Goal: Task Accomplishment & Management: Complete application form

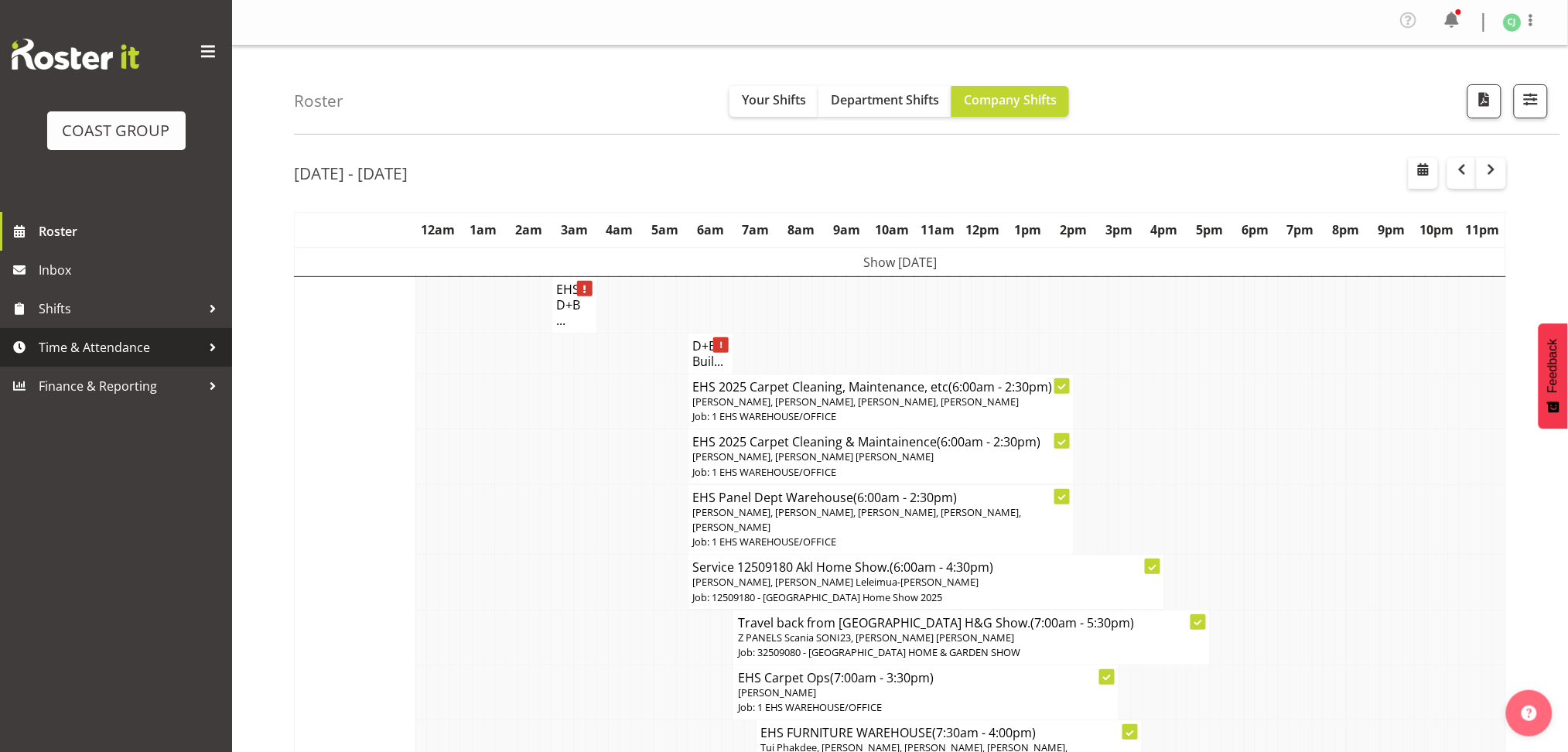
click at [145, 356] on span "Time & Attendance" at bounding box center [119, 348] width 163 height 24
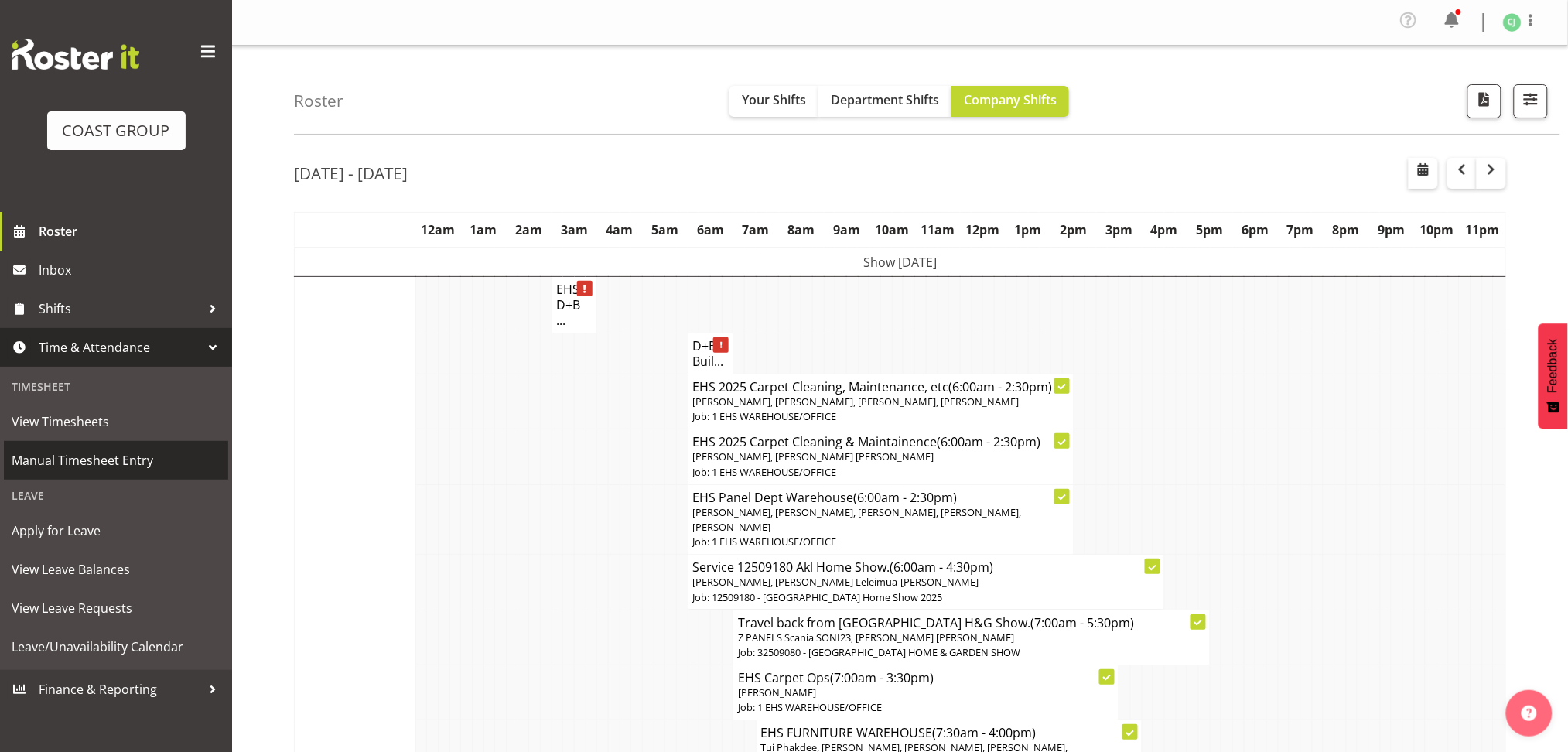
click at [97, 457] on span "Manual Timesheet Entry" at bounding box center [116, 460] width 209 height 24
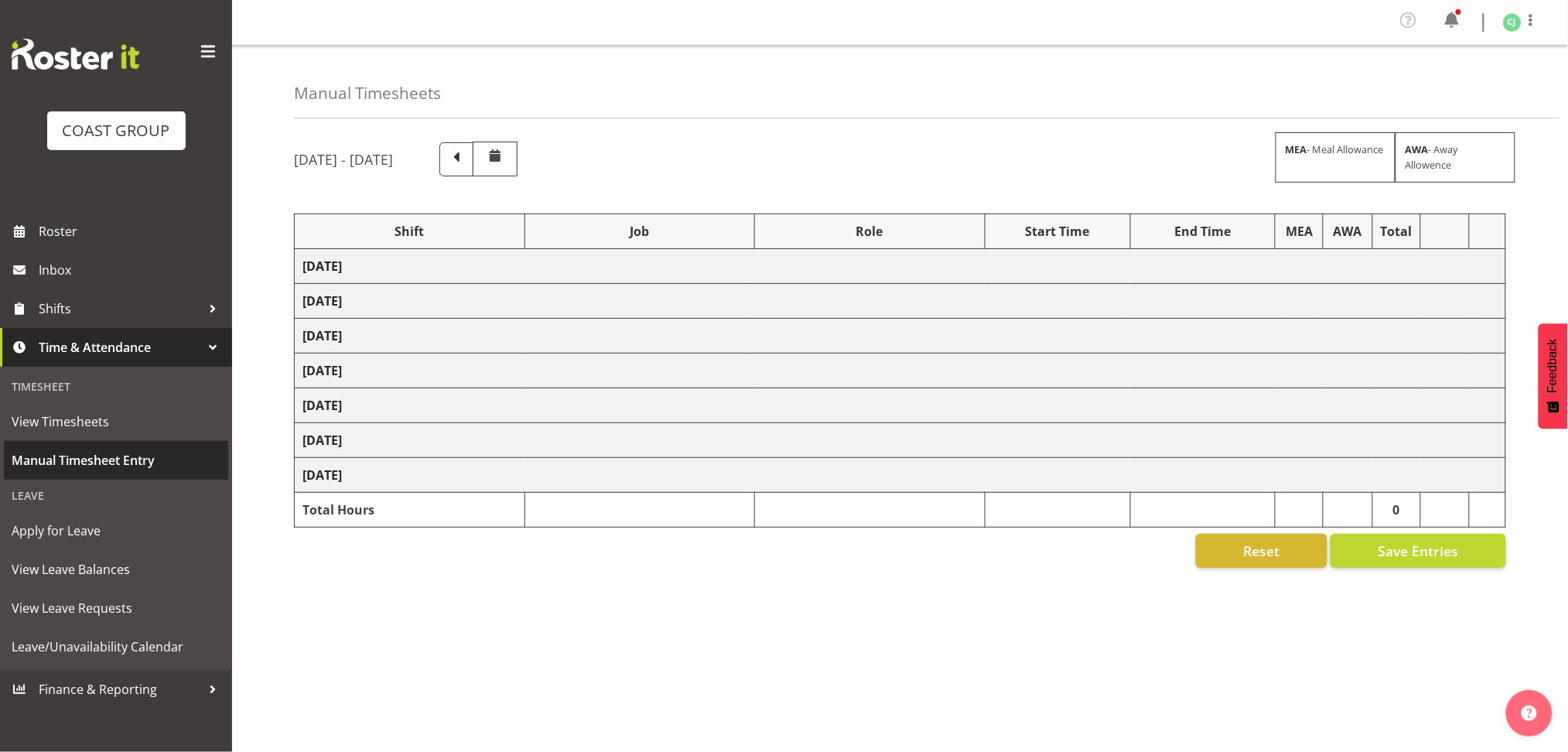
select select "69"
select select "9939"
select select "8955"
select select "10228"
select select "69"
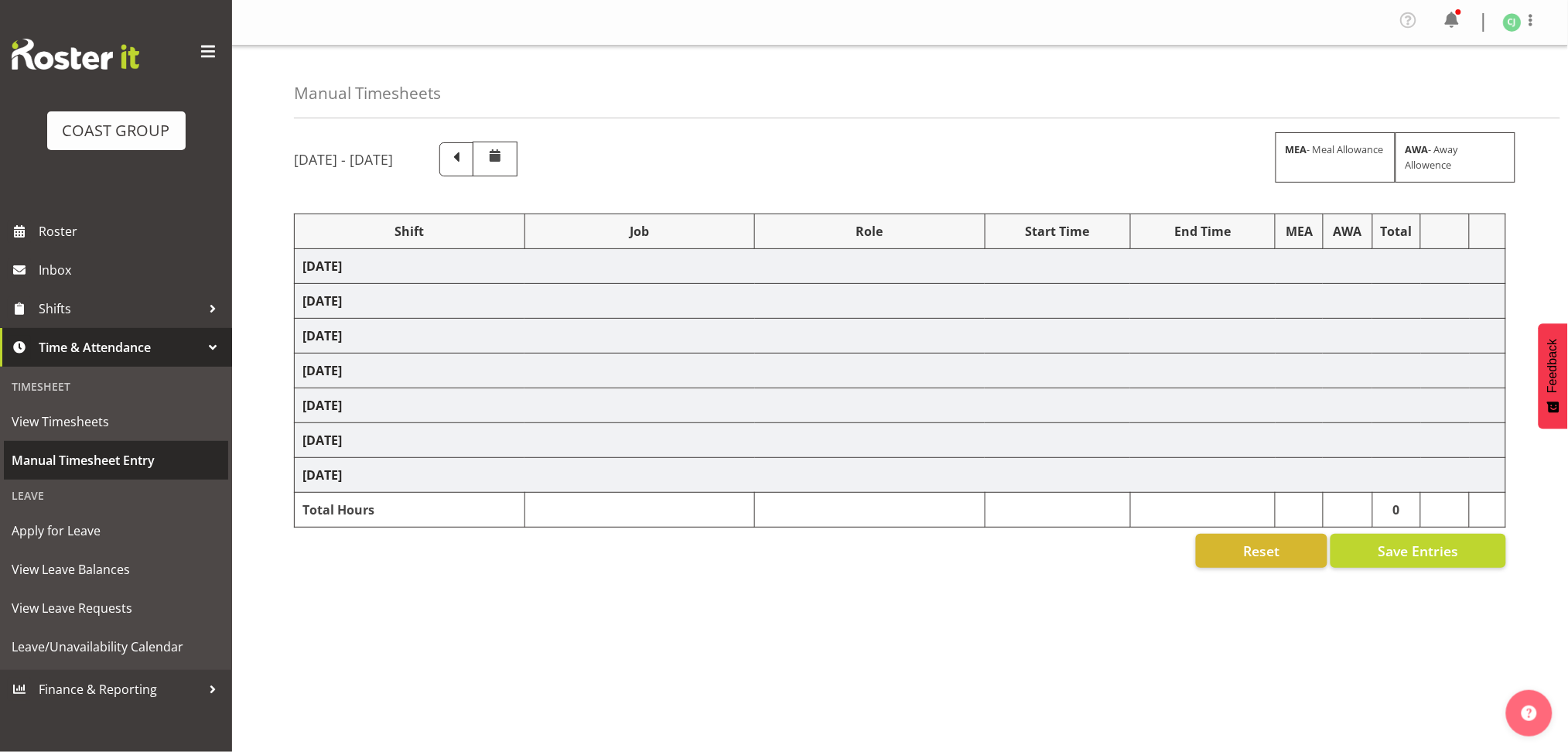
select select "9050"
select select "9939"
select select "10460"
select select "8955"
select select "9939"
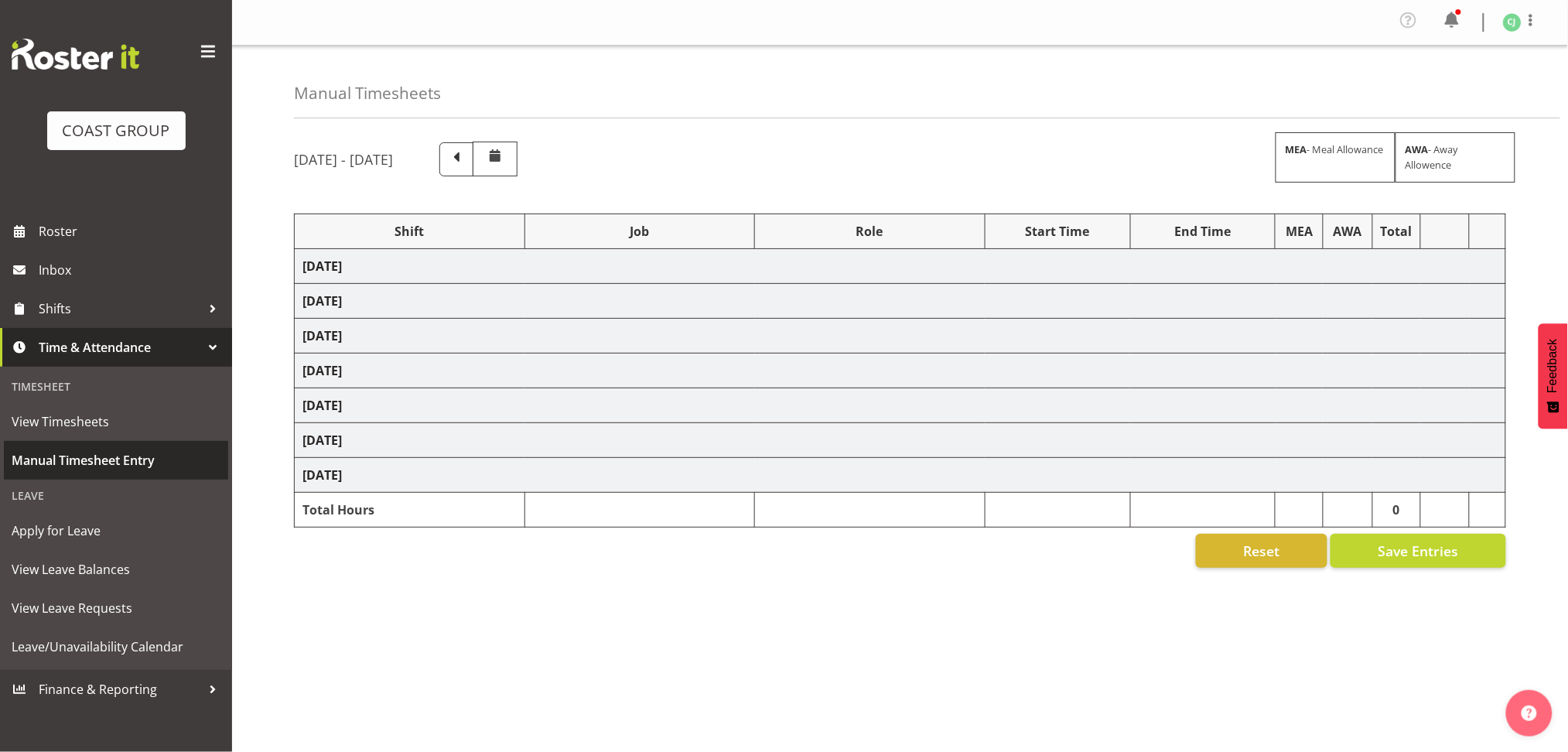
select select "69"
select select "9939"
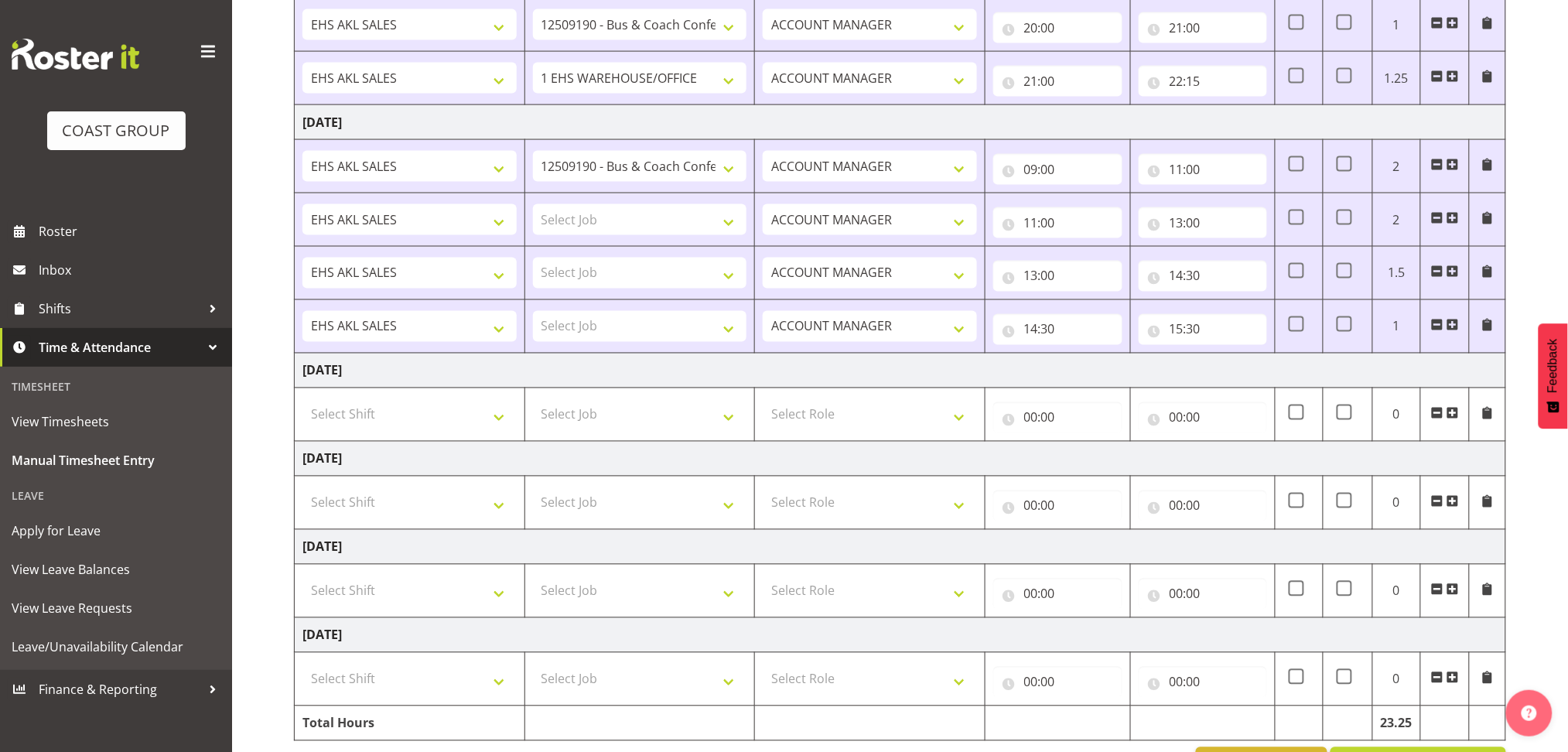
scroll to position [802, 0]
click at [451, 504] on select "Select Shift EHS AKL SALES" at bounding box center [409, 501] width 214 height 31
select select "1327"
click at [302, 486] on select "Select Shift EHS AKL SALES" at bounding box center [409, 501] width 214 height 31
click at [604, 506] on select "Select Job 1 Carlton Events 1 [PERSON_NAME][GEOGRAPHIC_DATA] 1 [PERSON_NAME][GE…" at bounding box center [640, 501] width 214 height 31
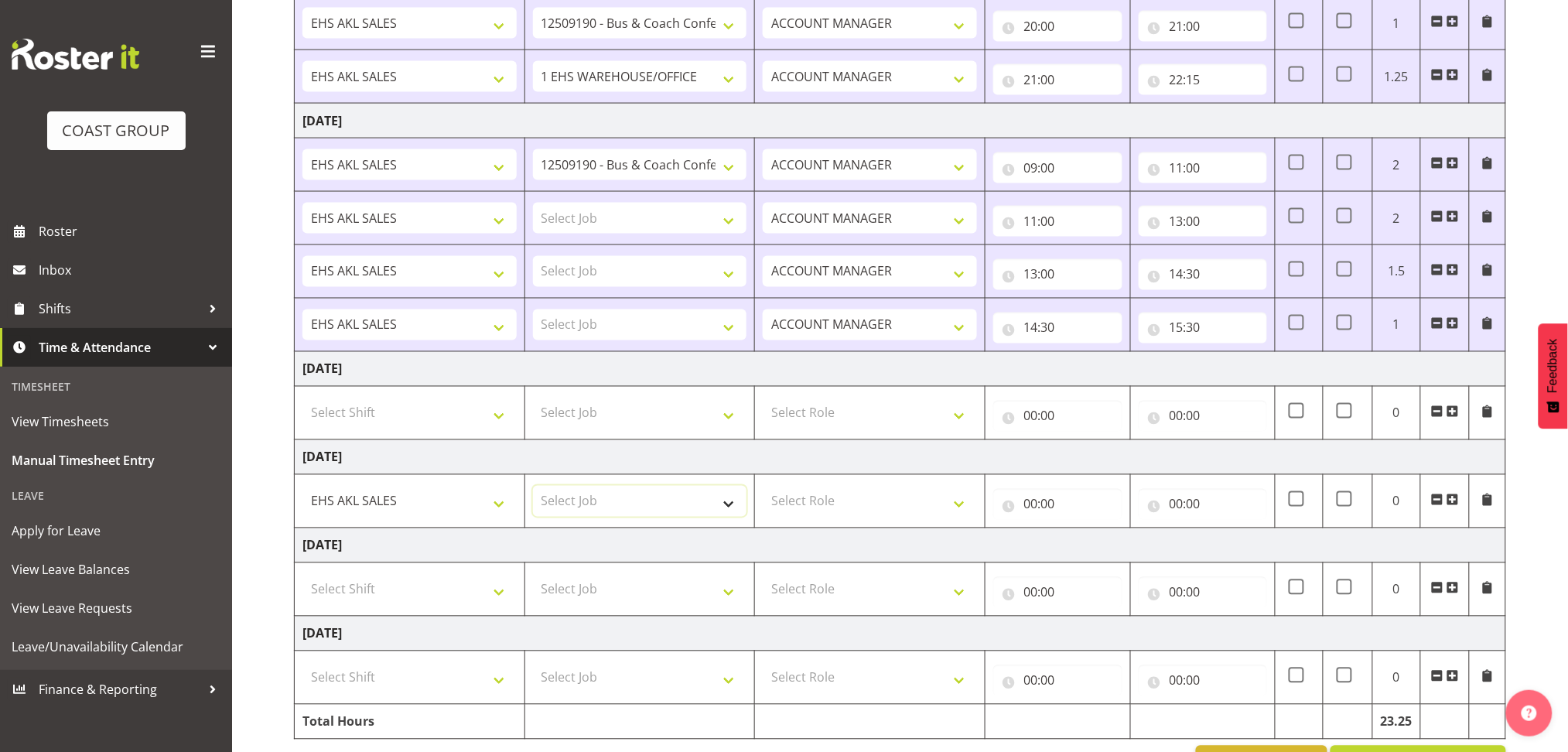
select select "8955"
click at [533, 486] on select "Select Job 1 Carlton Events 1 [PERSON_NAME][GEOGRAPHIC_DATA] 1 [PERSON_NAME][GE…" at bounding box center [640, 501] width 214 height 31
click at [864, 495] on select "Select Role ACCOUNT MANAGER Account Manager" at bounding box center [869, 501] width 214 height 31
select select "197"
click at [762, 486] on select "Select Role ACCOUNT MANAGER Account Manager" at bounding box center [869, 501] width 214 height 31
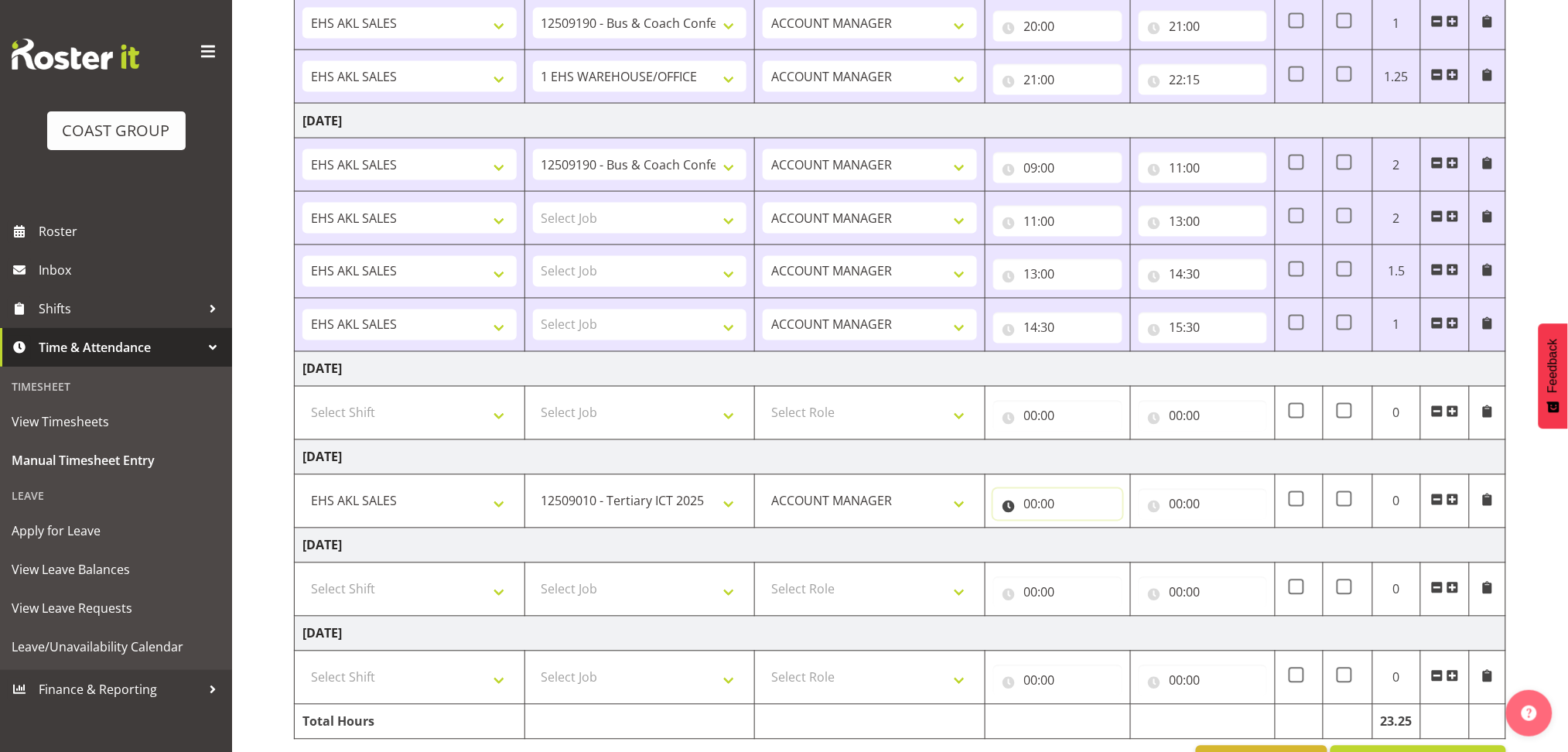
click at [1029, 506] on input "00:00" at bounding box center [1058, 504] width 130 height 31
click at [1085, 535] on select "00 01 02 03 04 05 06 07 08 09 10 11 12 13 14 15 16 17 18 19 20 21 22 23" at bounding box center [1098, 544] width 35 height 31
select select "8"
click at [1081, 529] on select "00 01 02 03 04 05 06 07 08 09 10 11 12 13 14 15 16 17 18 19 20 21 22 23" at bounding box center [1098, 544] width 35 height 31
type input "08:00"
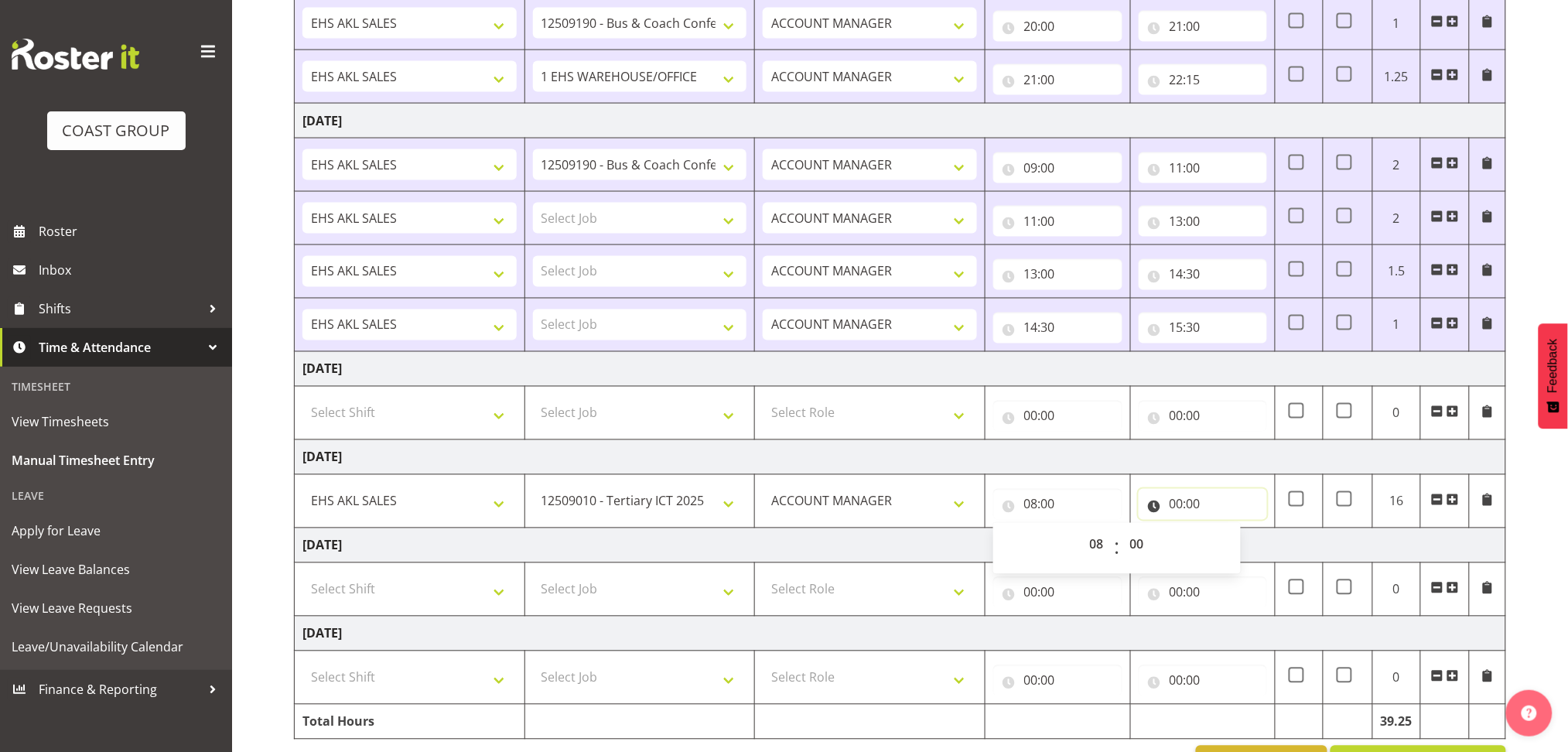
click at [1180, 506] on input "00:00" at bounding box center [1203, 504] width 130 height 31
click at [1245, 549] on select "00 01 02 03 04 05 06 07 08 09 10 11 12 13 14 15 16 17 18 19 20 21 22 23" at bounding box center [1245, 544] width 35 height 31
select select "10"
click at [1227, 529] on select "00 01 02 03 04 05 06 07 08 09 10 11 12 13 14 15 16 17 18 19 20 21 22 23" at bounding box center [1245, 544] width 35 height 31
type input "10:00"
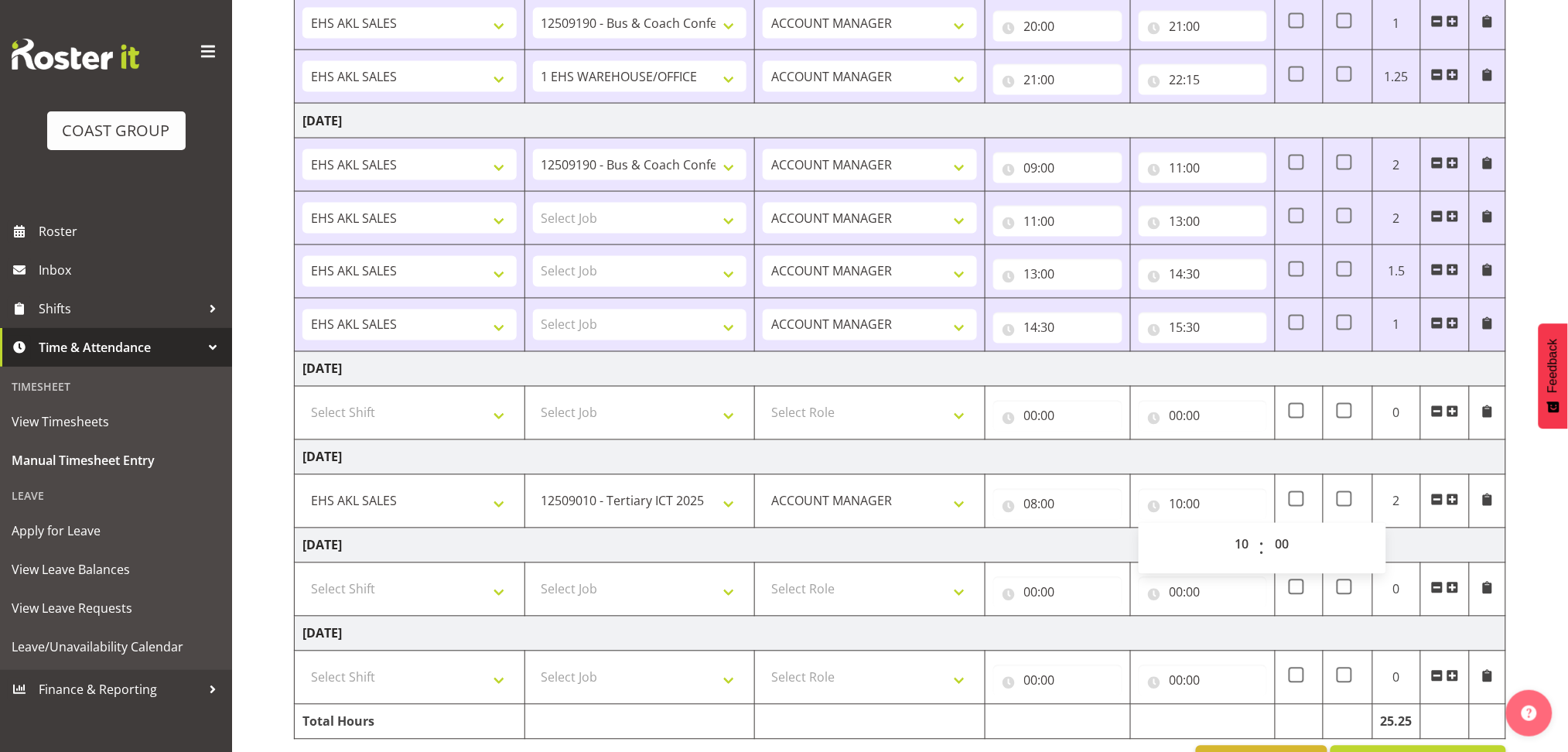
click at [546, 449] on td "[DATE]" at bounding box center [900, 458] width 1212 height 35
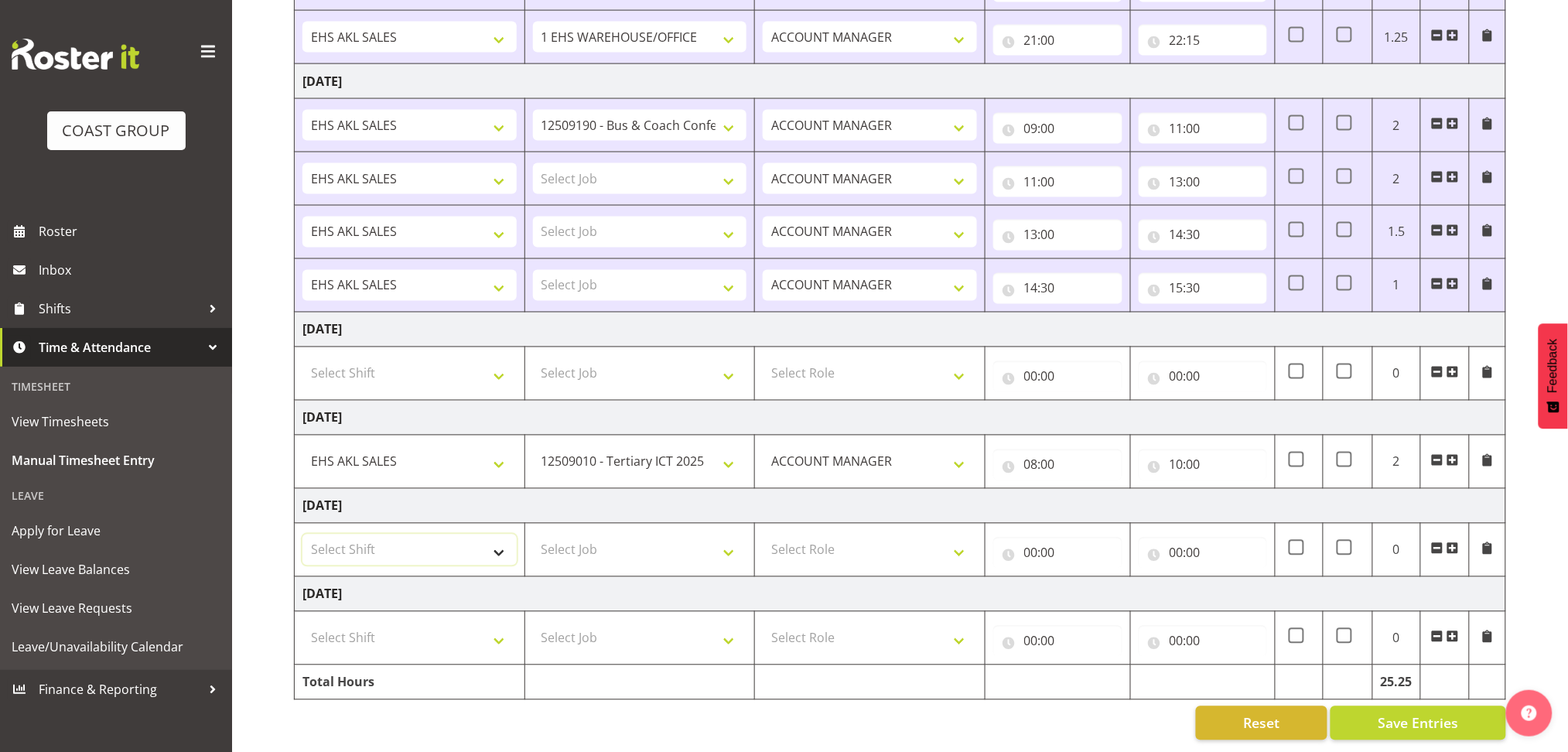
click at [434, 535] on select "Select Shift EHS AKL SALES" at bounding box center [409, 549] width 214 height 31
select select "1327"
click at [302, 535] on select "Select Shift EHS AKL SALES" at bounding box center [409, 549] width 214 height 31
click at [574, 544] on select "Select Job 1 Carlton Events 1 [PERSON_NAME][GEOGRAPHIC_DATA] 1 [PERSON_NAME][GE…" at bounding box center [640, 549] width 214 height 31
select select "69"
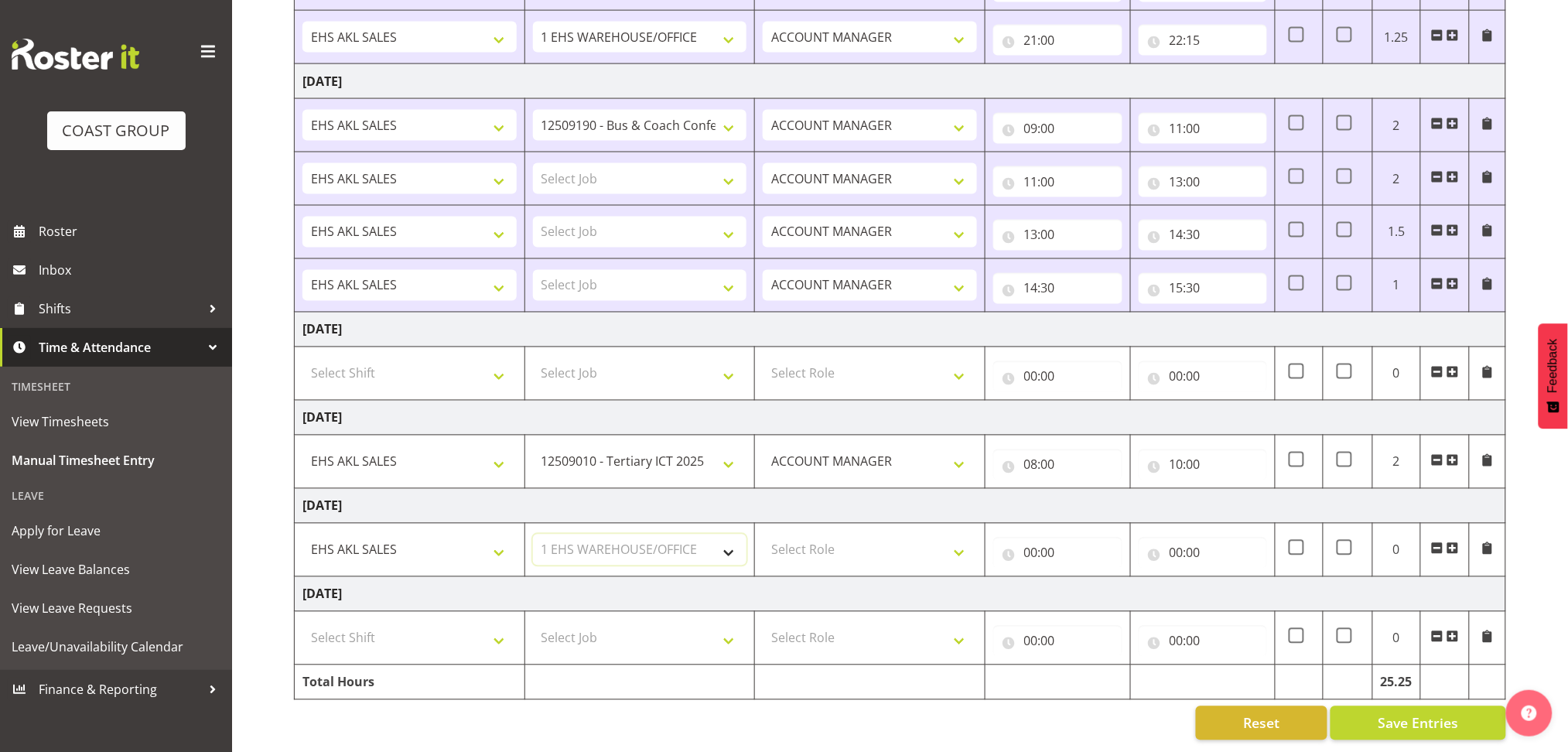
click at [533, 535] on select "Select Job 1 Carlton Events 1 [PERSON_NAME][GEOGRAPHIC_DATA] 1 [PERSON_NAME][GE…" at bounding box center [640, 549] width 214 height 31
click at [807, 535] on select "Select Role ACCOUNT MANAGER Account Manager" at bounding box center [869, 549] width 214 height 31
select select "197"
click at [762, 535] on select "Select Role ACCOUNT MANAGER Account Manager" at bounding box center [869, 549] width 214 height 31
click at [1035, 538] on input "00:00" at bounding box center [1058, 553] width 130 height 31
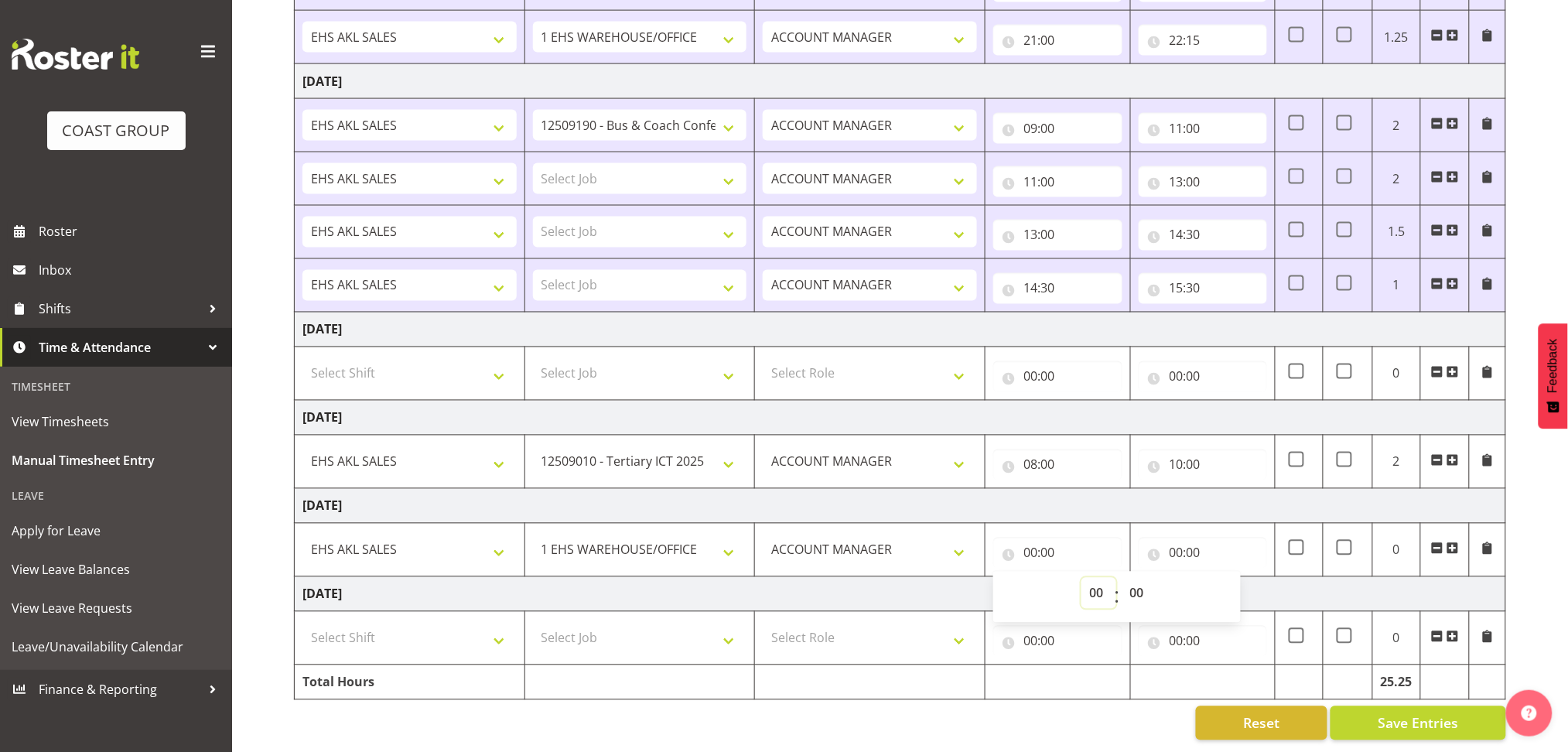
click at [1087, 579] on select "00 01 02 03 04 05 06 07 08 09 10 11 12 13 14 15 16 17 18 19 20 21 22 23" at bounding box center [1098, 593] width 35 height 31
select select "8"
click at [1081, 578] on select "00 01 02 03 04 05 06 07 08 09 10 11 12 13 14 15 16 17 18 19 20 21 22 23" at bounding box center [1098, 593] width 35 height 31
type input "08:00"
click at [1131, 581] on select "00 01 02 03 04 05 06 07 08 09 10 11 12 13 14 15 16 17 18 19 20 21 22 23 24 25 2…" at bounding box center [1139, 593] width 35 height 31
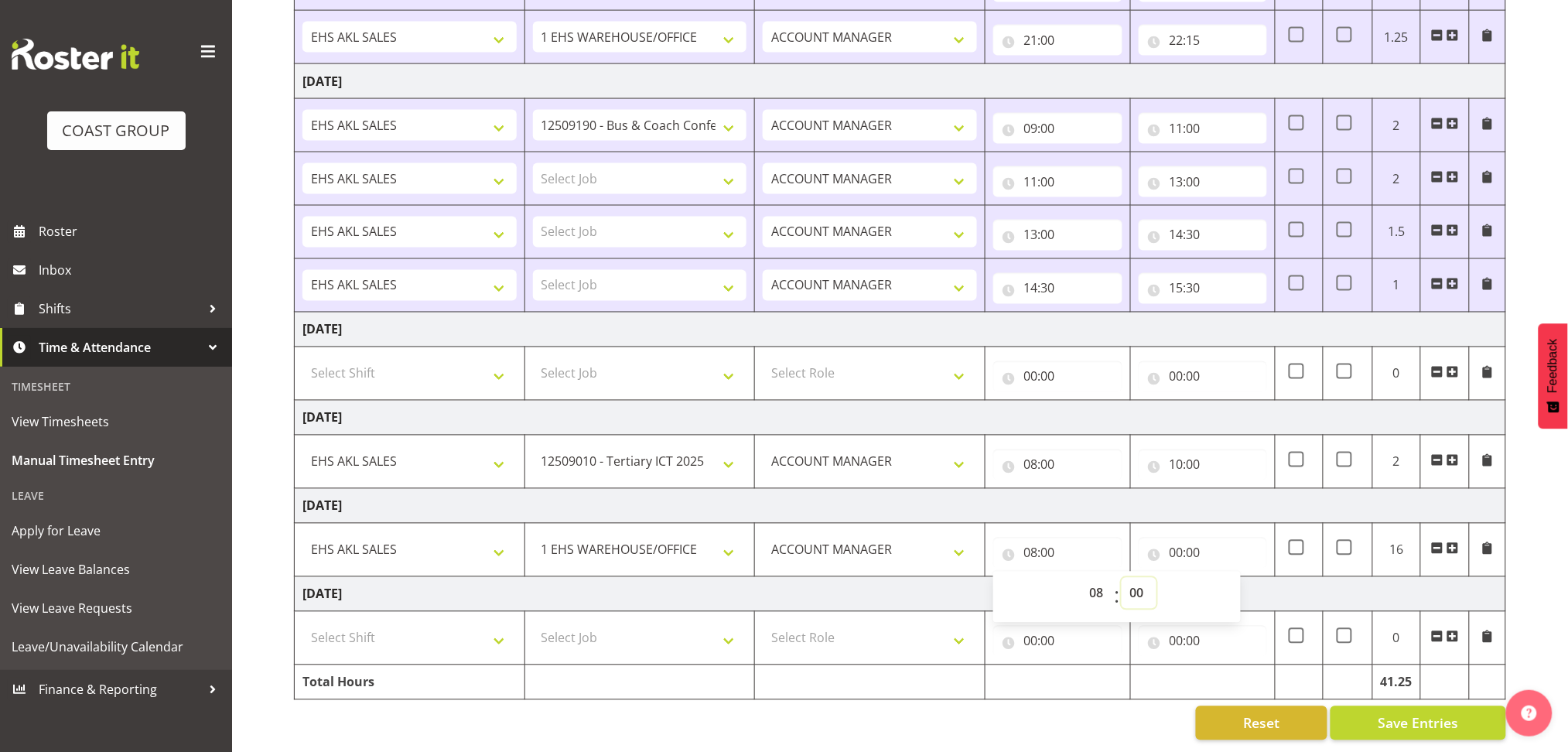
select select "30"
click at [1122, 578] on select "00 01 02 03 04 05 06 07 08 09 10 11 12 13 14 15 16 17 18 19 20 21 22 23 24 25 2…" at bounding box center [1139, 593] width 35 height 31
type input "08:30"
click at [1178, 542] on input "00:00" at bounding box center [1203, 553] width 130 height 31
click at [1242, 582] on select "00 01 02 03 04 05 06 07 08 09 10 11 12 13 14 15 16 17 18 19 20 21 22 23" at bounding box center [1245, 593] width 35 height 31
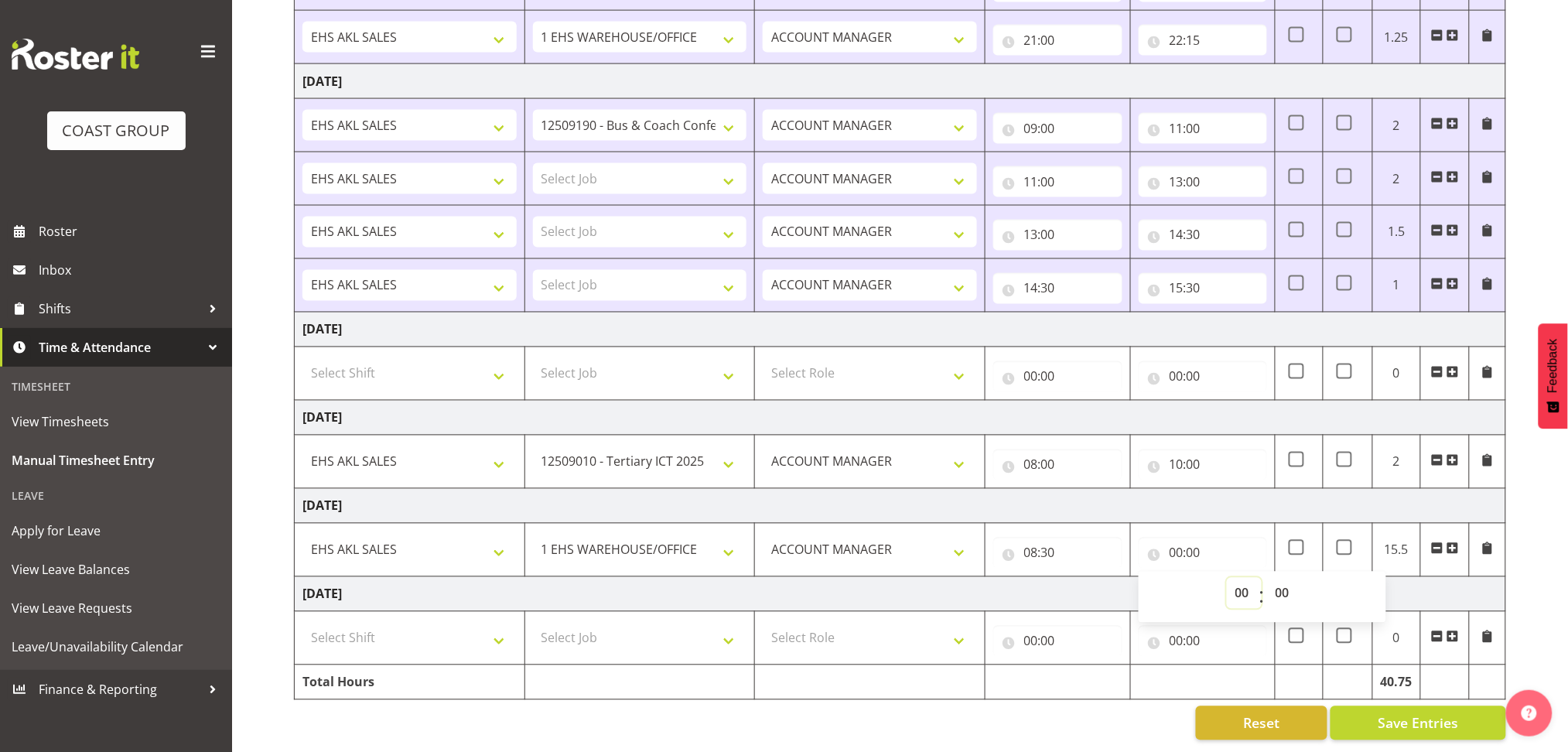
select select "9"
click at [1227, 578] on select "00 01 02 03 04 05 06 07 08 09 10 11 12 13 14 15 16 17 18 19 20 21 22 23" at bounding box center [1245, 593] width 35 height 31
type input "09:00"
click at [1453, 542] on span at bounding box center [1453, 549] width 13 height 13
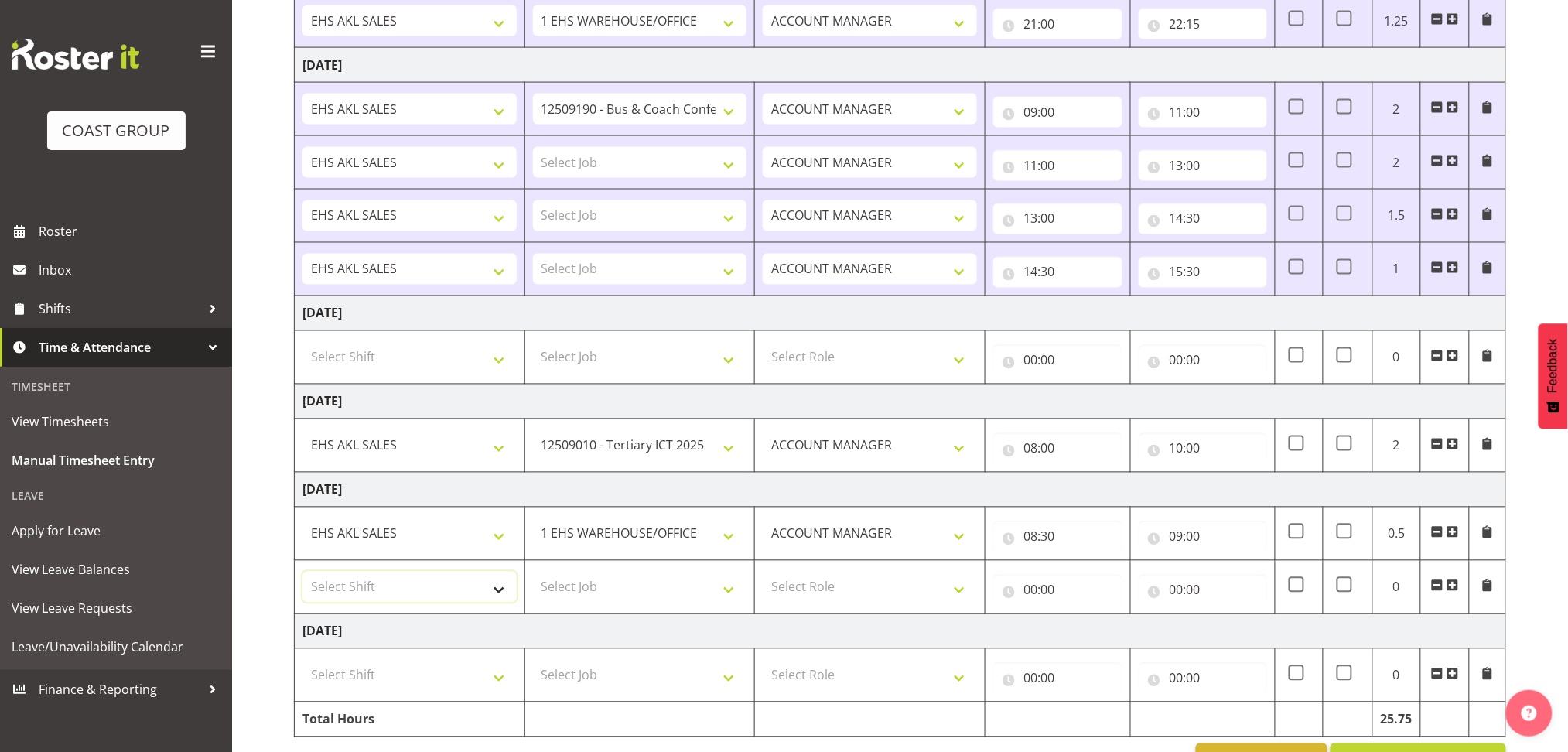
click at [473, 582] on select "Select Shift EHS AKL SALES" at bounding box center [409, 586] width 214 height 31
select select "1327"
click at [302, 572] on select "Select Shift EHS AKL SALES" at bounding box center [409, 586] width 214 height 31
click at [615, 599] on select "Select Job 1 Carlton Events 1 [PERSON_NAME][GEOGRAPHIC_DATA] 1 [PERSON_NAME][GE…" at bounding box center [640, 586] width 214 height 31
select select "9939"
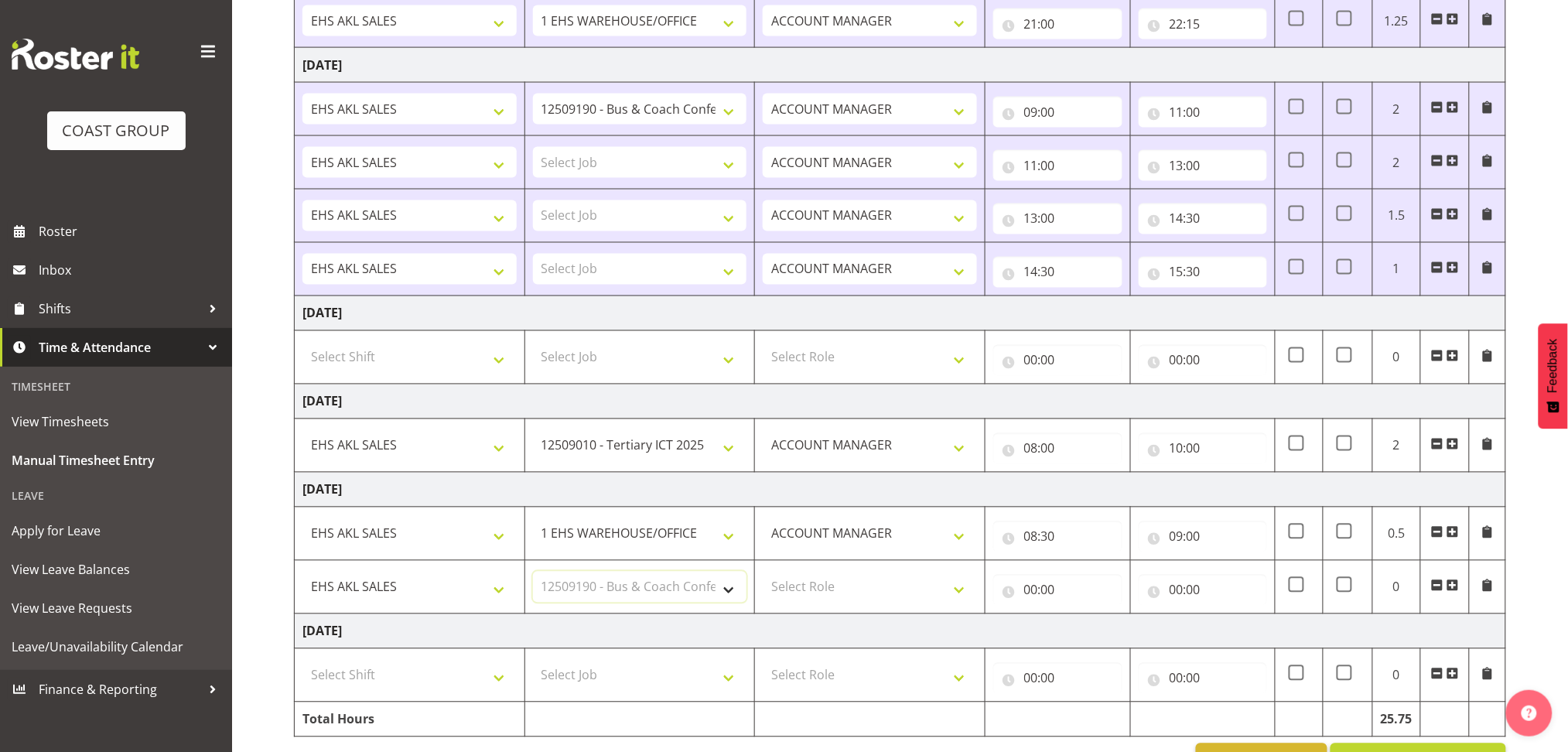
click at [533, 572] on select "Select Job 1 Carlton Events 1 [PERSON_NAME][GEOGRAPHIC_DATA] 1 [PERSON_NAME][GE…" at bounding box center [640, 586] width 214 height 31
click at [894, 582] on select "Select Role ACCOUNT MANAGER Account Manager" at bounding box center [869, 586] width 214 height 31
select select "197"
click at [762, 572] on select "Select Role ACCOUNT MANAGER Account Manager" at bounding box center [869, 586] width 214 height 31
click at [1031, 594] on input "00:00" at bounding box center [1058, 590] width 130 height 31
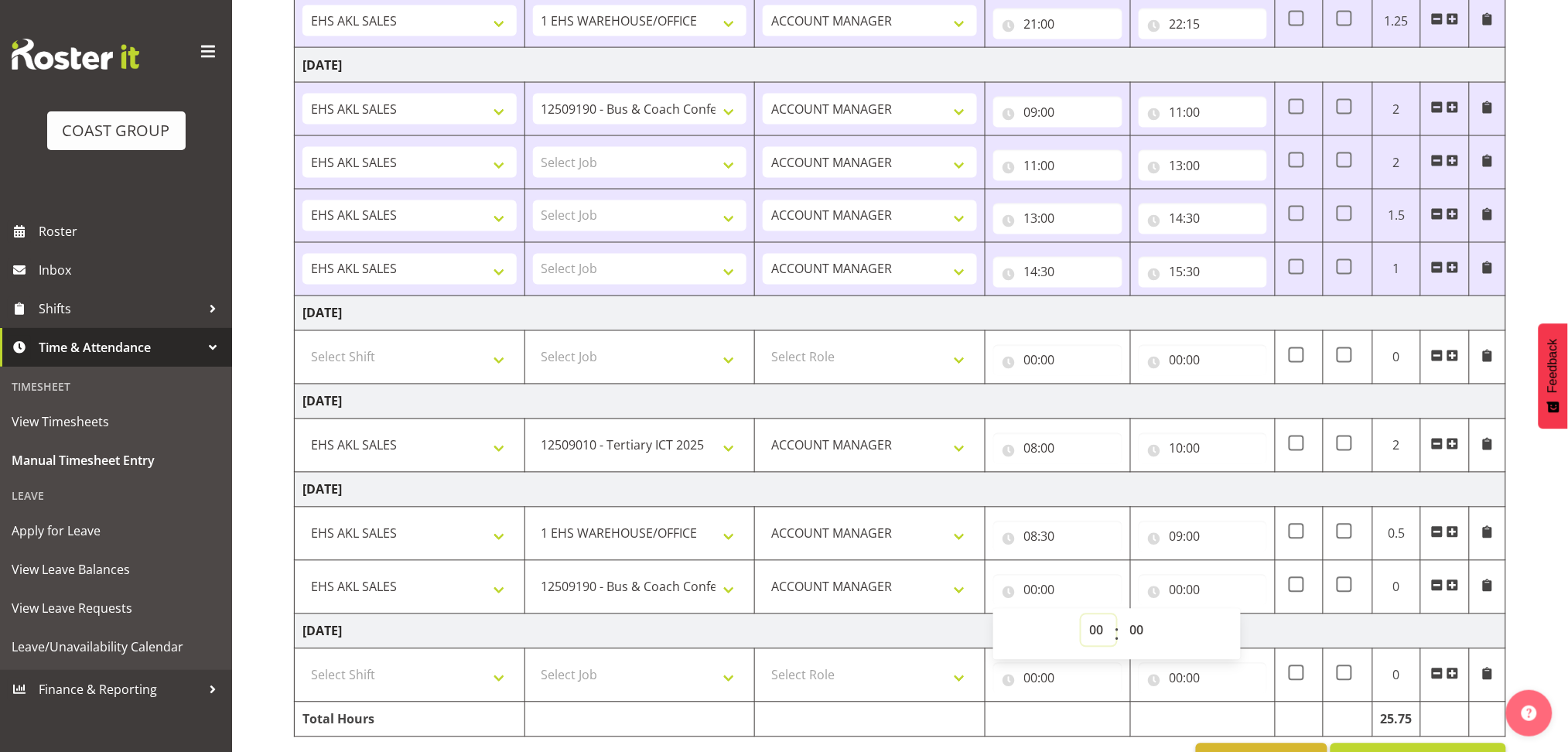
click at [1090, 629] on select "00 01 02 03 04 05 06 07 08 09 10 11 12 13 14 15 16 17 18 19 20 21 22 23" at bounding box center [1098, 630] width 35 height 31
select select "9"
click at [1081, 615] on select "00 01 02 03 04 05 06 07 08 09 10 11 12 13 14 15 16 17 18 19 20 21 22 23" at bounding box center [1098, 630] width 35 height 31
type input "09:00"
click at [1176, 590] on input "00:00" at bounding box center [1203, 590] width 130 height 31
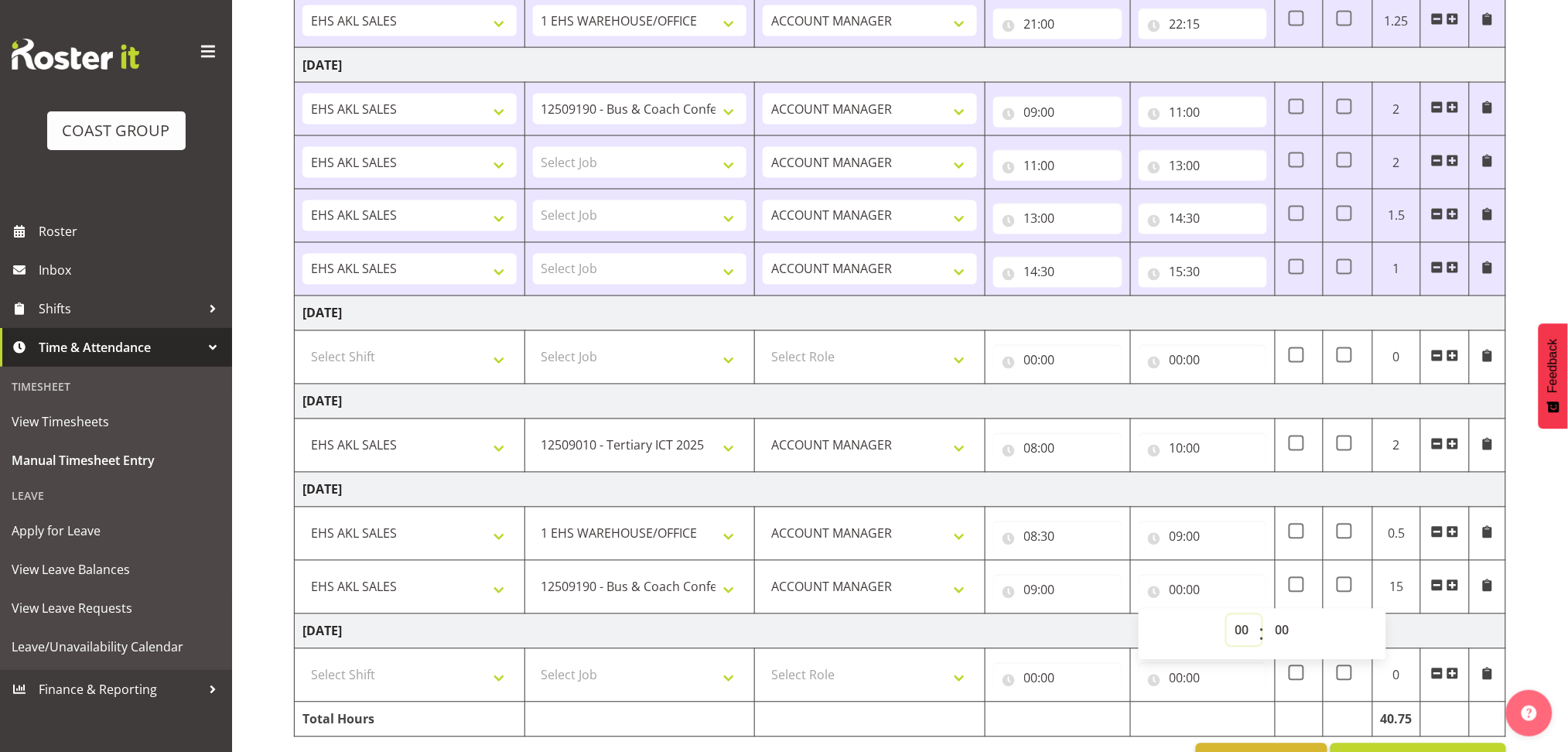
click at [1241, 629] on select "00 01 02 03 04 05 06 07 08 09 10 11 12 13 14 15 16 17 18 19 20 21 22 23" at bounding box center [1245, 630] width 35 height 31
select select "11"
click at [1227, 615] on select "00 01 02 03 04 05 06 07 08 09 10 11 12 13 14 15 16 17 18 19 20 21 22 23" at bounding box center [1245, 630] width 35 height 31
type input "11:00"
click at [1453, 587] on span at bounding box center [1453, 586] width 13 height 13
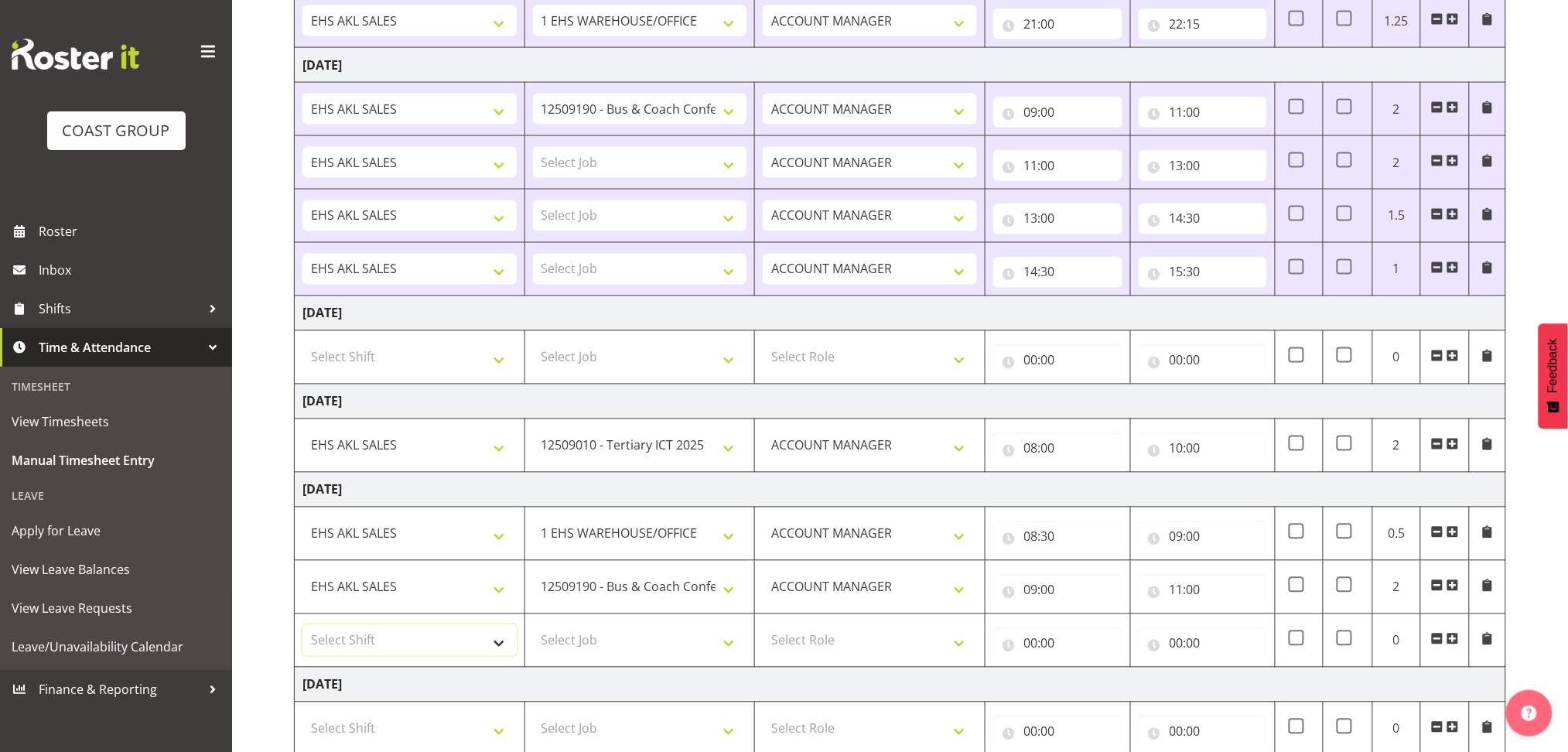
click at [423, 637] on select "Select Shift EHS AKL SALES" at bounding box center [409, 640] width 214 height 31
select select "1327"
click at [302, 626] on select "Select Shift EHS AKL SALES" at bounding box center [409, 640] width 214 height 31
click at [572, 653] on select "Select Job 1 Carlton Events 1 [PERSON_NAME][GEOGRAPHIC_DATA] 1 [PERSON_NAME][GE…" at bounding box center [640, 640] width 214 height 31
select select "8955"
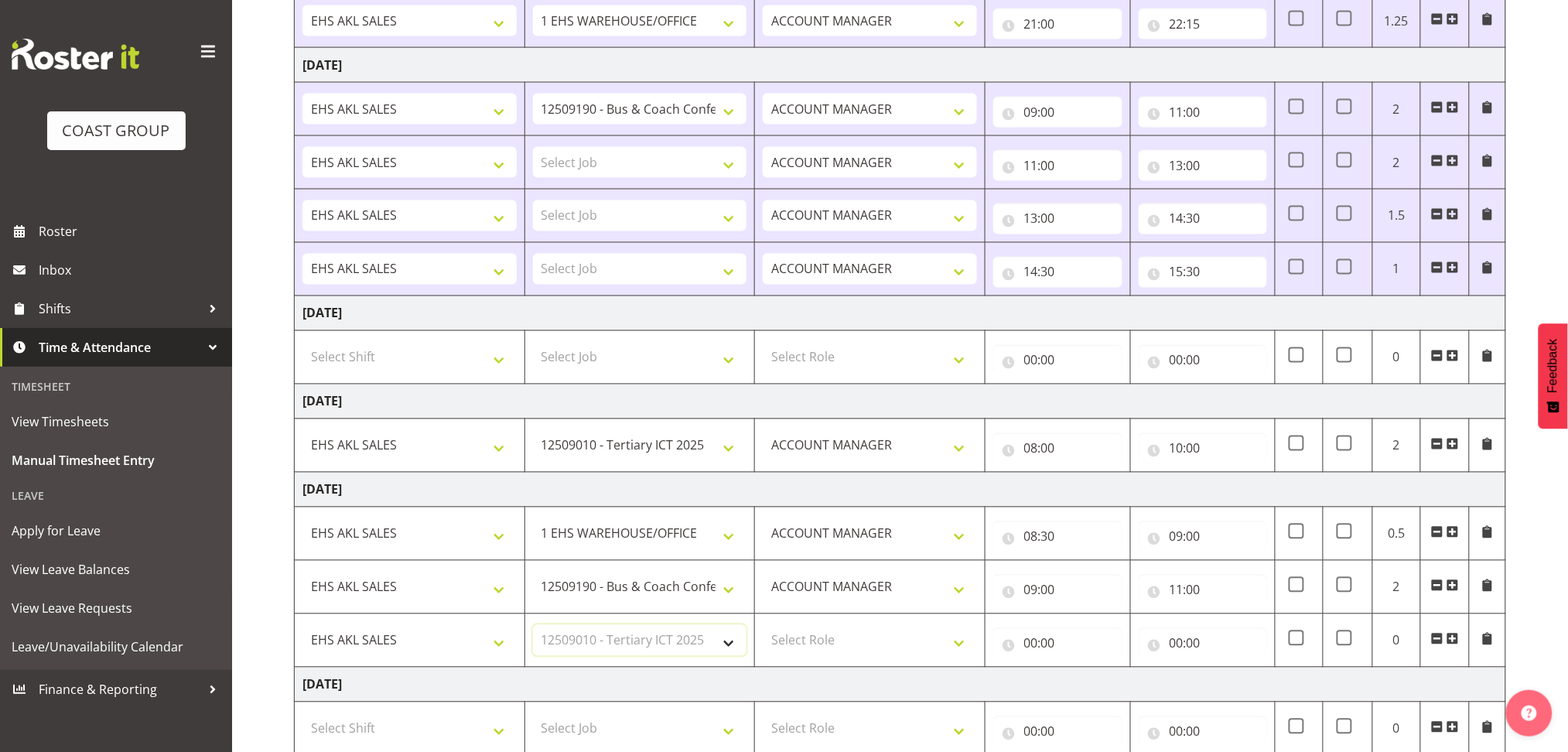
click at [533, 626] on select "Select Job 1 Carlton Events 1 [PERSON_NAME][GEOGRAPHIC_DATA] 1 [PERSON_NAME][GE…" at bounding box center [640, 640] width 214 height 31
click at [817, 641] on select "Select Role ACCOUNT MANAGER Account Manager" at bounding box center [869, 640] width 214 height 31
select select "197"
click at [762, 626] on select "Select Role ACCOUNT MANAGER Account Manager" at bounding box center [869, 640] width 214 height 31
click at [1035, 645] on input "00:00" at bounding box center [1058, 643] width 130 height 31
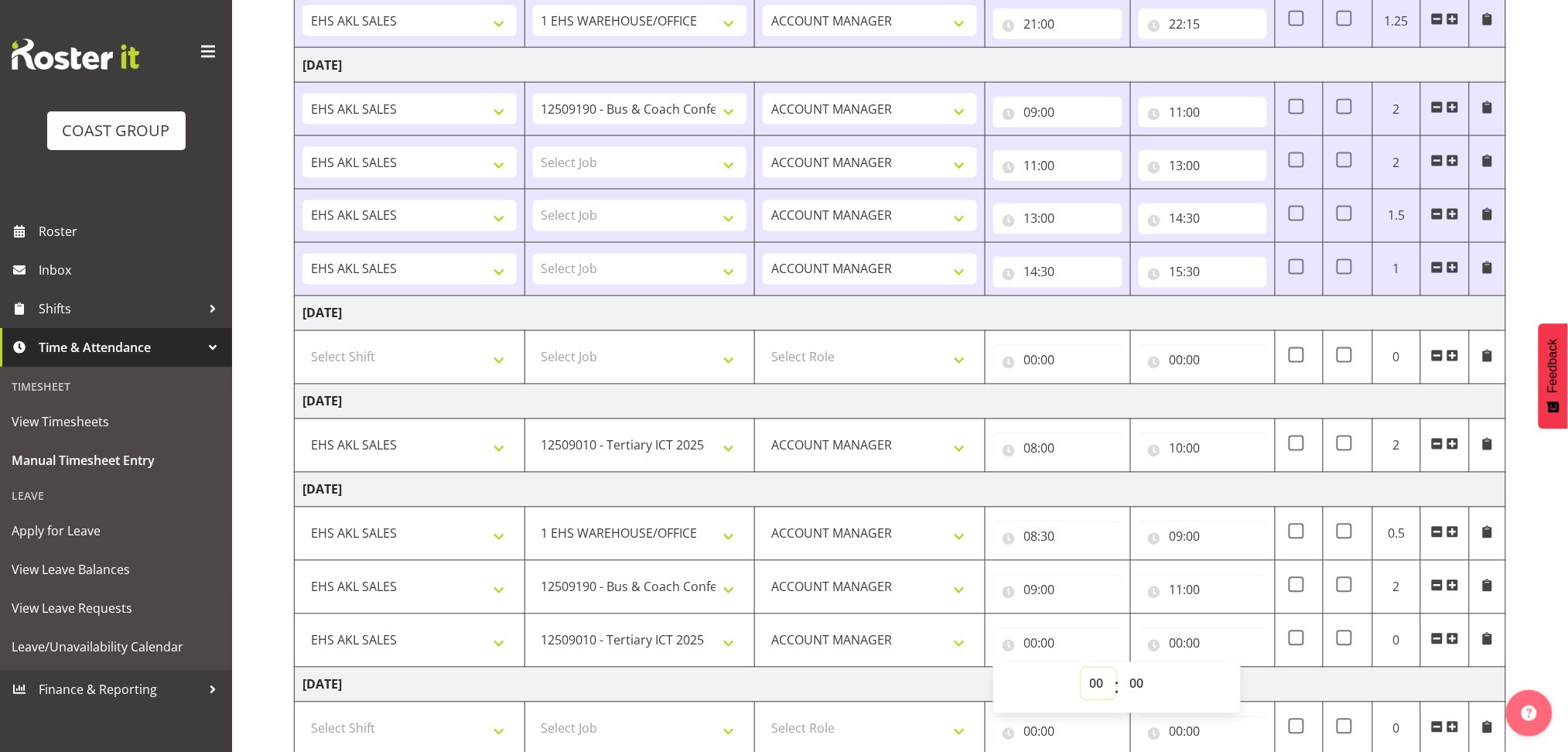
click at [1093, 681] on select "00 01 02 03 04 05 06 07 08 09 10 11 12 13 14 15 16 17 18 19 20 21 22 23" at bounding box center [1098, 683] width 35 height 31
select select "11"
click at [1081, 669] on select "00 01 02 03 04 05 06 07 08 09 10 11 12 13 14 15 16 17 18 19 20 21 22 23" at bounding box center [1098, 683] width 35 height 31
type input "11:00"
click at [1175, 650] on input "00:00" at bounding box center [1203, 643] width 130 height 31
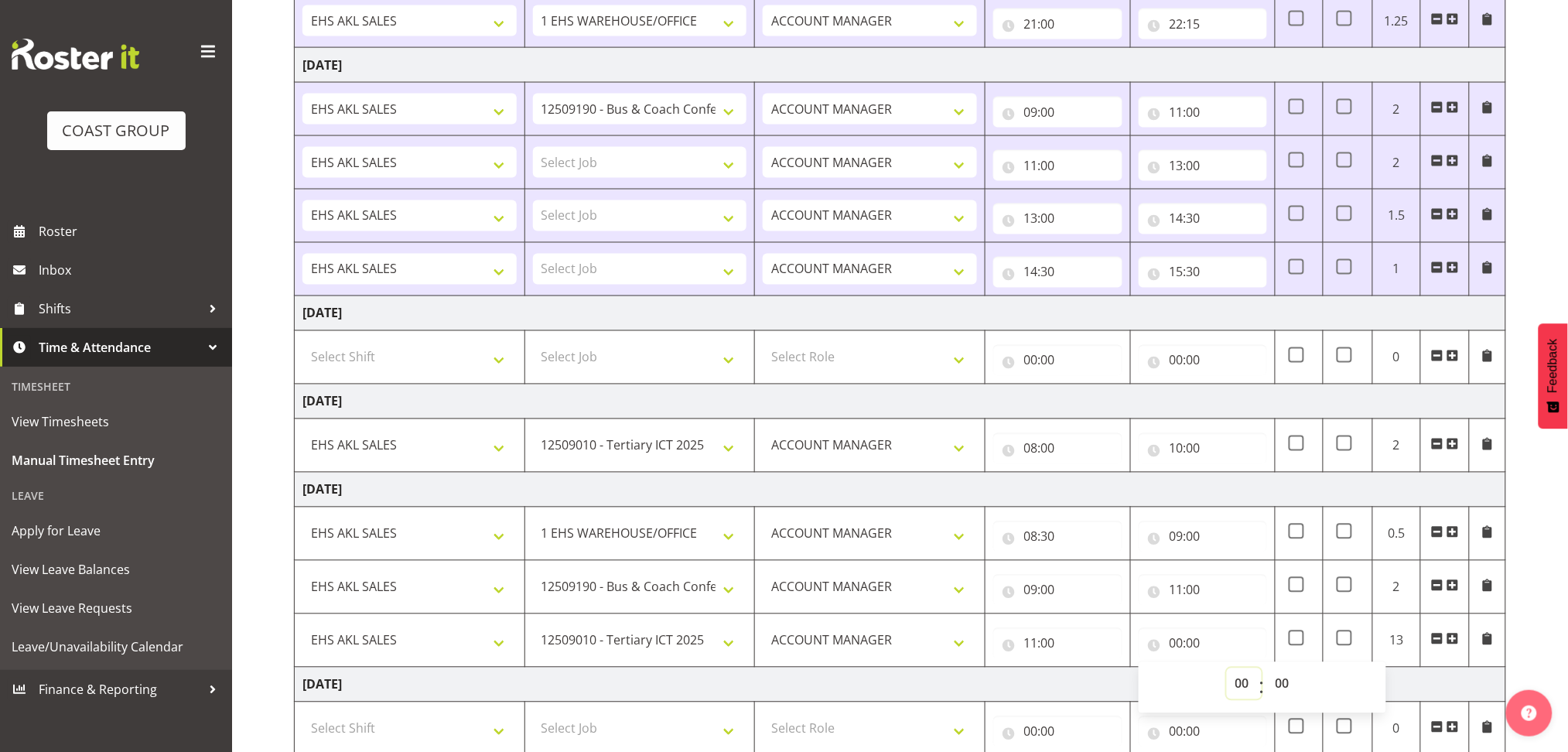
click at [1241, 684] on select "00 01 02 03 04 05 06 07 08 09 10 11 12 13 14 15 16 17 18 19 20 21 22 23" at bounding box center [1245, 683] width 35 height 31
select select "16"
click at [1227, 669] on select "00 01 02 03 04 05 06 07 08 09 10 11 12 13 14 15 16 17 18 19 20 21 22 23" at bounding box center [1245, 683] width 35 height 31
type input "16:00"
click at [1281, 684] on select "00 01 02 03 04 05 06 07 08 09 10 11 12 13 14 15 16 17 18 19 20 21 22 23 24 25 2…" at bounding box center [1285, 683] width 35 height 31
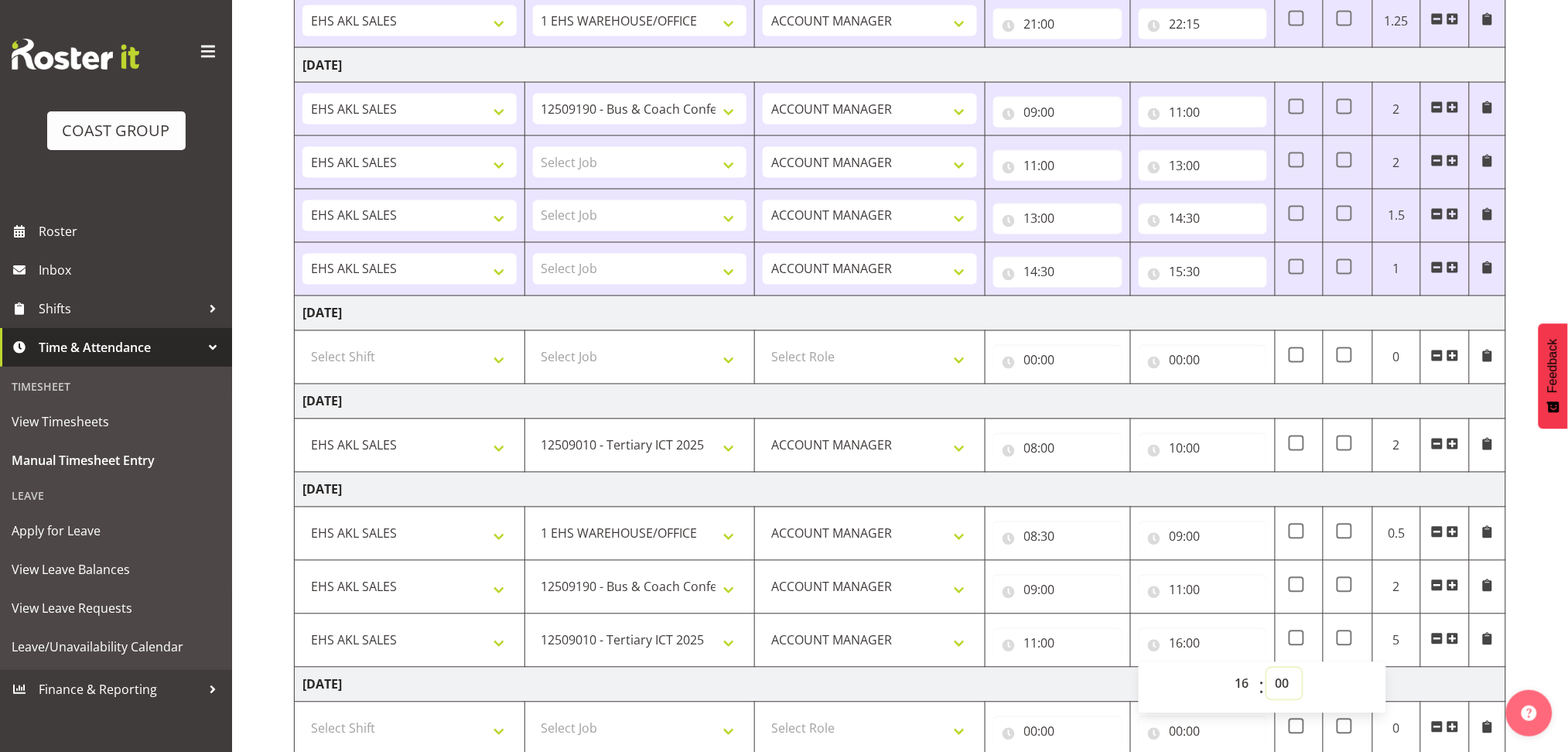
select select "30"
click at [1267, 669] on select "00 01 02 03 04 05 06 07 08 09 10 11 12 13 14 15 16 17 18 19 20 21 22 23 24 25 2…" at bounding box center [1285, 683] width 35 height 31
type input "16:30"
click at [1076, 694] on td "[DATE]" at bounding box center [900, 684] width 1212 height 35
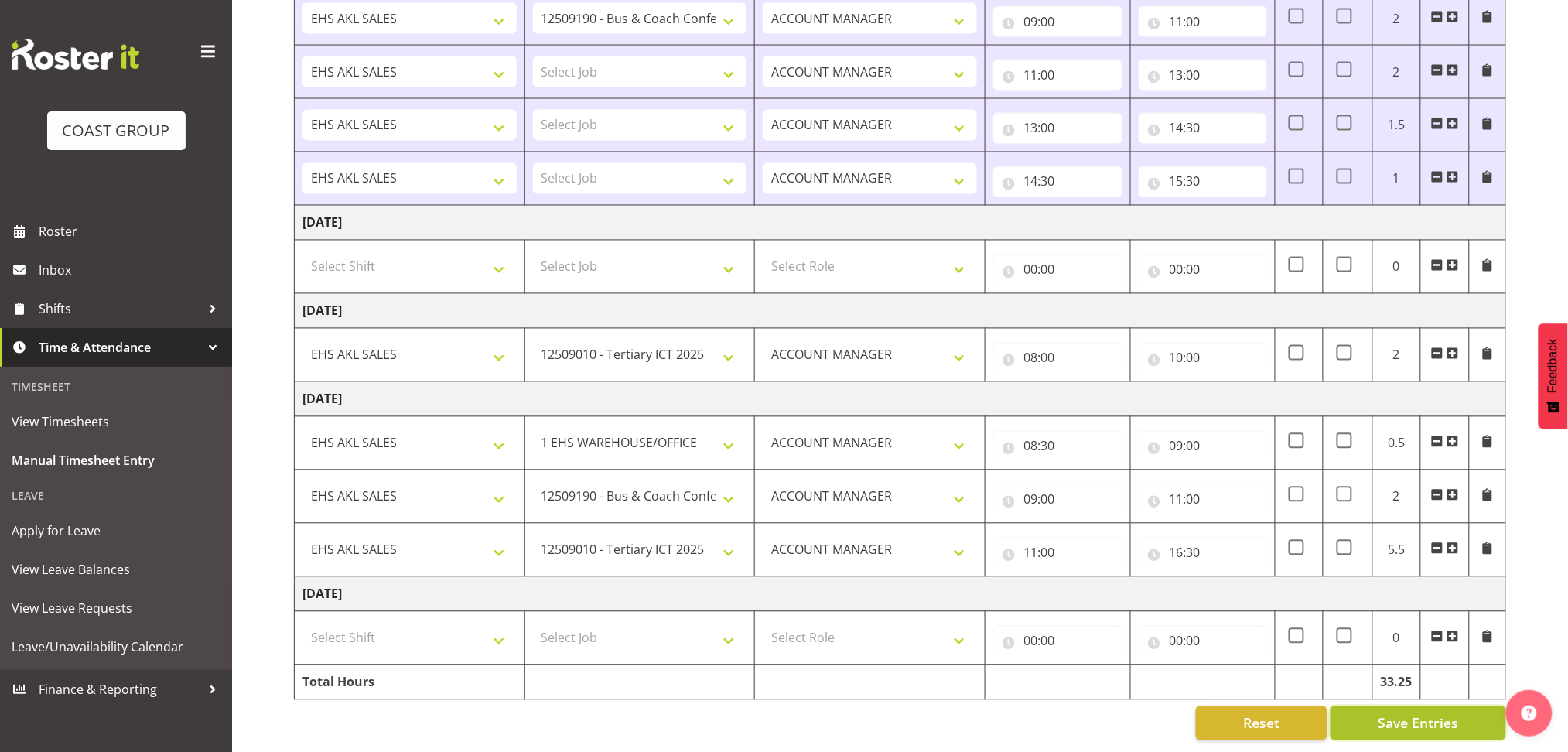
click at [1403, 713] on span "Save Entries" at bounding box center [1418, 723] width 80 height 20
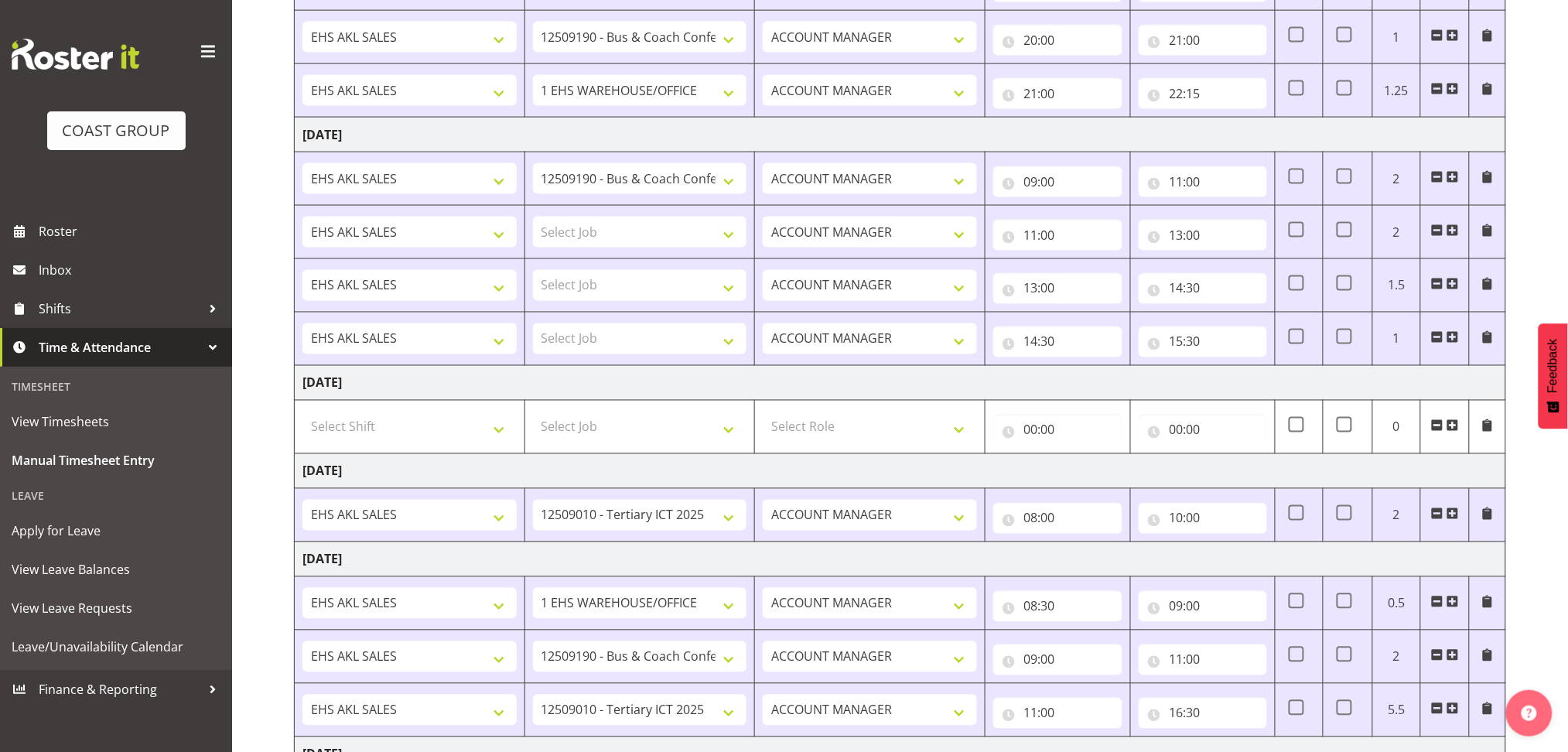
scroll to position [787, 0]
click at [684, 235] on select "Select Job 1 Carlton Events 1 [PERSON_NAME][GEOGRAPHIC_DATA] 1 [PERSON_NAME][GE…" at bounding box center [640, 232] width 214 height 31
select select "8960"
click at [533, 217] on select "Select Job 1 Carlton Events 1 [PERSON_NAME][GEOGRAPHIC_DATA] 1 [PERSON_NAME][GE…" at bounding box center [640, 232] width 214 height 31
click at [683, 290] on select "Select Job 1 Carlton Events 1 [PERSON_NAME][GEOGRAPHIC_DATA] 1 [PERSON_NAME][GE…" at bounding box center [640, 286] width 214 height 31
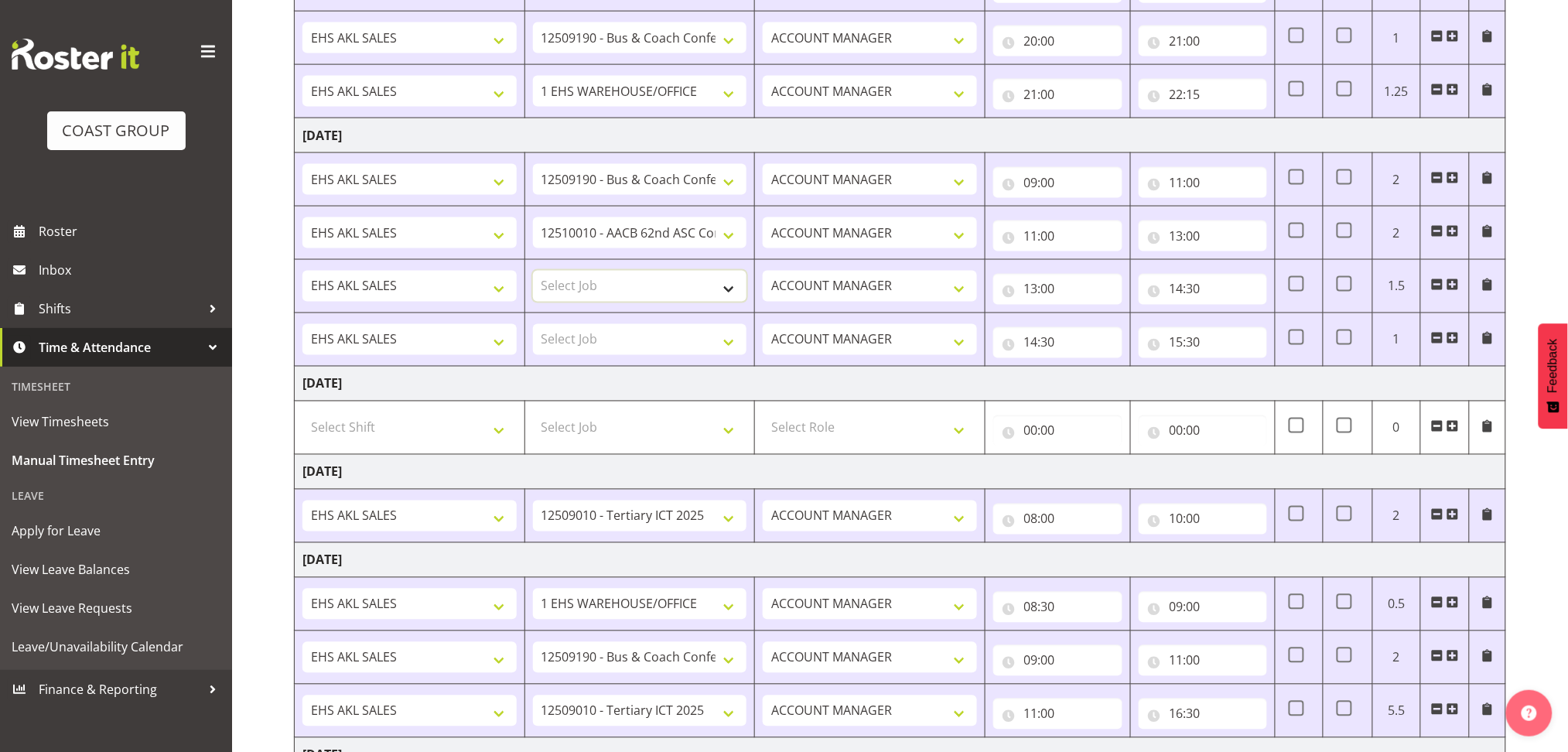
select select "8653"
click at [533, 271] on select "Select Job 1 Carlton Events 1 [PERSON_NAME][GEOGRAPHIC_DATA] 1 [PERSON_NAME][GE…" at bounding box center [640, 286] width 214 height 31
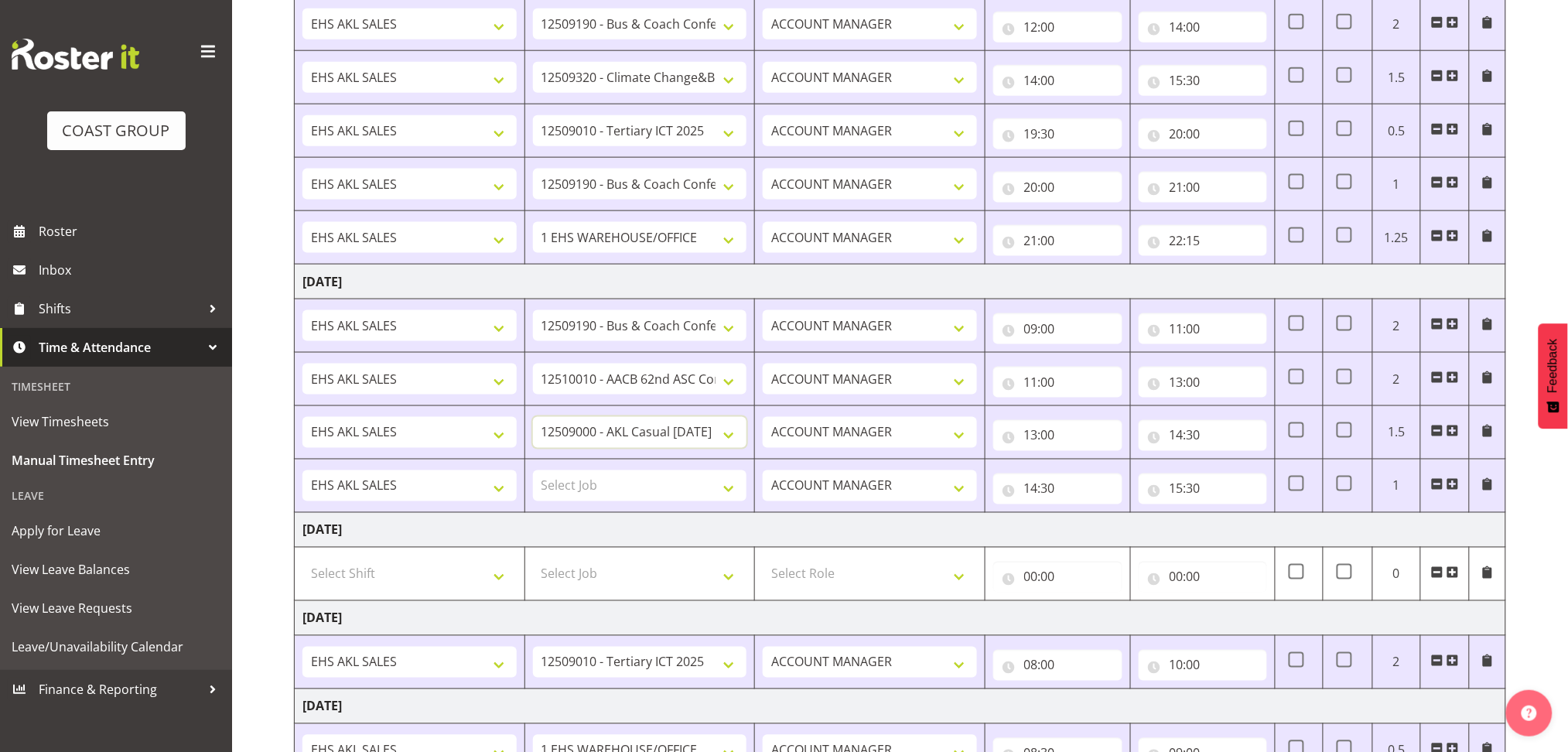
scroll to position [640, 0]
click at [572, 487] on select "Select Job 1 Carlton Events 1 [PERSON_NAME][GEOGRAPHIC_DATA] 1 [PERSON_NAME][GE…" at bounding box center [640, 487] width 214 height 31
select select "9050"
click at [533, 472] on select "Select Job 1 Carlton Events 1 [PERSON_NAME][GEOGRAPHIC_DATA] 1 [PERSON_NAME][GE…" at bounding box center [640, 487] width 214 height 31
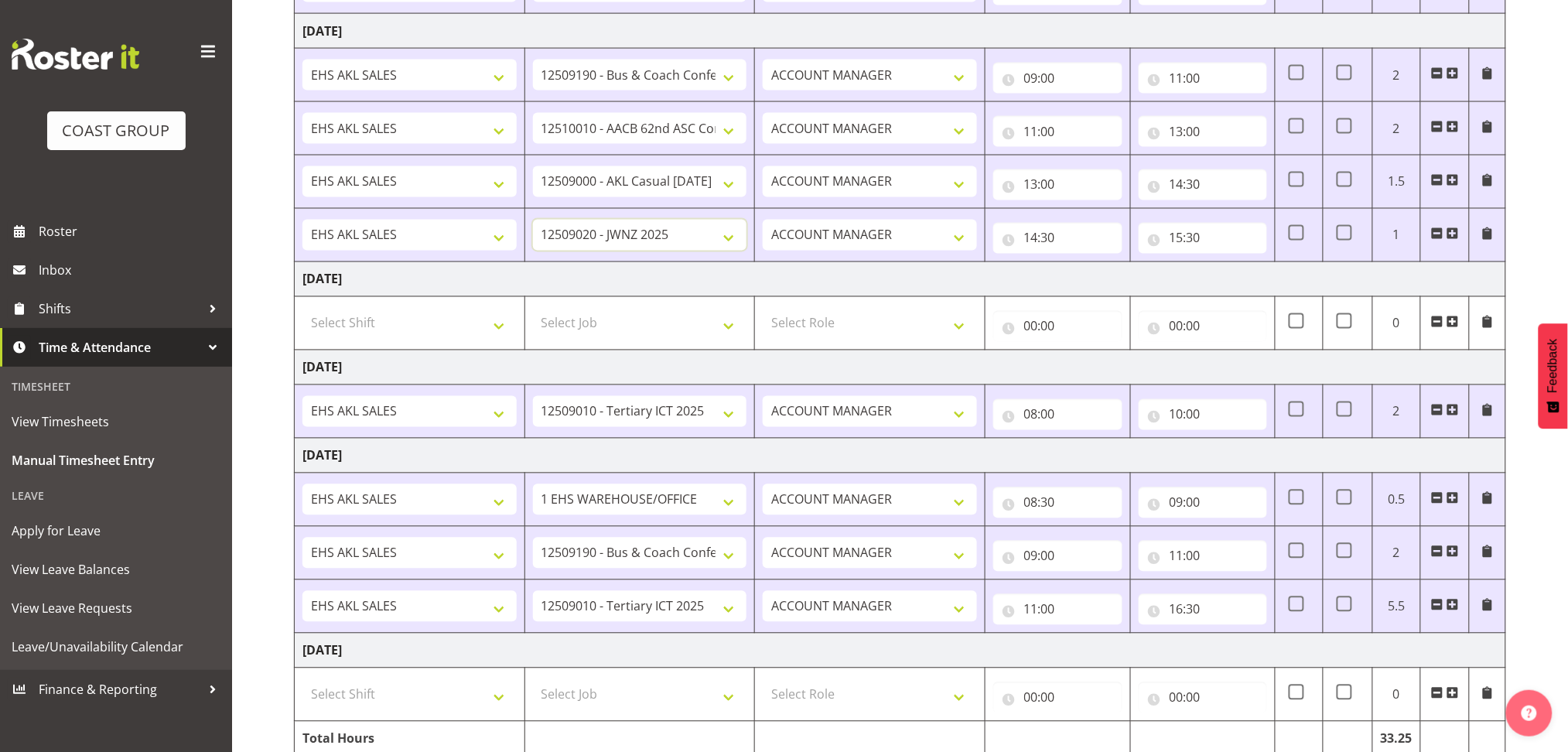
scroll to position [966, 0]
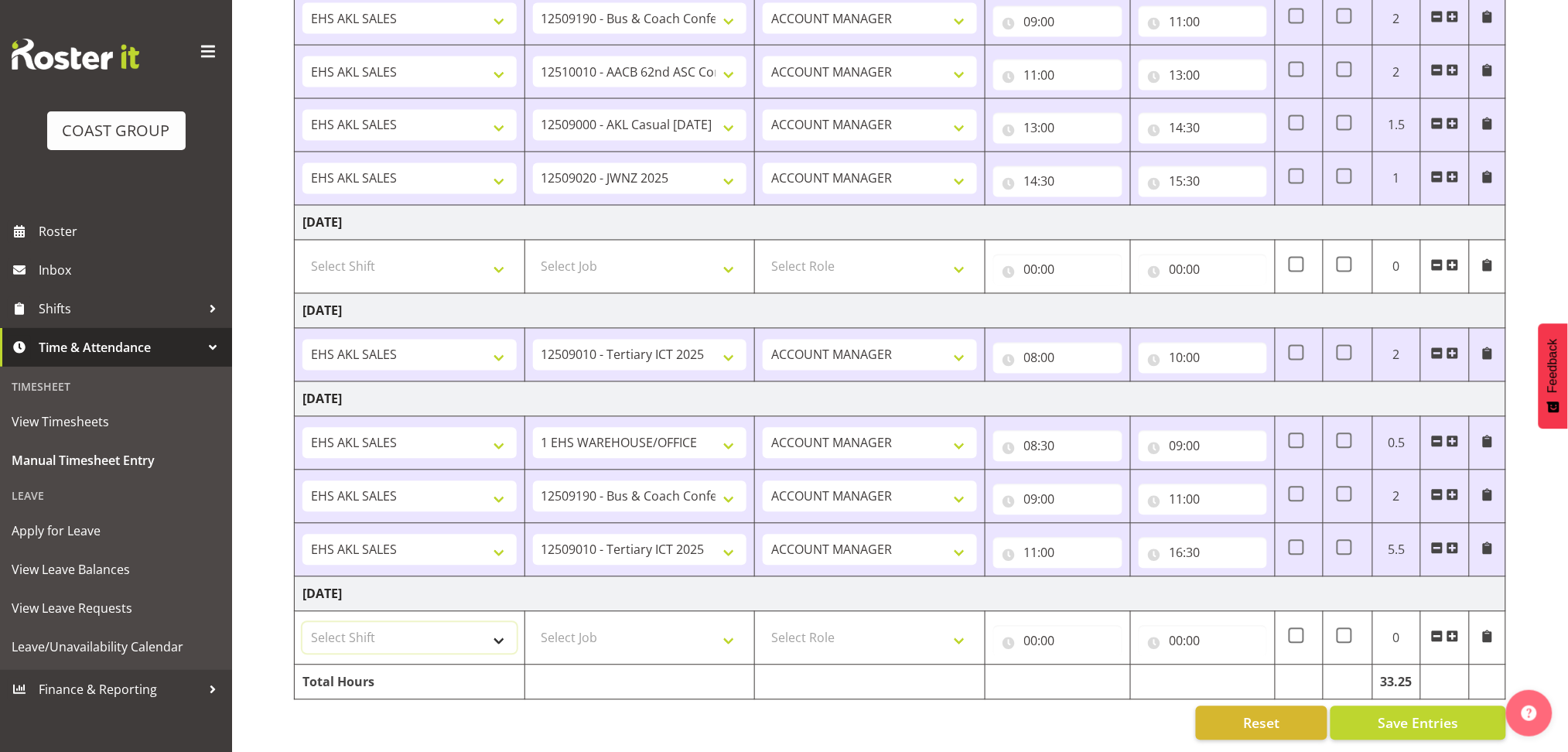
click at [433, 622] on select "Select Shift EHS AKL SALES" at bounding box center [409, 637] width 214 height 31
select select "1327"
click at [302, 622] on select "Select Shift EHS AKL SALES" at bounding box center [409, 637] width 214 height 31
click at [593, 633] on select "Select Job 1 Carlton Events 1 [PERSON_NAME][GEOGRAPHIC_DATA] 1 [PERSON_NAME][GE…" at bounding box center [640, 637] width 214 height 31
select select "69"
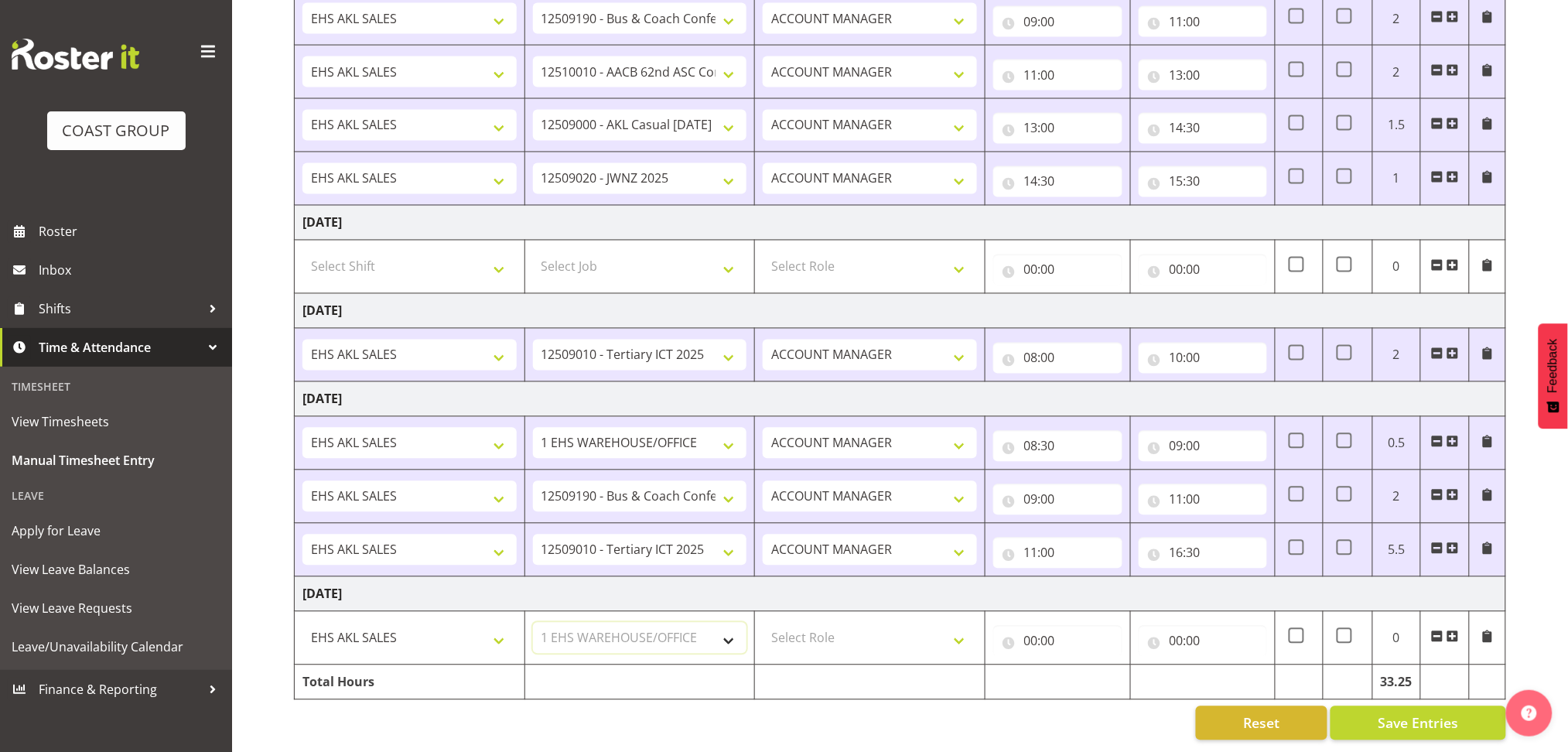
click at [533, 622] on select "Select Job 1 Carlton Events 1 [PERSON_NAME][GEOGRAPHIC_DATA] 1 [PERSON_NAME][GE…" at bounding box center [640, 637] width 214 height 31
click at [833, 622] on select "Select Role ACCOUNT MANAGER Account Manager" at bounding box center [869, 637] width 214 height 31
select select "197"
click at [762, 622] on select "Select Role ACCOUNT MANAGER Account Manager" at bounding box center [869, 637] width 214 height 31
click at [1033, 626] on input "00:00" at bounding box center [1058, 641] width 130 height 31
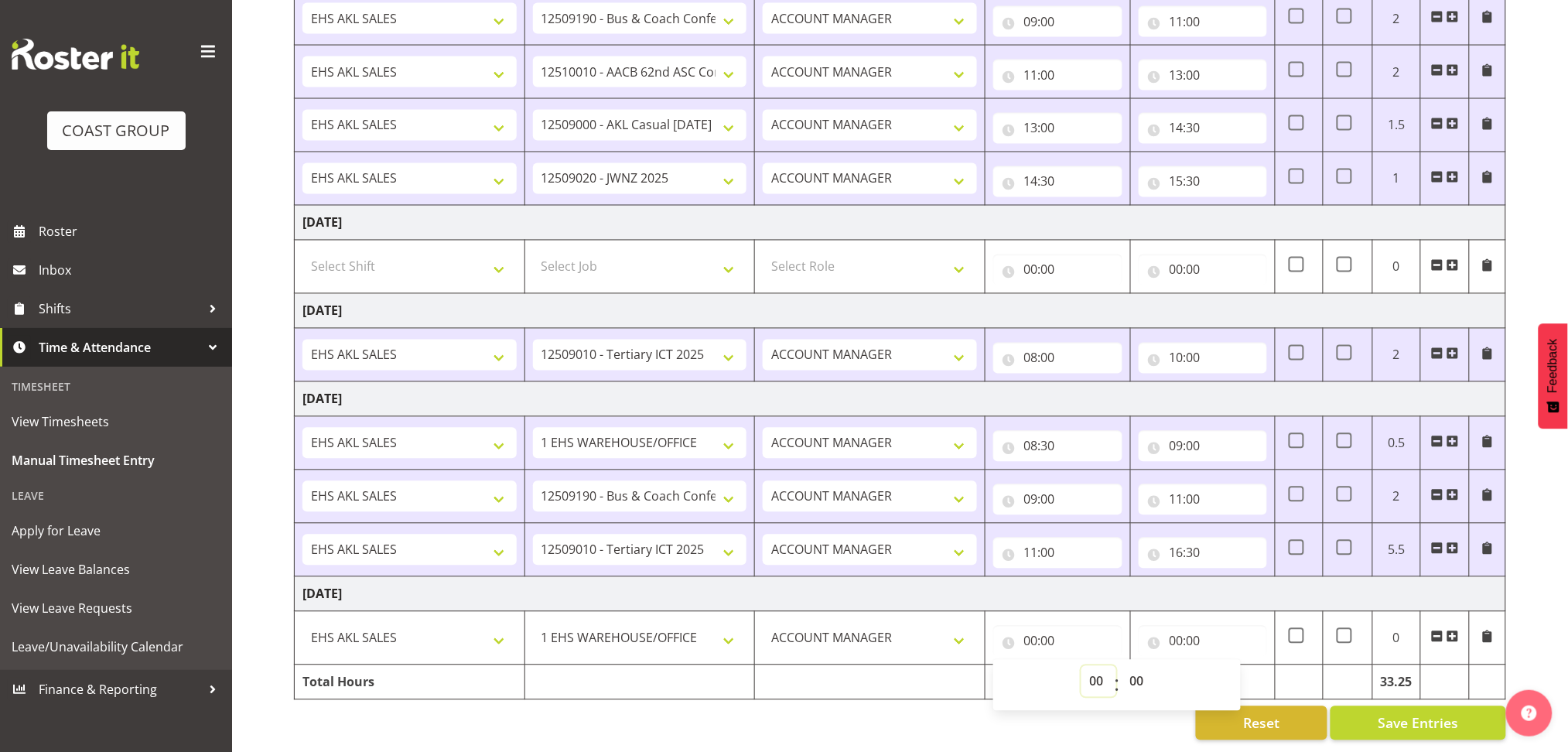
click at [1092, 666] on select "00 01 02 03 04 05 06 07 08 09 10 11 12 13 14 15 16 17 18 19 20 21 22 23" at bounding box center [1098, 681] width 35 height 31
select select "8"
click at [1081, 666] on select "00 01 02 03 04 05 06 07 08 09 10 11 12 13 14 15 16 17 18 19 20 21 22 23" at bounding box center [1098, 681] width 35 height 31
type input "08:00"
click at [1136, 667] on select "00 01 02 03 04 05 06 07 08 09 10 11 12 13 14 15 16 17 18 19 20 21 22 23 24 25 2…" at bounding box center [1139, 681] width 35 height 31
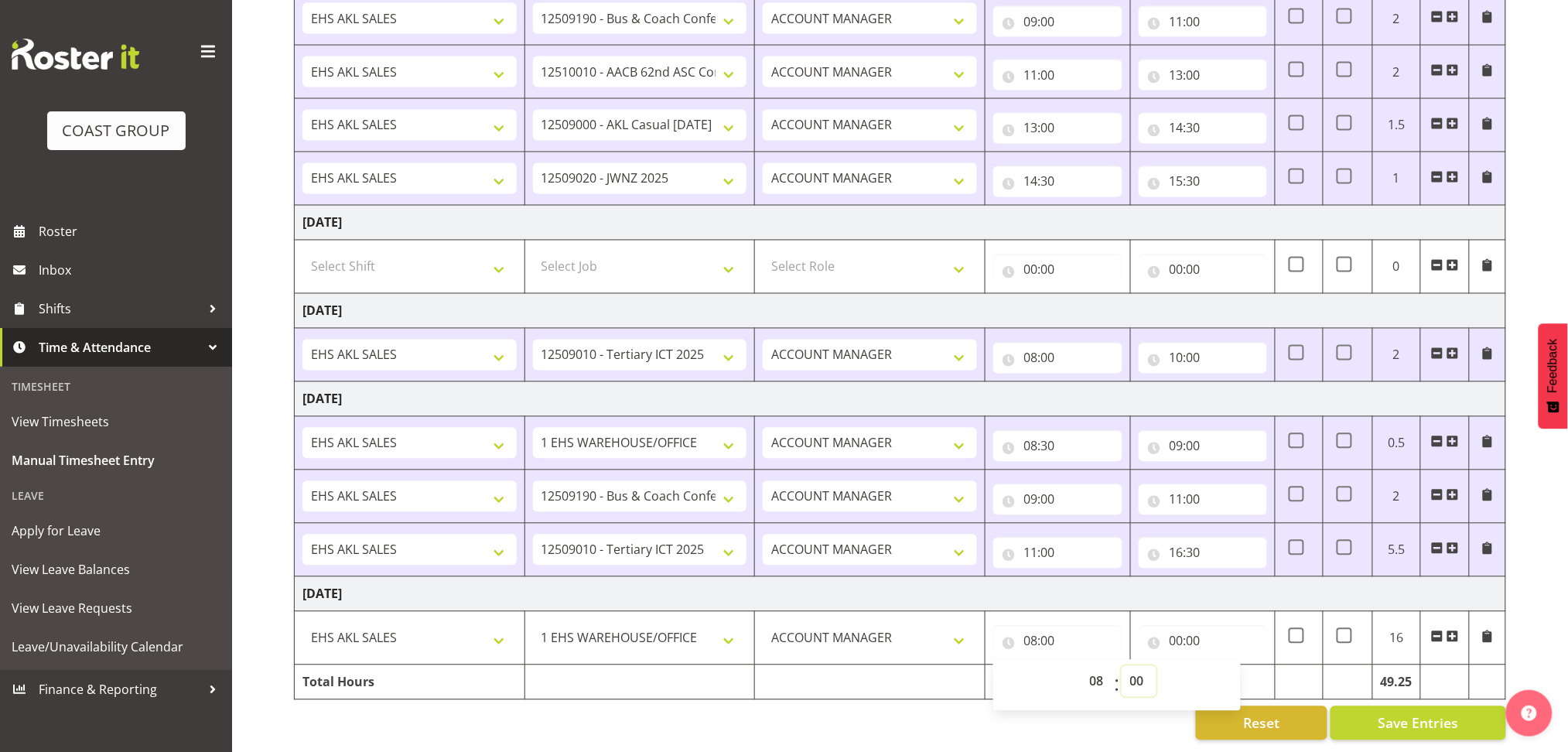
select select "30"
click at [1122, 666] on select "00 01 02 03 04 05 06 07 08 09 10 11 12 13 14 15 16 17 18 19 20 21 22 23 24 25 2…" at bounding box center [1139, 681] width 35 height 31
type input "08:30"
click at [1181, 626] on input "00:00" at bounding box center [1203, 641] width 130 height 31
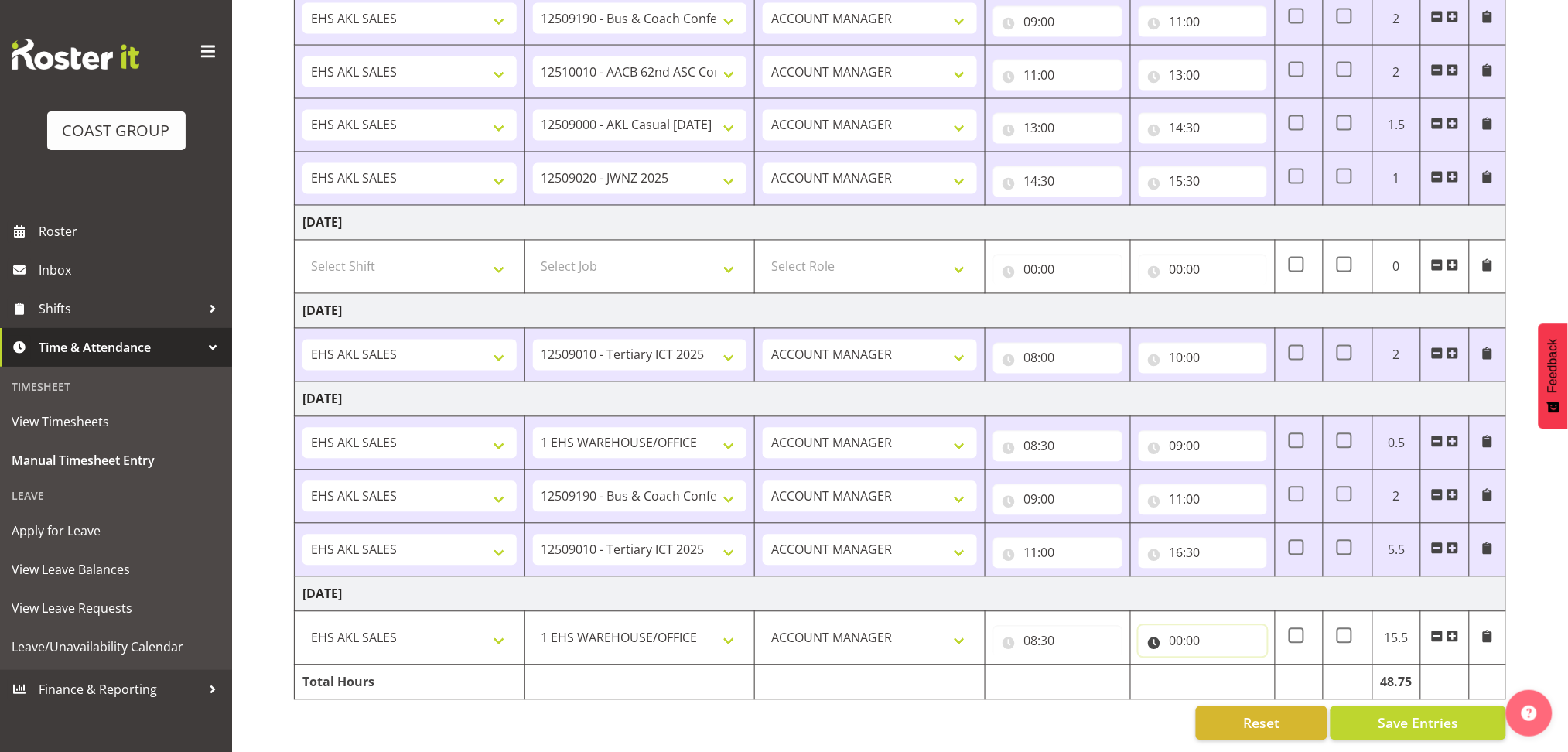
click at [1175, 626] on input "00:00" at bounding box center [1203, 641] width 130 height 31
click at [1238, 667] on select "00 01 02 03 04 05 06 07 08 09 10 11 12 13 14 15 16 17 18 19 20 21 22 23" at bounding box center [1245, 681] width 35 height 31
select select "10"
click at [1227, 666] on select "00 01 02 03 04 05 06 07 08 09 10 11 12 13 14 15 16 17 18 19 20 21 22 23" at bounding box center [1245, 681] width 35 height 31
type input "10:00"
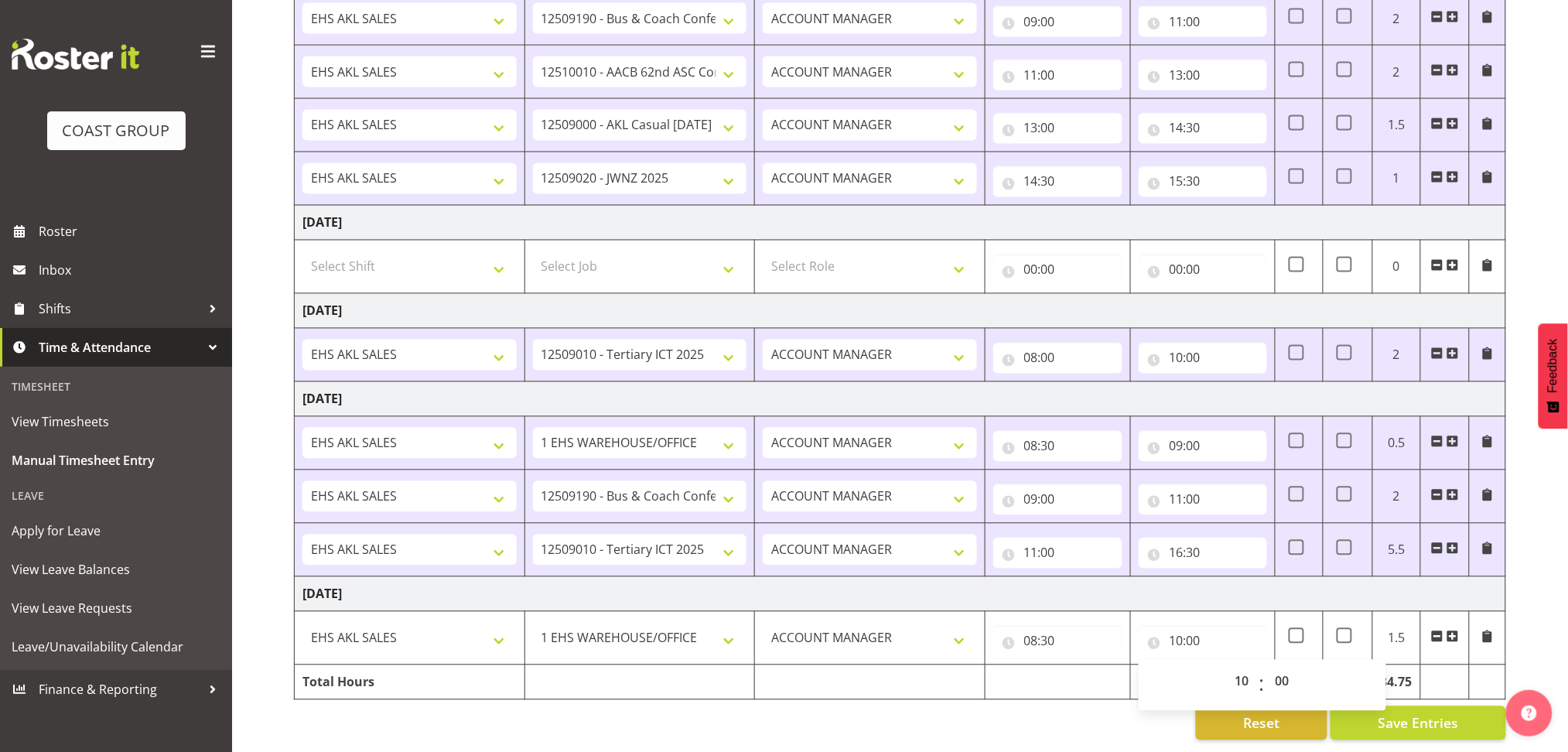
click at [1458, 630] on span at bounding box center [1453, 637] width 13 height 13
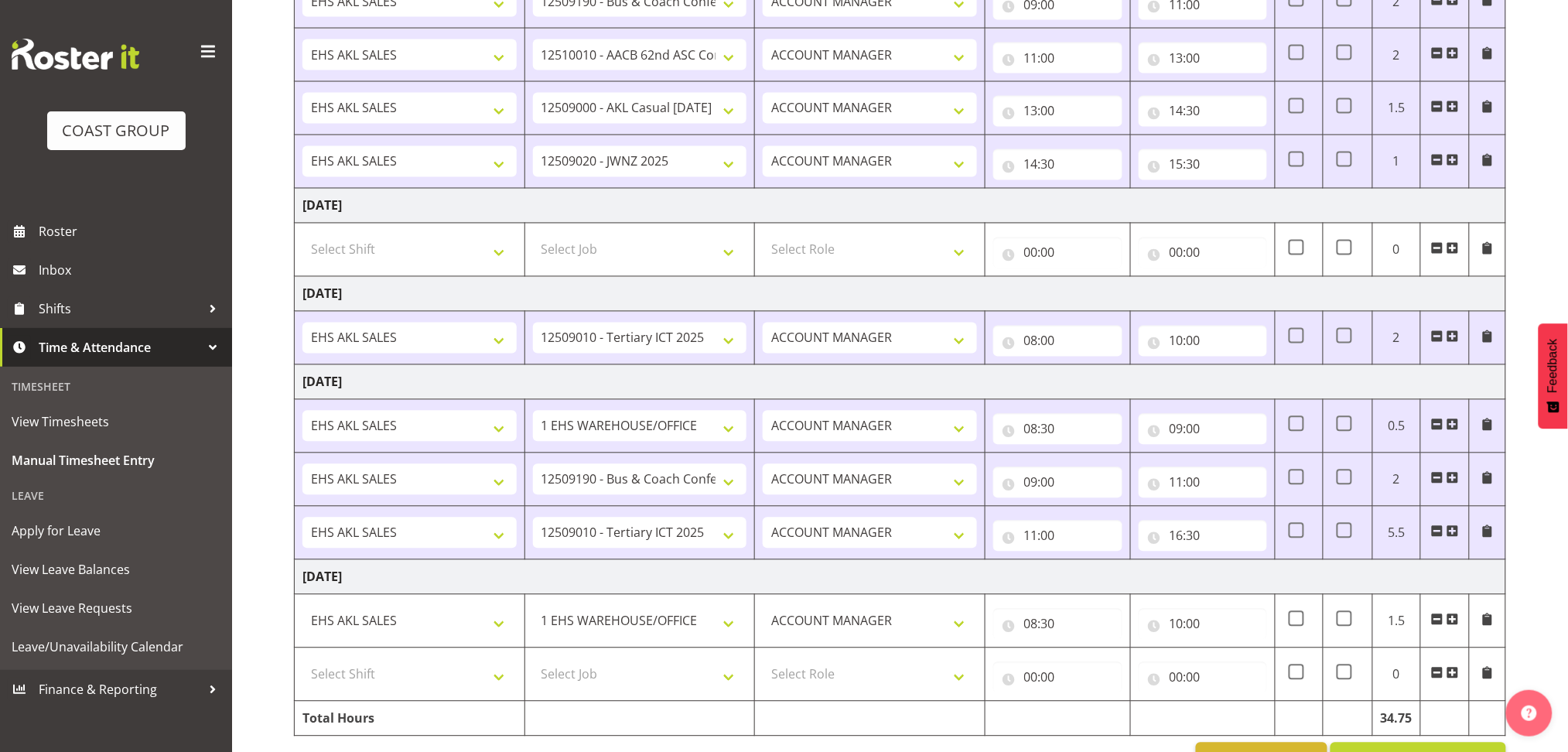
scroll to position [1018, 0]
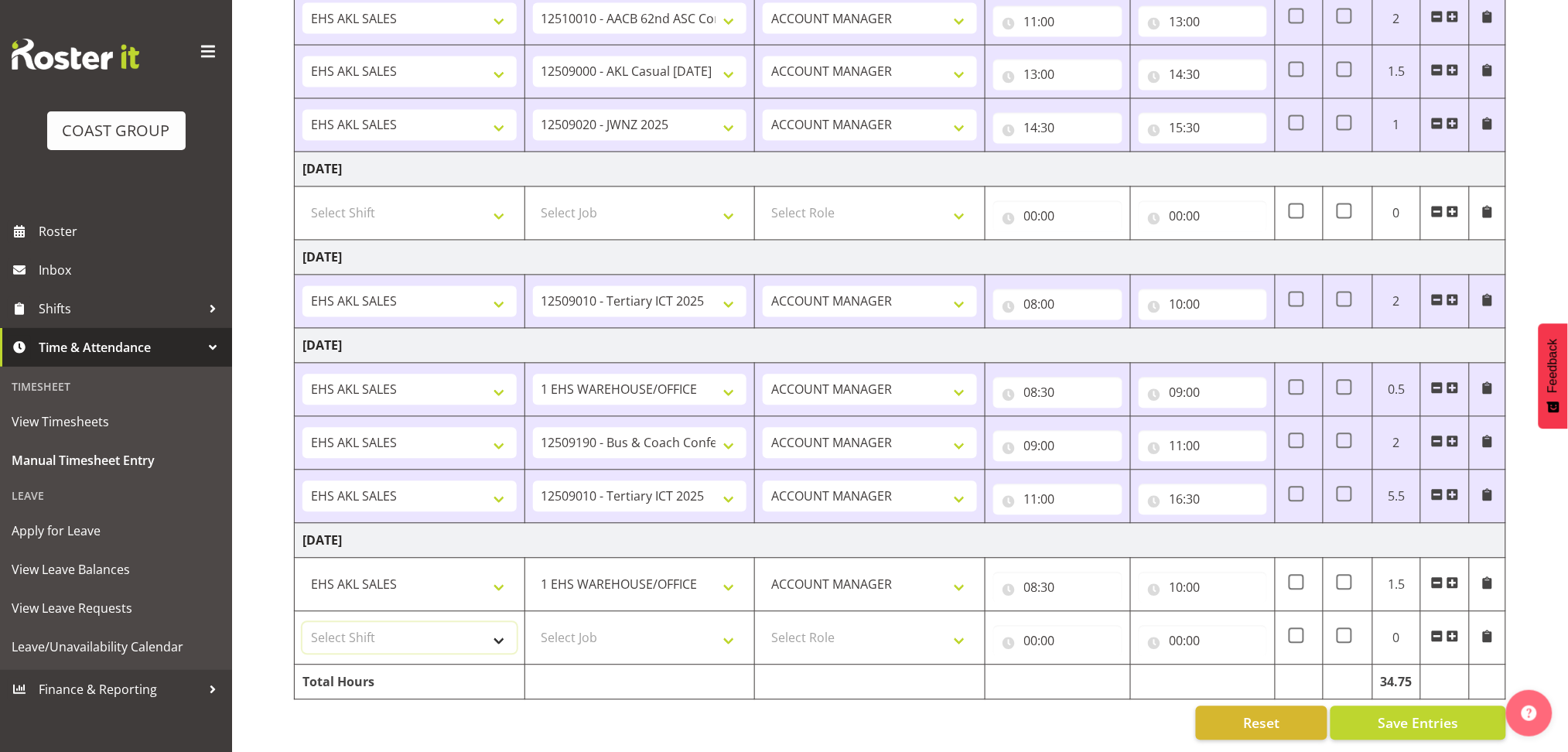
click at [496, 622] on select "Select Shift EHS AKL SALES" at bounding box center [409, 637] width 214 height 31
select select "1327"
click at [302, 622] on select "Select Shift EHS AKL SALES" at bounding box center [409, 637] width 214 height 31
click at [580, 622] on select "Select Job 1 Carlton Events 1 [PERSON_NAME][GEOGRAPHIC_DATA] 1 [PERSON_NAME][GE…" at bounding box center [640, 637] width 214 height 31
select select "9050"
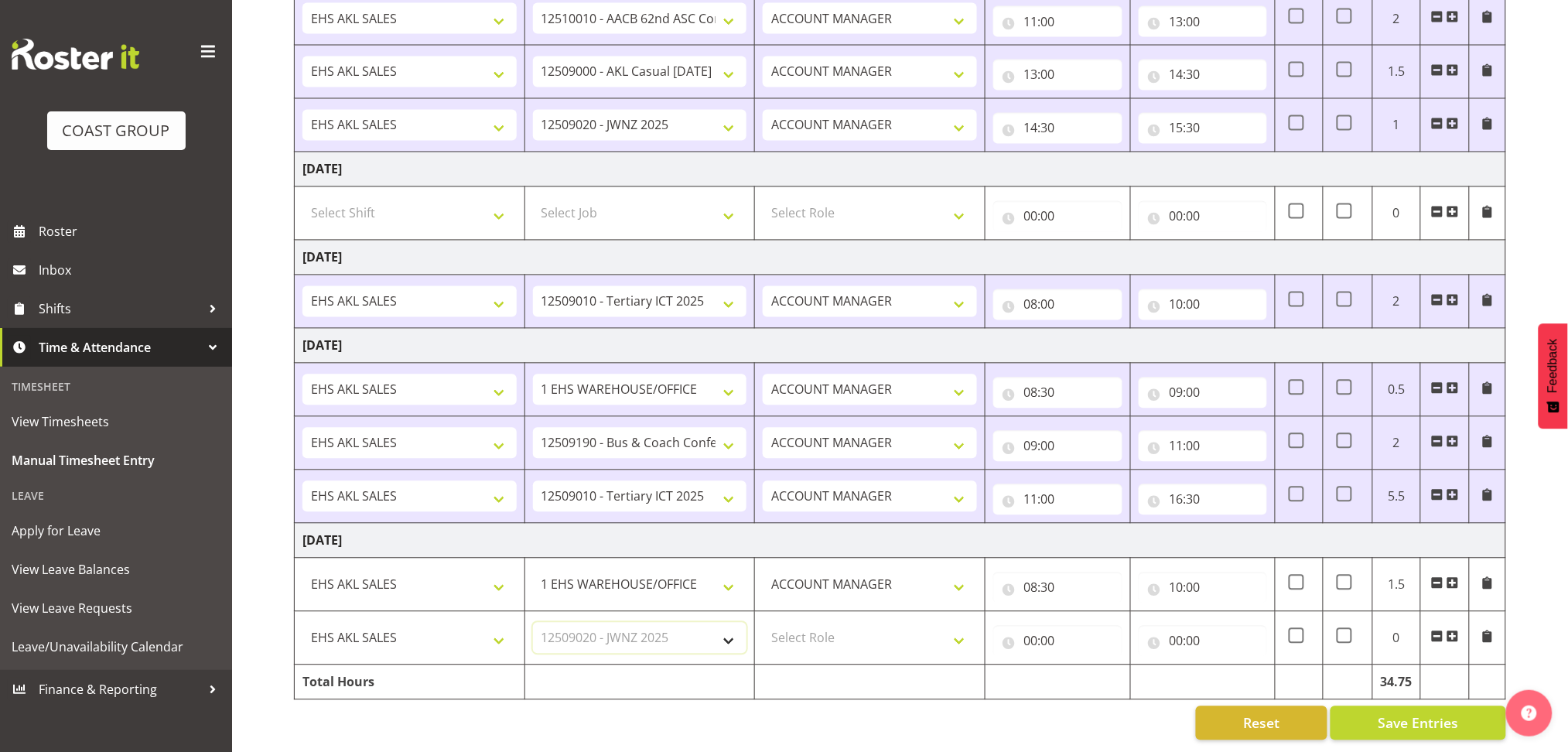
click at [533, 622] on select "Select Job 1 Carlton Events 1 [PERSON_NAME][GEOGRAPHIC_DATA] 1 [PERSON_NAME][GE…" at bounding box center [640, 637] width 214 height 31
click at [868, 622] on select "Select Role ACCOUNT MANAGER Account Manager" at bounding box center [869, 637] width 214 height 31
select select "197"
click at [762, 622] on select "Select Role ACCOUNT MANAGER Account Manager" at bounding box center [869, 637] width 214 height 31
click at [1032, 630] on input "00:00" at bounding box center [1058, 641] width 130 height 31
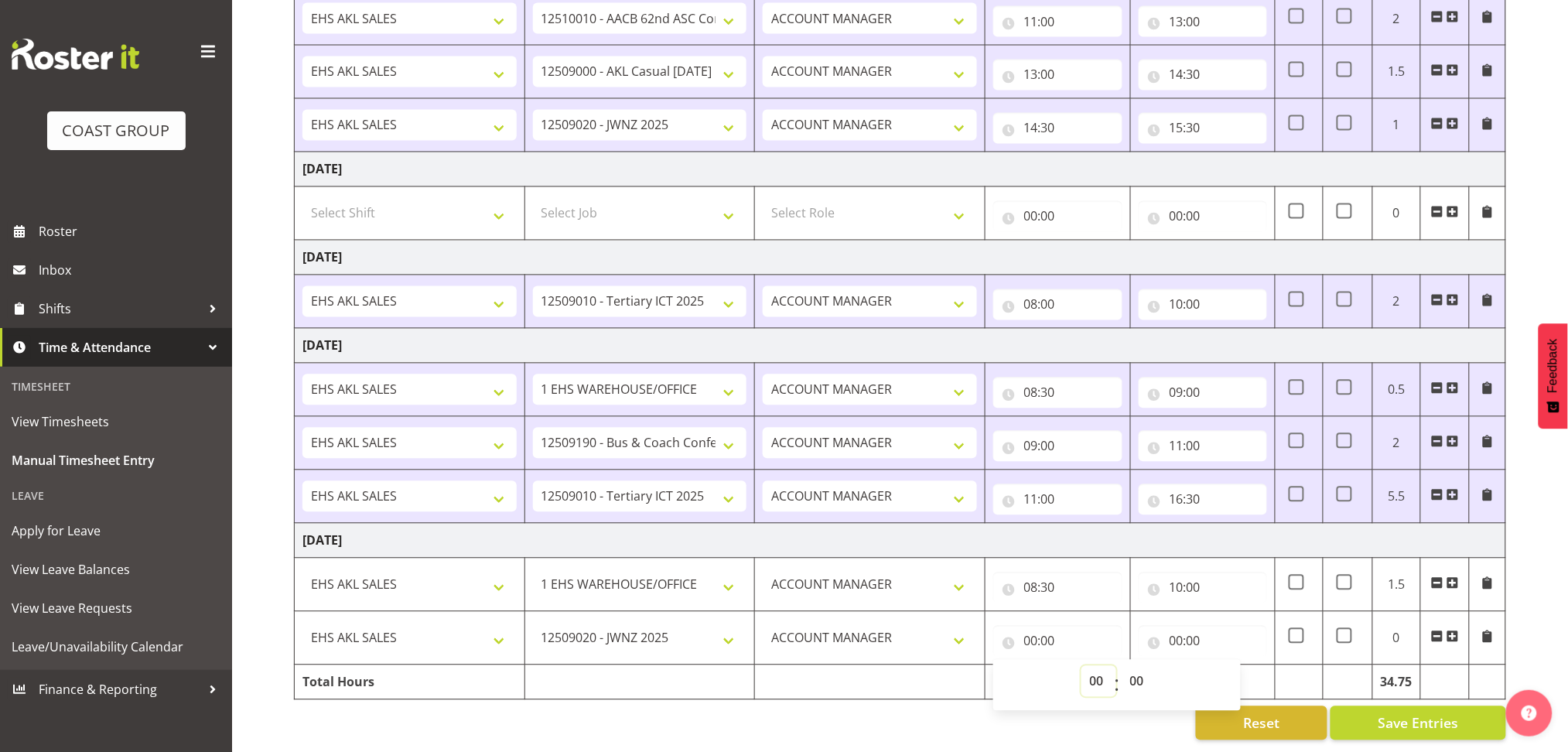
click at [1095, 666] on select "00 01 02 03 04 05 06 07 08 09 10 11 12 13 14 15 16 17 18 19 20 21 22 23" at bounding box center [1098, 681] width 35 height 31
select select "10"
click at [1081, 666] on select "00 01 02 03 04 05 06 07 08 09 10 11 12 13 14 15 16 17 18 19 20 21 22 23" at bounding box center [1098, 681] width 35 height 31
type input "10:00"
click at [1177, 626] on input "00:00" at bounding box center [1203, 641] width 130 height 31
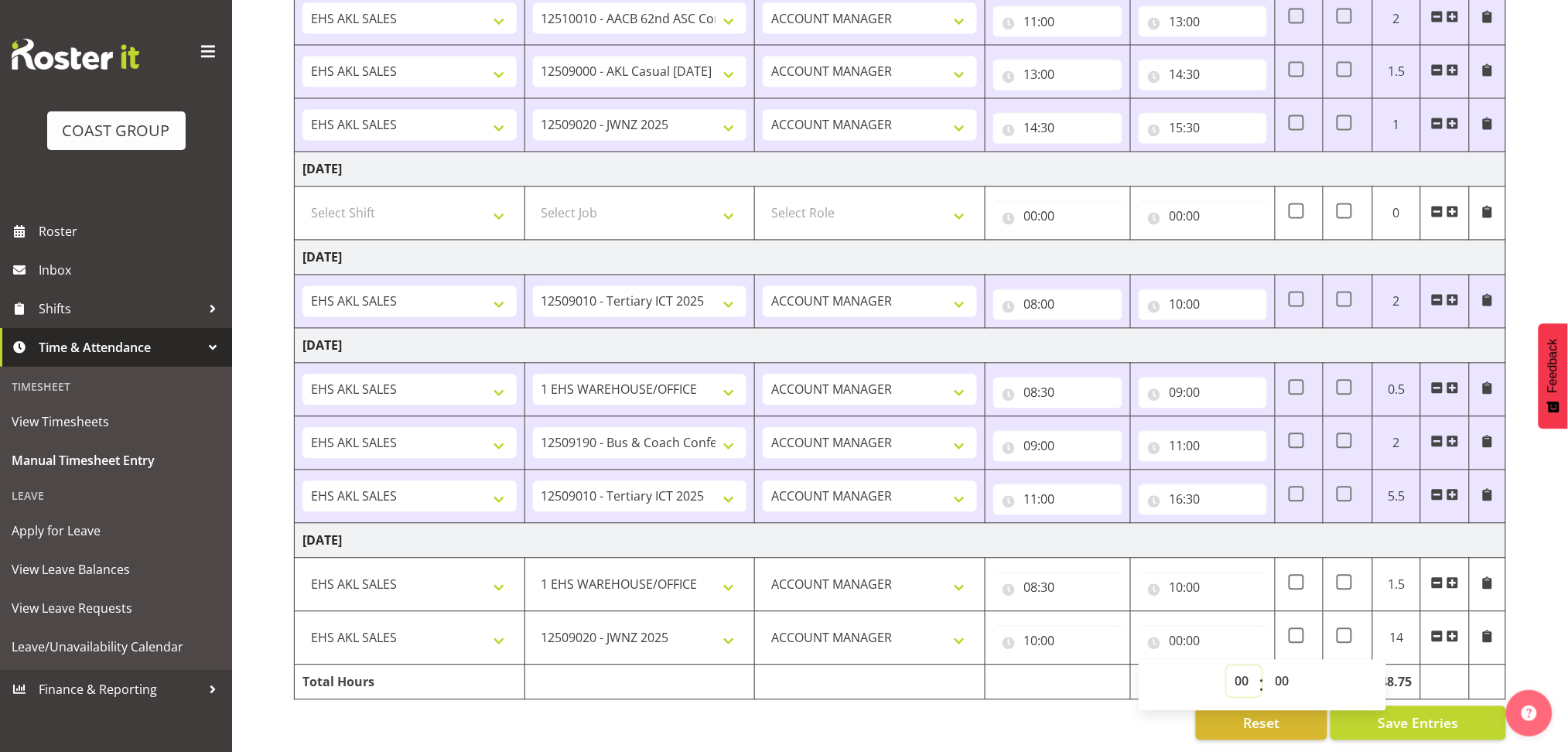
click at [1241, 668] on select "00 01 02 03 04 05 06 07 08 09 10 11 12 13 14 15 16 17 18 19 20 21 22 23" at bounding box center [1245, 681] width 35 height 31
select select "11"
click at [1227, 666] on select "00 01 02 03 04 05 06 07 08 09 10 11 12 13 14 15 16 17 18 19 20 21 22 23" at bounding box center [1245, 681] width 35 height 31
type input "11:00"
click at [1453, 630] on span at bounding box center [1453, 637] width 13 height 13
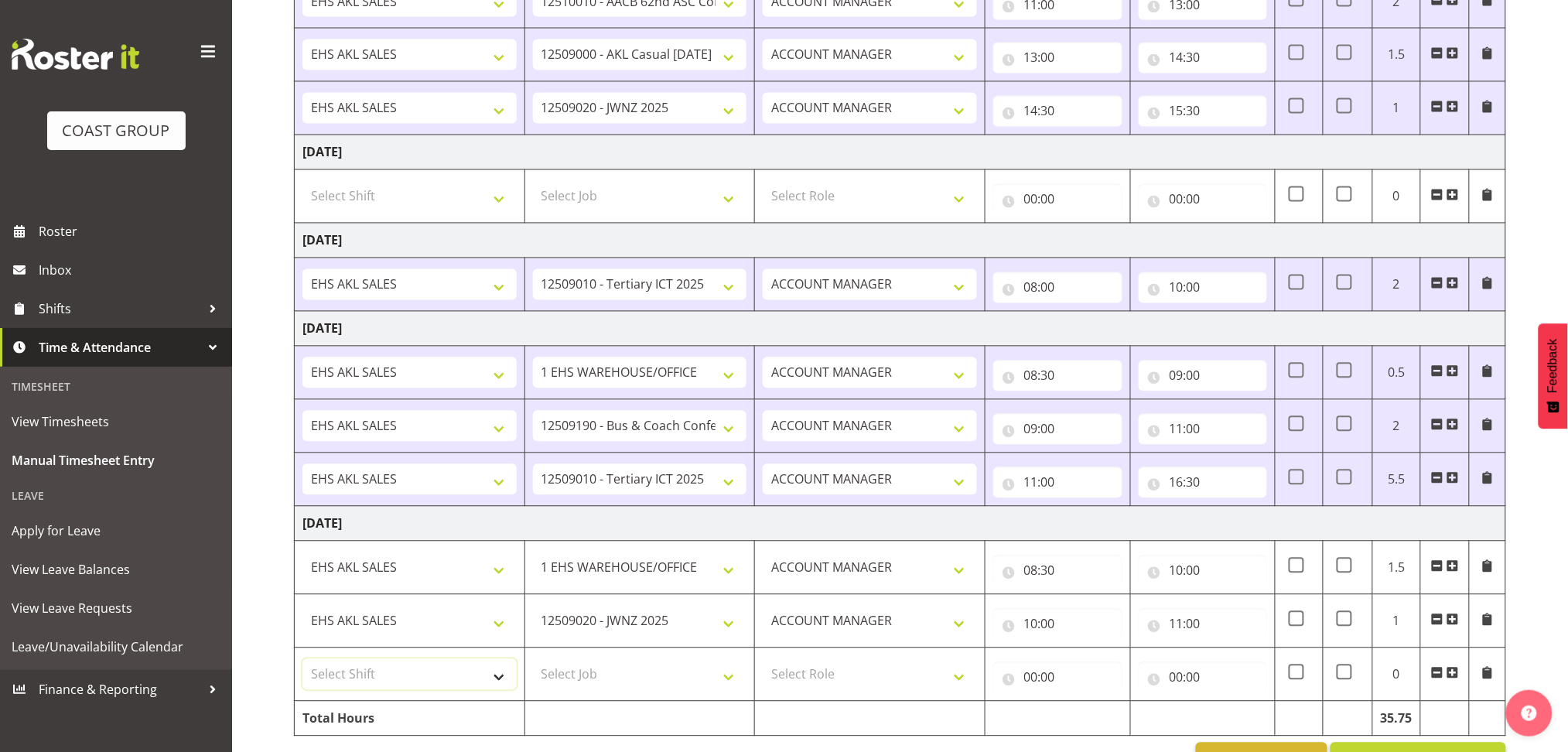
click at [436, 673] on select "Select Shift EHS AKL SALES" at bounding box center [409, 674] width 214 height 31
select select "1327"
click at [302, 659] on select "Select Shift EHS AKL SALES" at bounding box center [409, 674] width 214 height 31
click at [583, 674] on select "Select Job 1 Carlton Events 1 [PERSON_NAME][GEOGRAPHIC_DATA] 1 [PERSON_NAME][GE…" at bounding box center [640, 674] width 214 height 31
click at [771, 674] on select "Select Role ACCOUNT MANAGER Account Manager" at bounding box center [869, 674] width 214 height 31
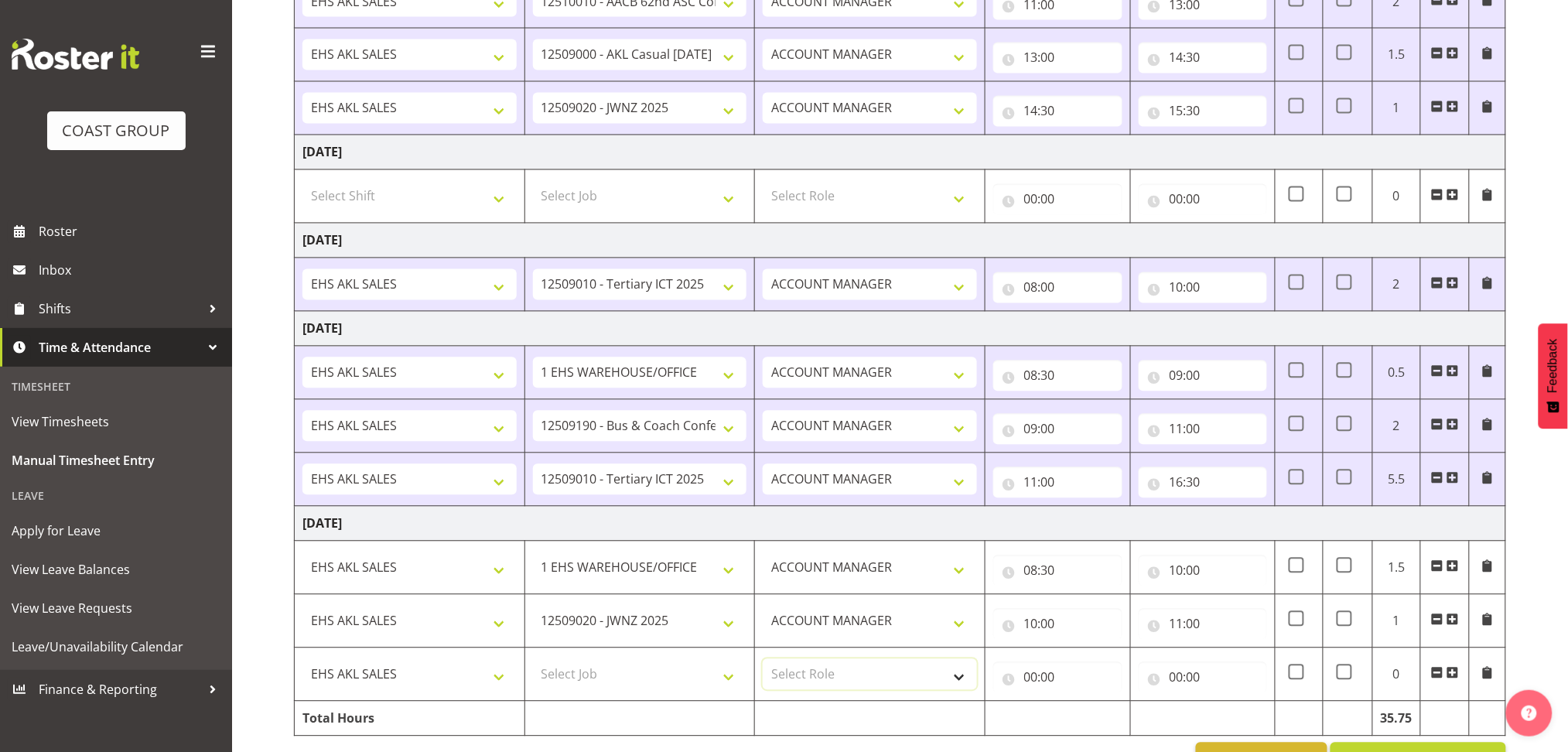
select select "197"
click at [762, 659] on select "Select Role ACCOUNT MANAGER Account Manager" at bounding box center [869, 674] width 214 height 31
click at [1037, 684] on input "00:00" at bounding box center [1058, 677] width 130 height 31
click at [1091, 717] on select "00 01 02 03 04 05 06 07 08 09 10 11 12 13 14 15 16 17 18 19 20 21 22 23" at bounding box center [1098, 717] width 35 height 31
select select "11"
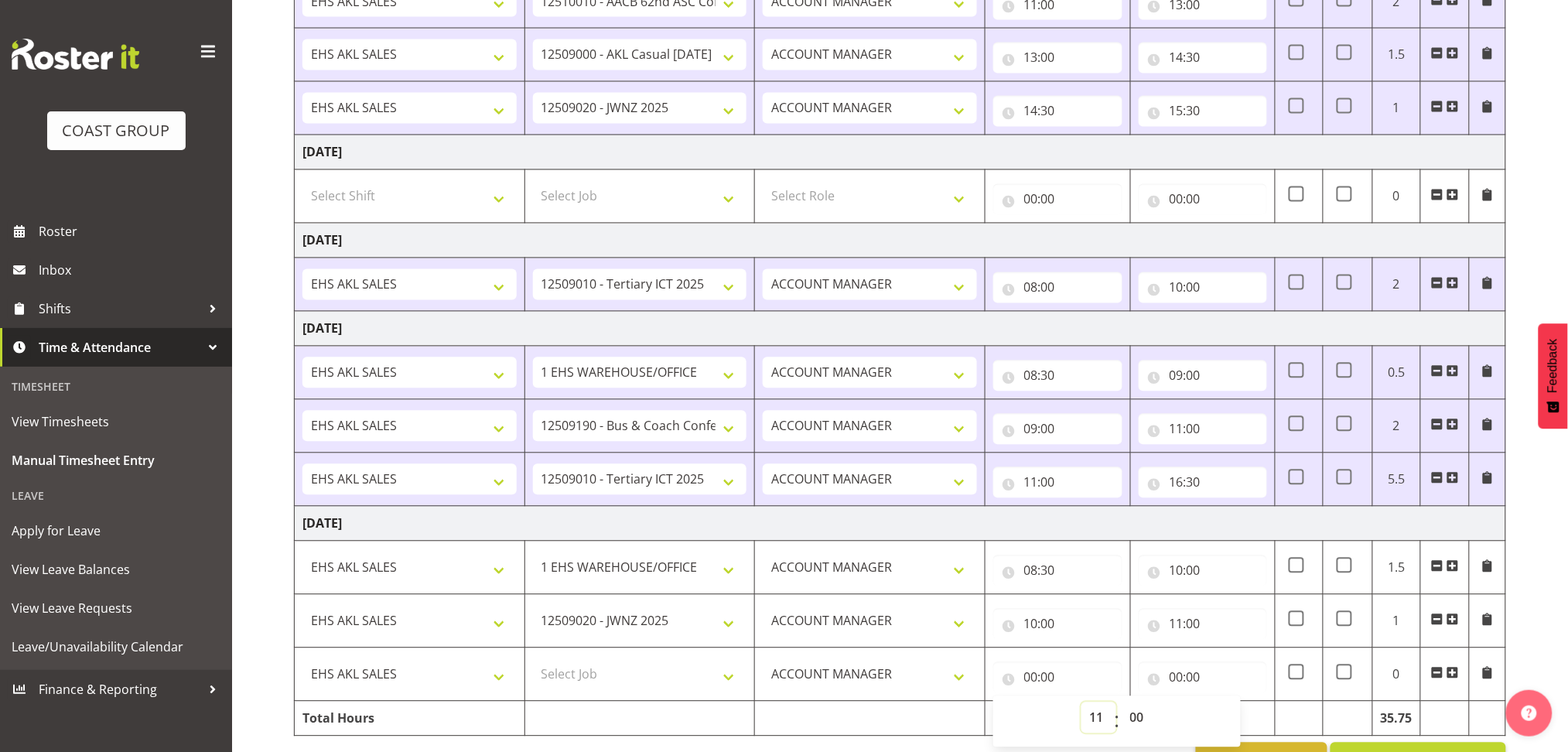
click at [1081, 703] on select "00 01 02 03 04 05 06 07 08 09 10 11 12 13 14 15 16 17 18 19 20 21 22 23" at bounding box center [1098, 717] width 35 height 31
type input "11:00"
click at [1177, 675] on input "00:00" at bounding box center [1203, 677] width 130 height 31
click at [1243, 717] on select "00 01 02 03 04 05 06 07 08 09 10 11 12 13 14 15 16 17 18 19 20 21 22 23" at bounding box center [1245, 717] width 35 height 31
select select "12"
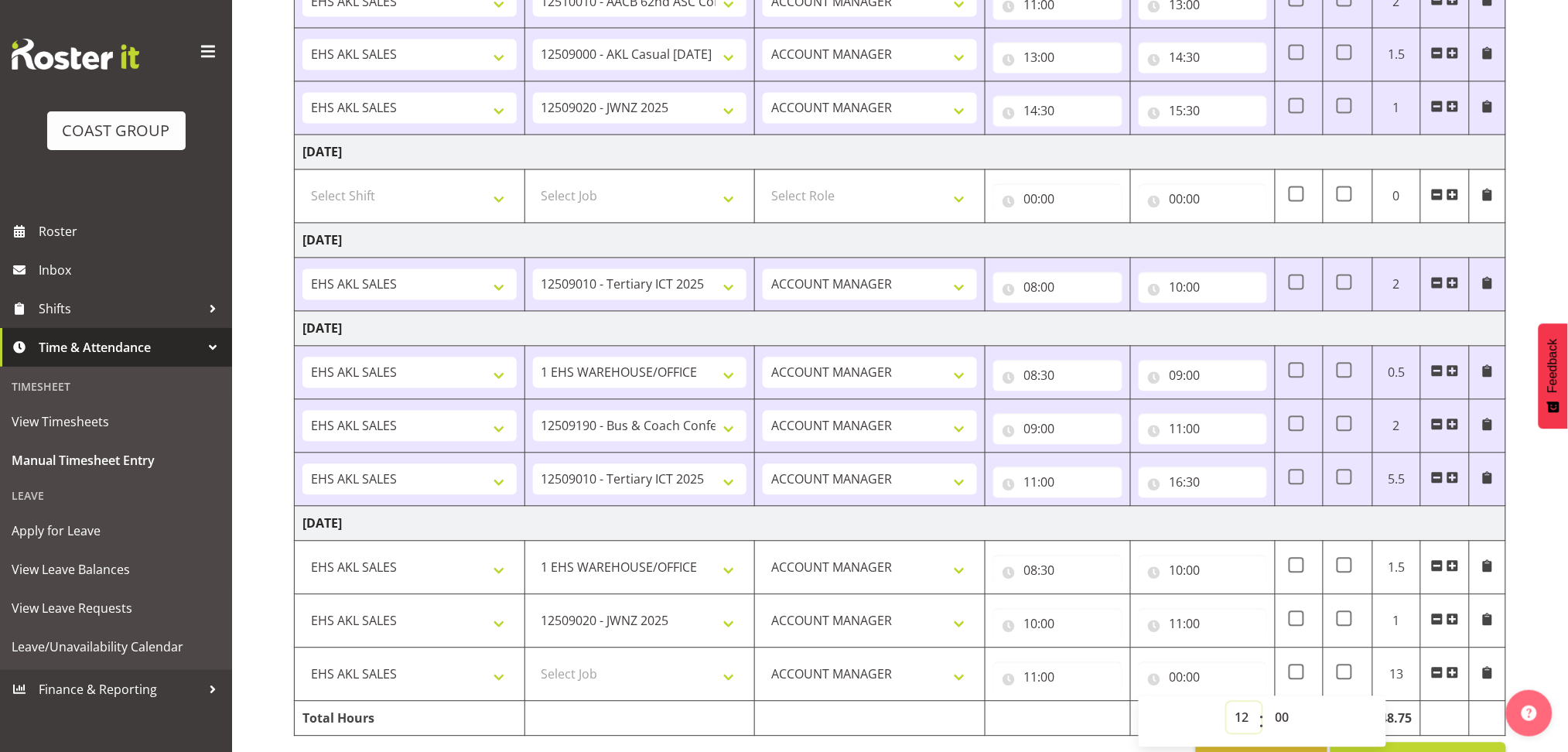
click at [1227, 703] on select "00 01 02 03 04 05 06 07 08 09 10 11 12 13 14 15 16 17 18 19 20 21 22 23" at bounding box center [1245, 717] width 35 height 31
type input "12:00"
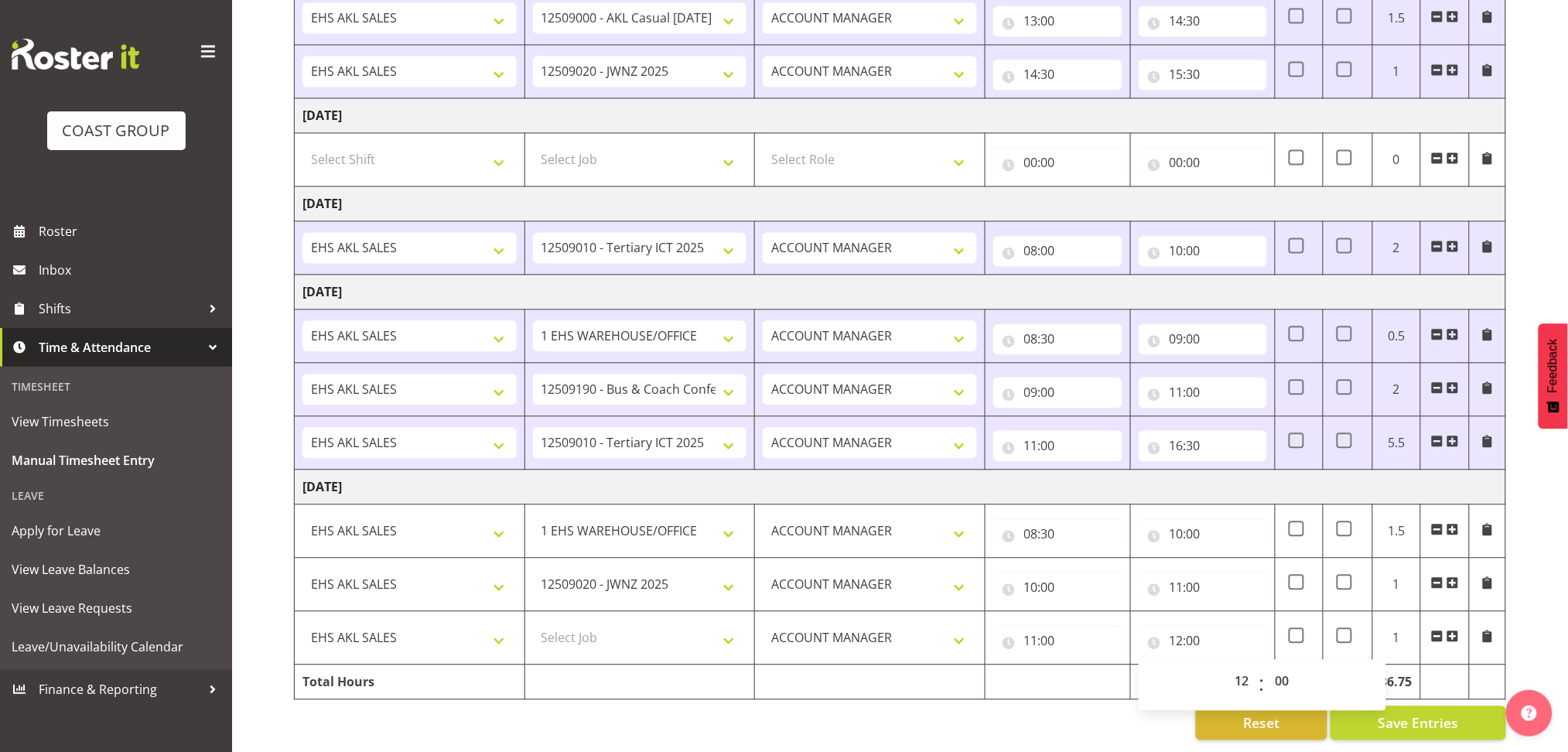
click at [1450, 630] on span at bounding box center [1453, 637] width 13 height 13
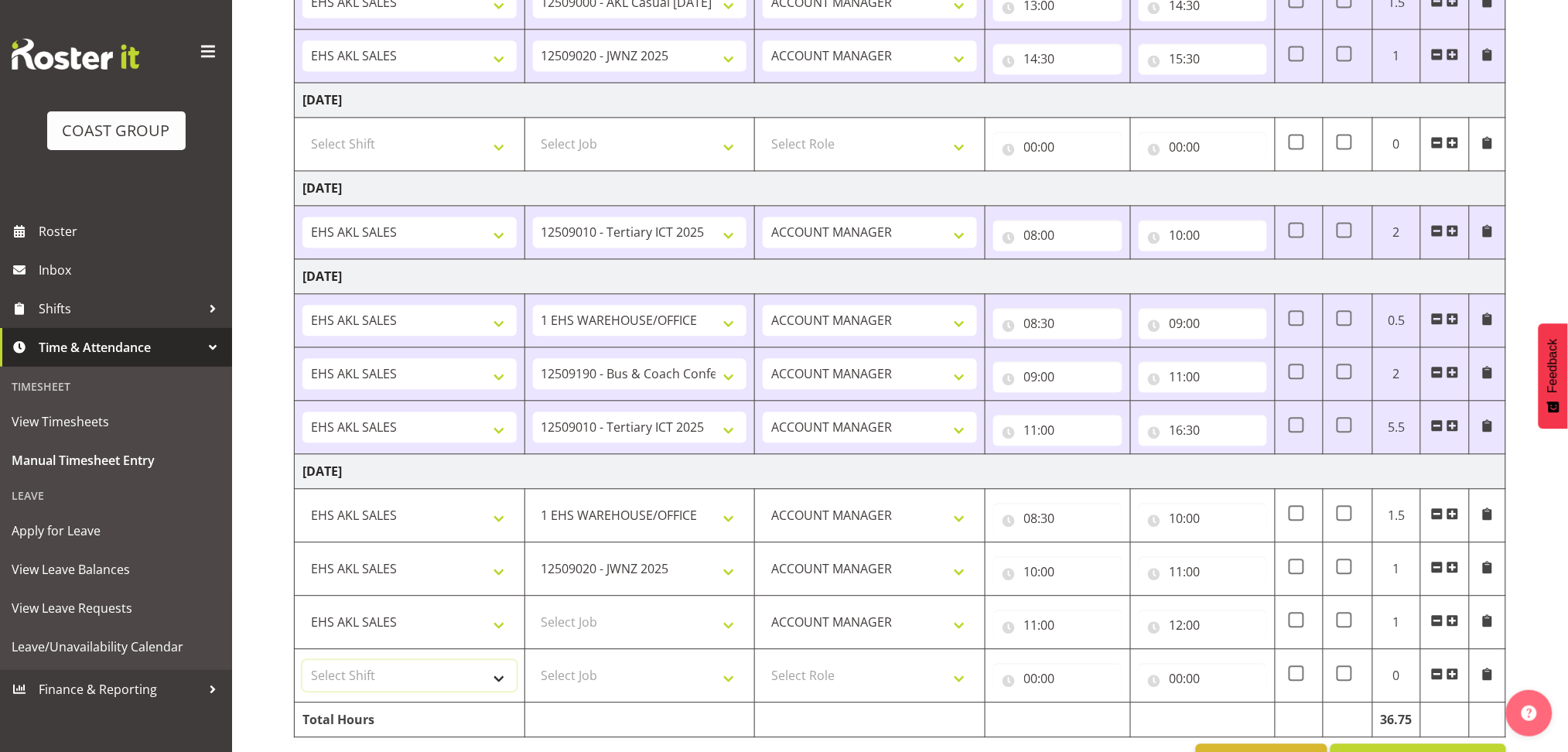
click at [459, 682] on select "Select Shift EHS AKL SALES" at bounding box center [409, 674] width 214 height 31
select select "1327"
click at [302, 660] on select "Select Shift EHS AKL SALES" at bounding box center [409, 674] width 214 height 31
click at [802, 678] on select "Select Role ACCOUNT MANAGER Account Manager" at bounding box center [869, 674] width 214 height 31
select select "197"
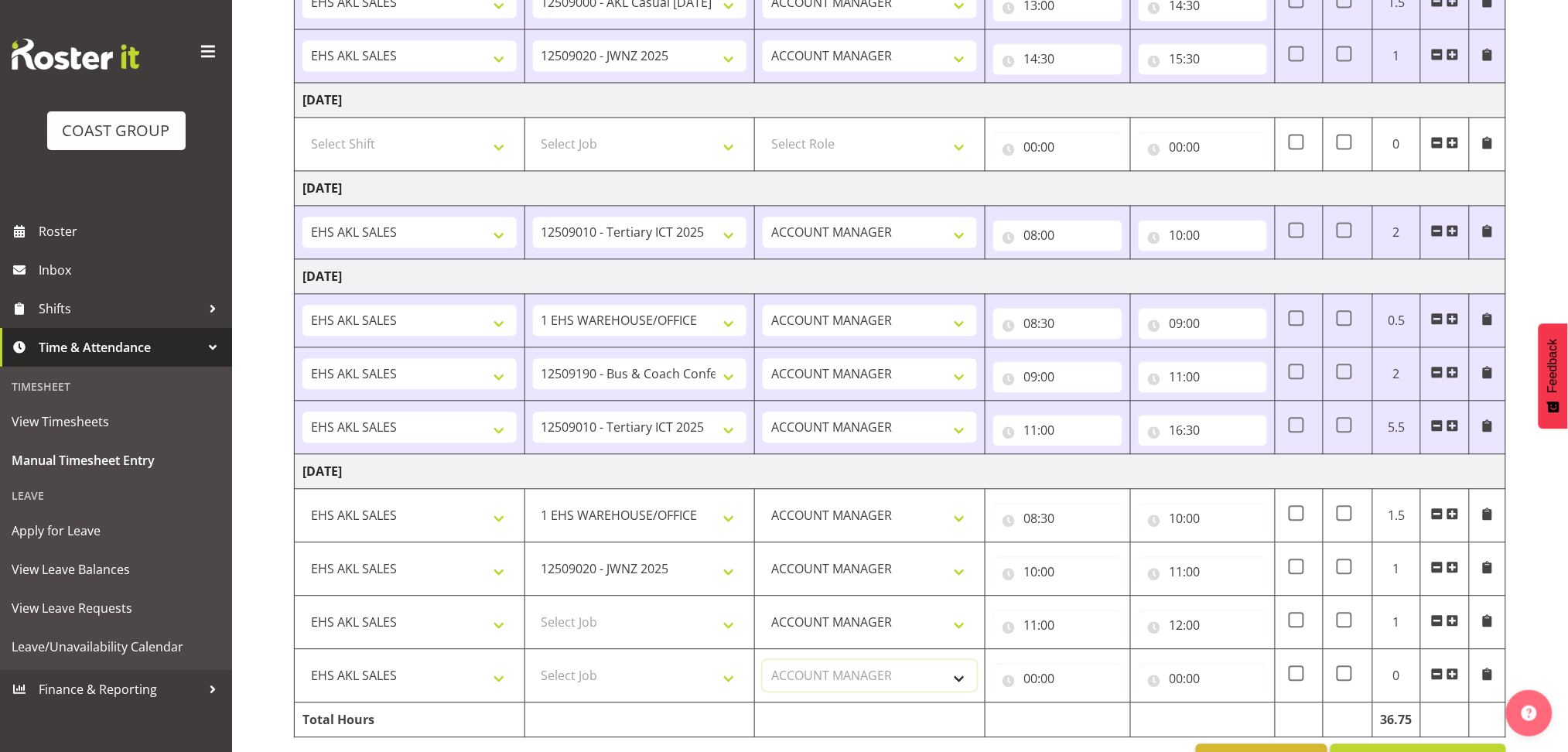
click at [762, 660] on select "Select Role ACCOUNT MANAGER Account Manager" at bounding box center [869, 674] width 214 height 31
click at [1035, 680] on input "00:00" at bounding box center [1058, 677] width 130 height 31
click at [1099, 717] on select "00 01 02 03 04 05 06 07 08 09 10 11 12 13 14 15 16 17 18 19 20 21 22 23" at bounding box center [1098, 718] width 35 height 31
select select "12"
click at [1081, 704] on select "00 01 02 03 04 05 06 07 08 09 10 11 12 13 14 15 16 17 18 19 20 21 22 23" at bounding box center [1098, 718] width 35 height 31
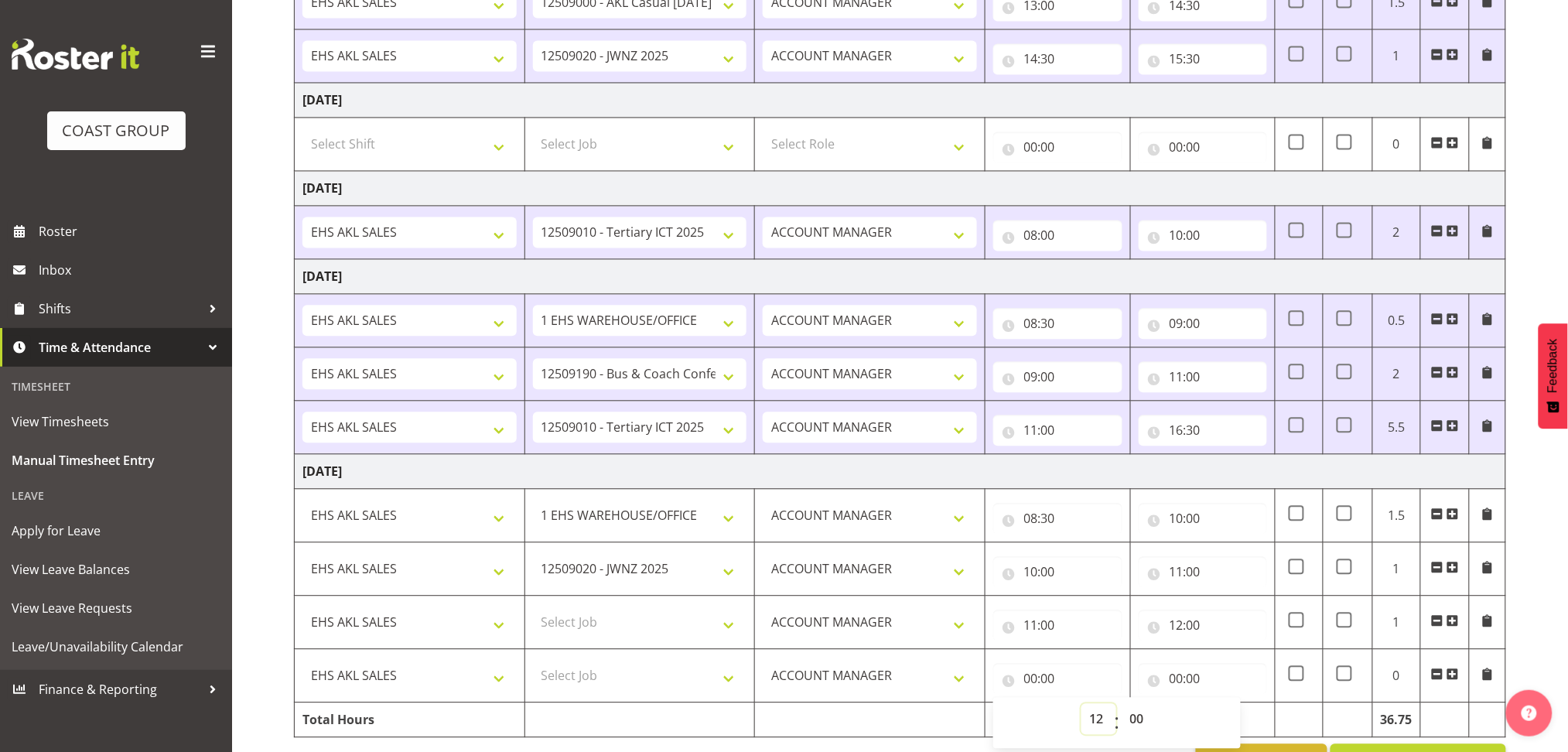
type input "12:00"
click at [1175, 684] on input "00:00" at bounding box center [1203, 677] width 130 height 31
click at [1232, 715] on select "00 01 02 03 04 05 06 07 08 09 10 11 12 13 14 15 16 17 18 19 20 21 22 23" at bounding box center [1245, 718] width 35 height 31
select select "14"
click at [1227, 704] on select "00 01 02 03 04 05 06 07 08 09 10 11 12 13 14 15 16 17 18 19 20 21 22 23" at bounding box center [1245, 718] width 35 height 31
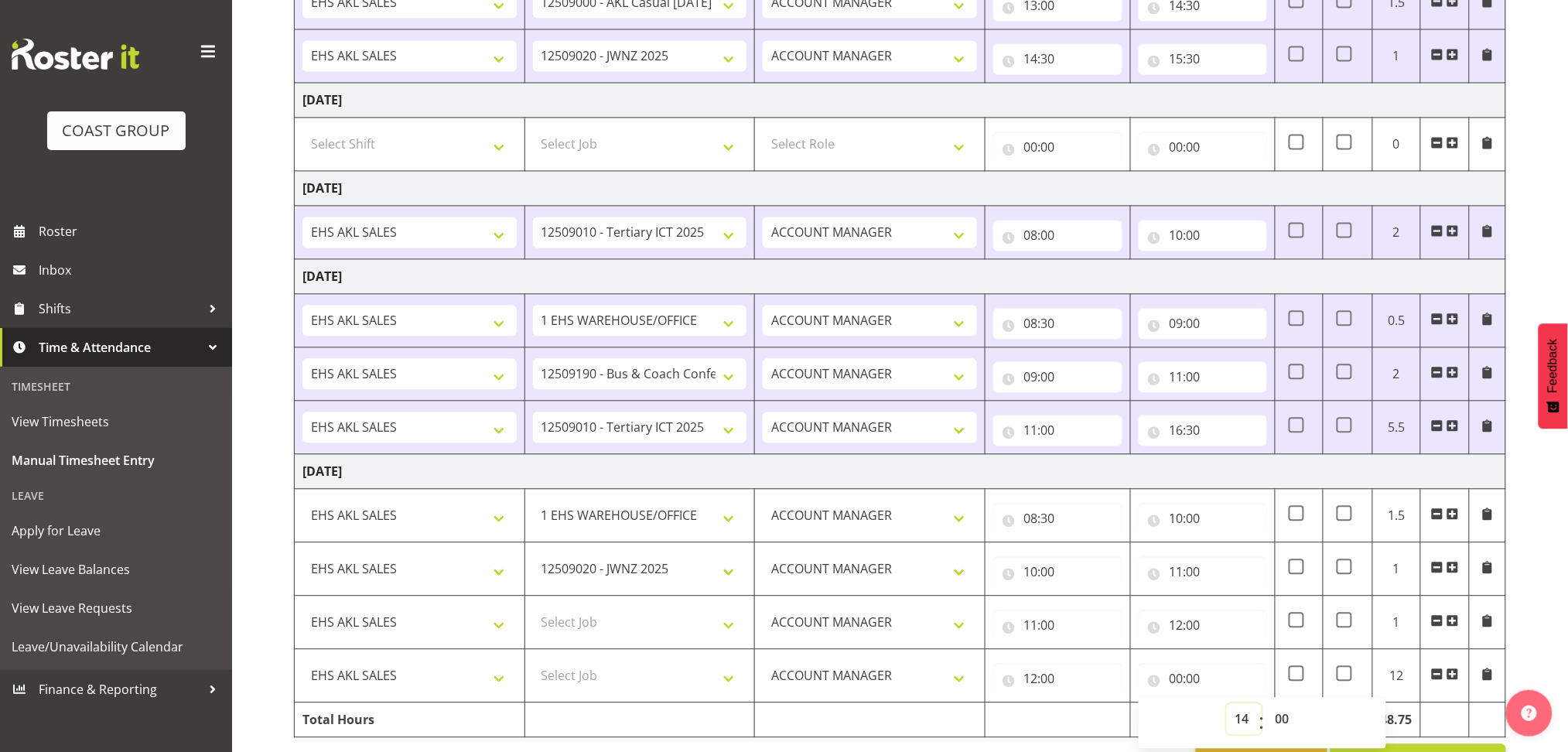
type input "14:00"
click at [1453, 674] on span at bounding box center [1453, 674] width 13 height 13
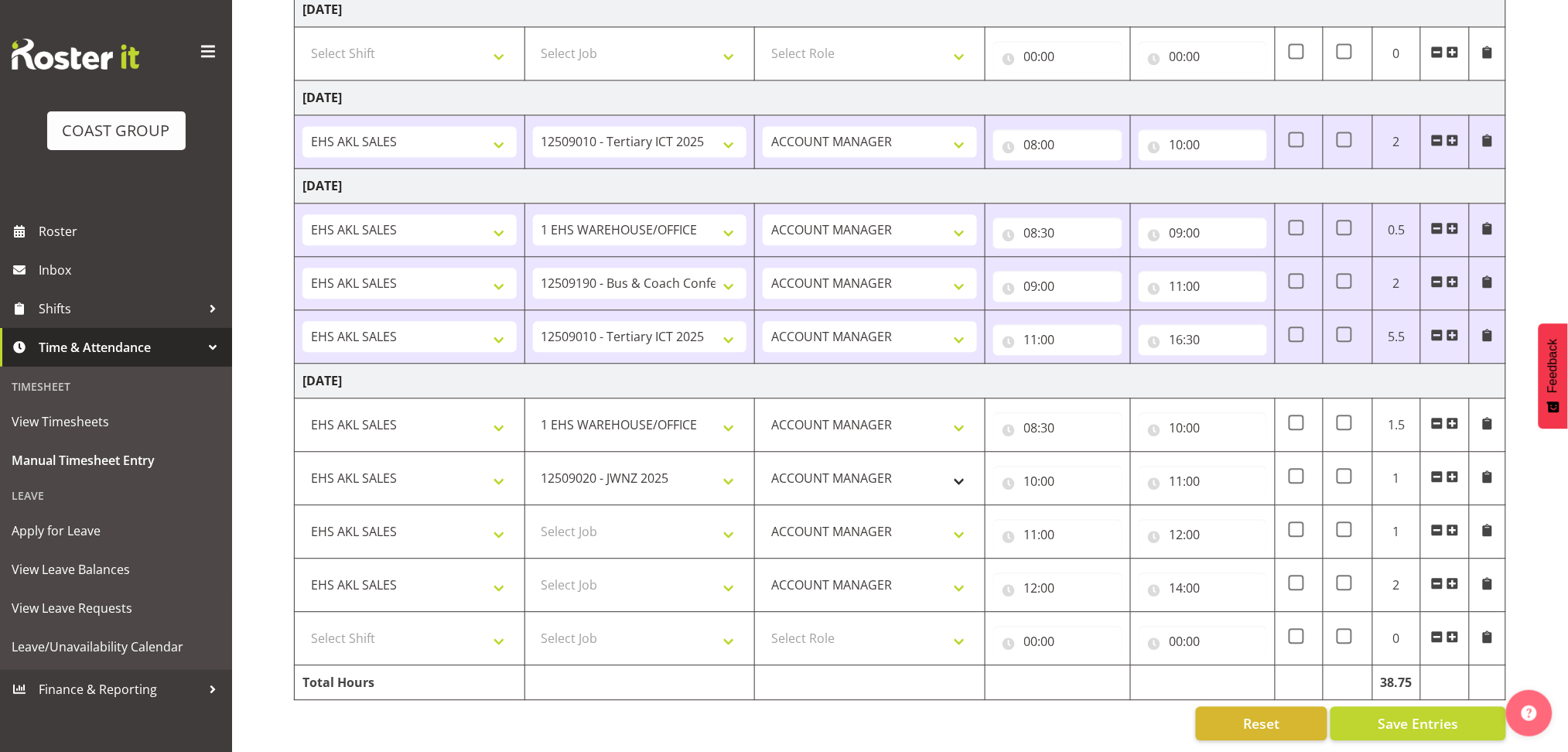
scroll to position [1178, 0]
click at [400, 622] on select "Select Shift EHS AKL SALES" at bounding box center [409, 637] width 214 height 31
select select "1327"
click at [302, 622] on select "Select Shift EHS AKL SALES" at bounding box center [409, 637] width 214 height 31
click at [797, 624] on select "Select Role ACCOUNT MANAGER Account Manager" at bounding box center [869, 637] width 214 height 31
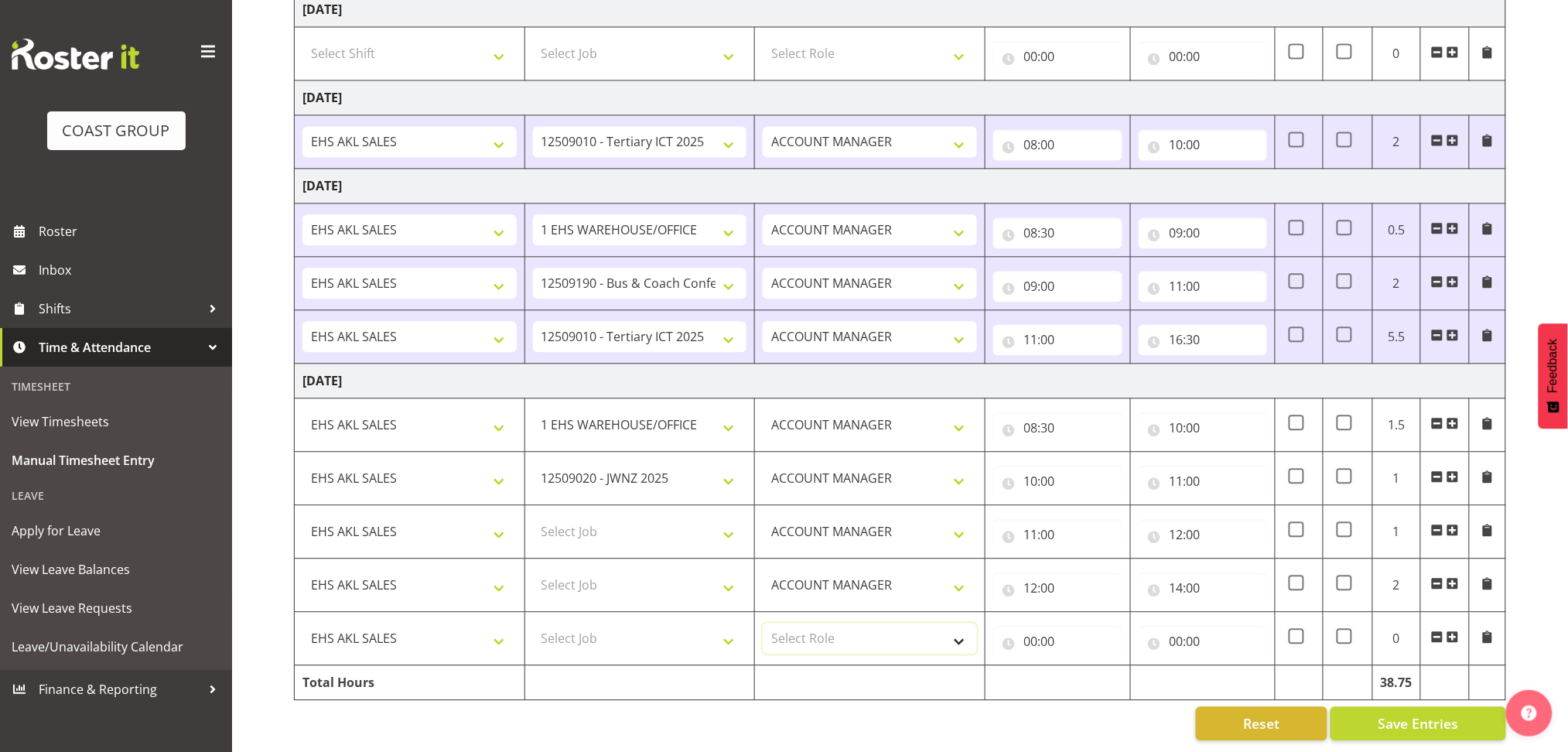
select select "197"
click at [762, 622] on select "Select Role ACCOUNT MANAGER Account Manager" at bounding box center [869, 637] width 214 height 31
click at [1033, 629] on input "00:00" at bounding box center [1058, 641] width 130 height 31
click at [1104, 666] on select "00 01 02 03 04 05 06 07 08 09 10 11 12 13 14 15 16 17 18 19 20 21 22 23" at bounding box center [1098, 681] width 35 height 31
select select "14"
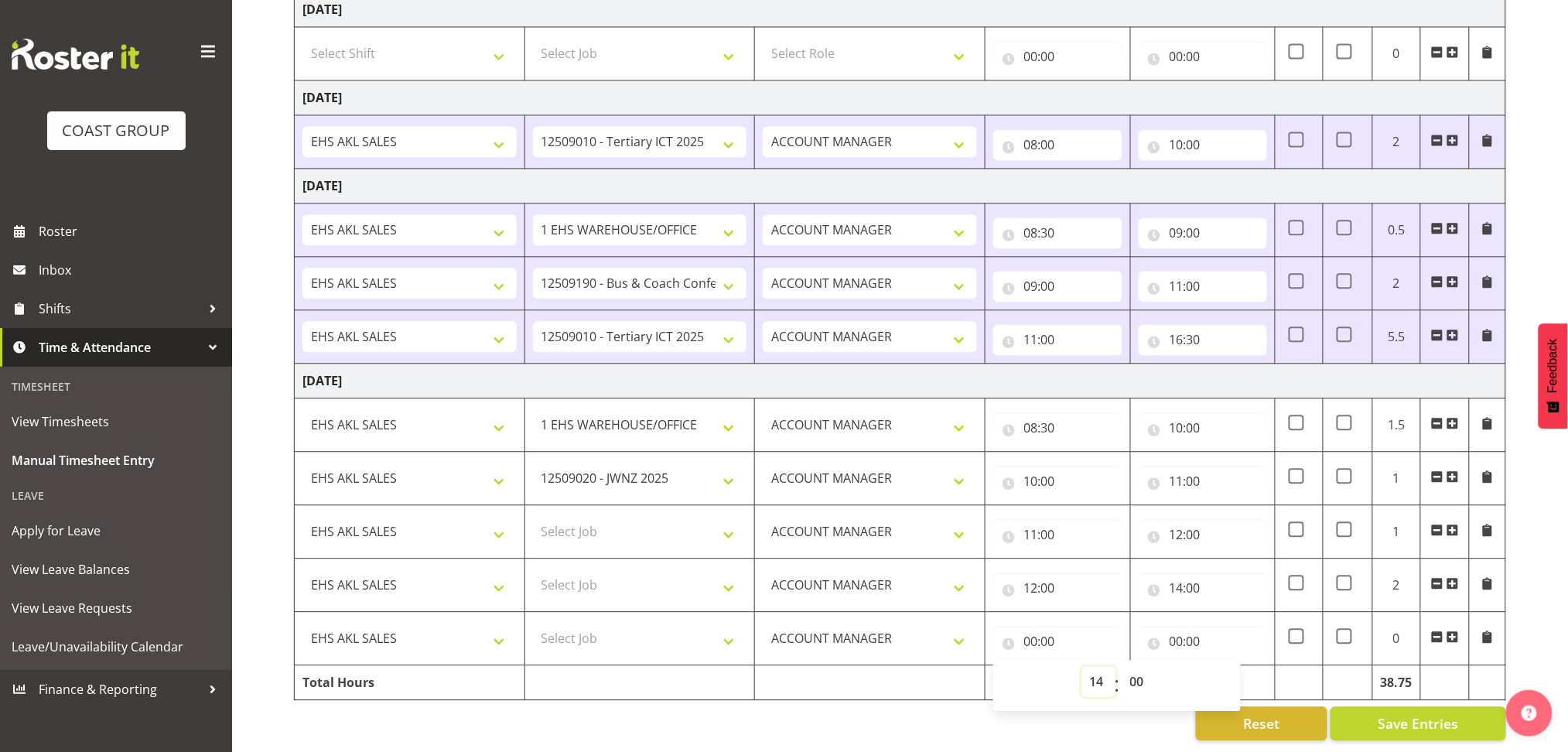
click at [1081, 666] on select "00 01 02 03 04 05 06 07 08 09 10 11 12 13 14 15 16 17 18 19 20 21 22 23" at bounding box center [1098, 681] width 35 height 31
type input "14:00"
click at [1173, 630] on input "00:00" at bounding box center [1203, 641] width 130 height 31
click at [1237, 666] on select "00 01 02 03 04 05 06 07 08 09 10 11 12 13 14 15 16 17 18 19 20 21 22 23" at bounding box center [1245, 681] width 35 height 31
select select "15"
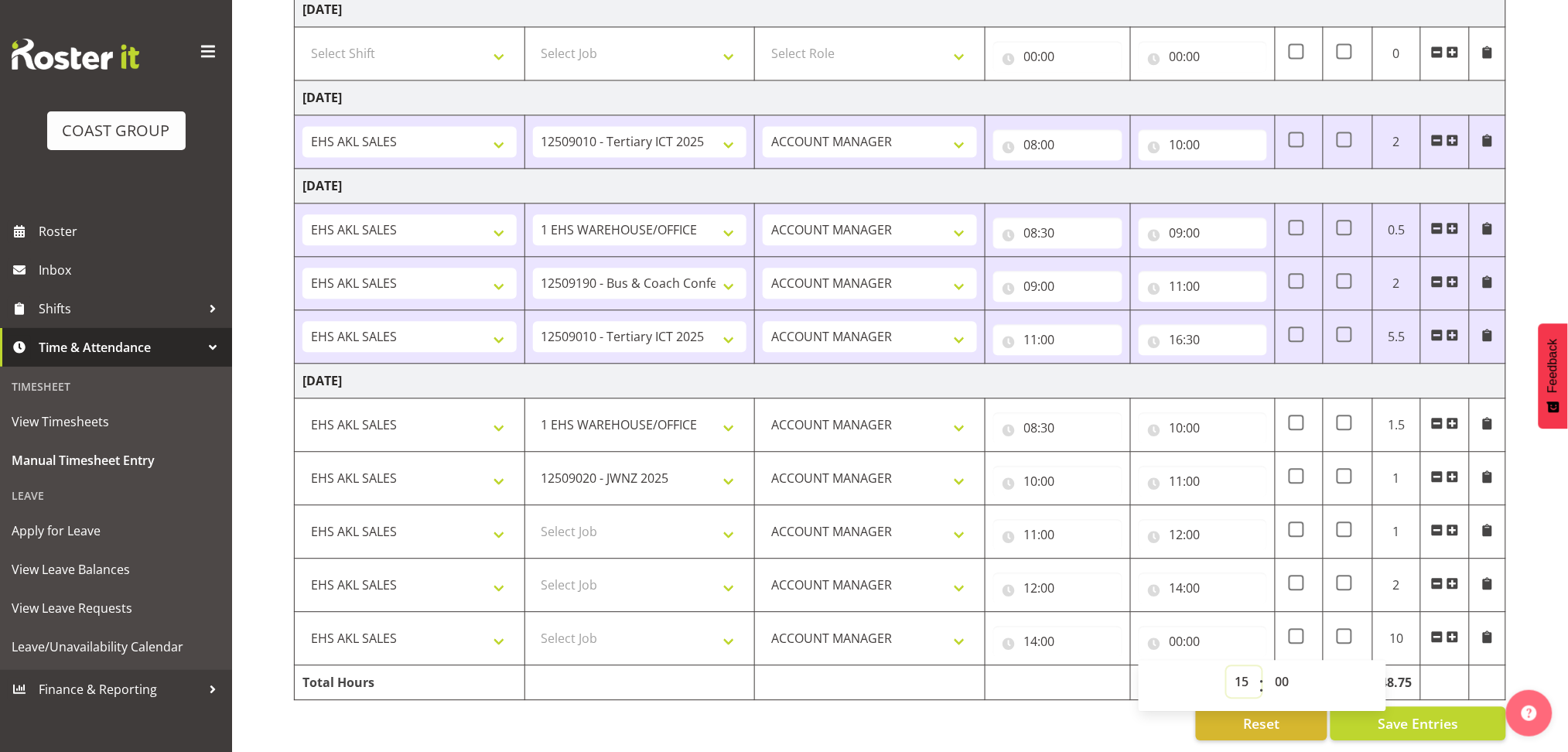
click at [1227, 666] on select "00 01 02 03 04 05 06 07 08 09 10 11 12 13 14 15 16 17 18 19 20 21 22 23" at bounding box center [1245, 681] width 35 height 31
type input "15:00"
click at [1280, 666] on select "00 01 02 03 04 05 06 07 08 09 10 11 12 13 14 15 16 17 18 19 20 21 22 23 24 25 2…" at bounding box center [1285, 681] width 35 height 31
select select "30"
click at [1267, 666] on select "00 01 02 03 04 05 06 07 08 09 10 11 12 13 14 15 16 17 18 19 20 21 22 23 24 25 2…" at bounding box center [1285, 681] width 35 height 31
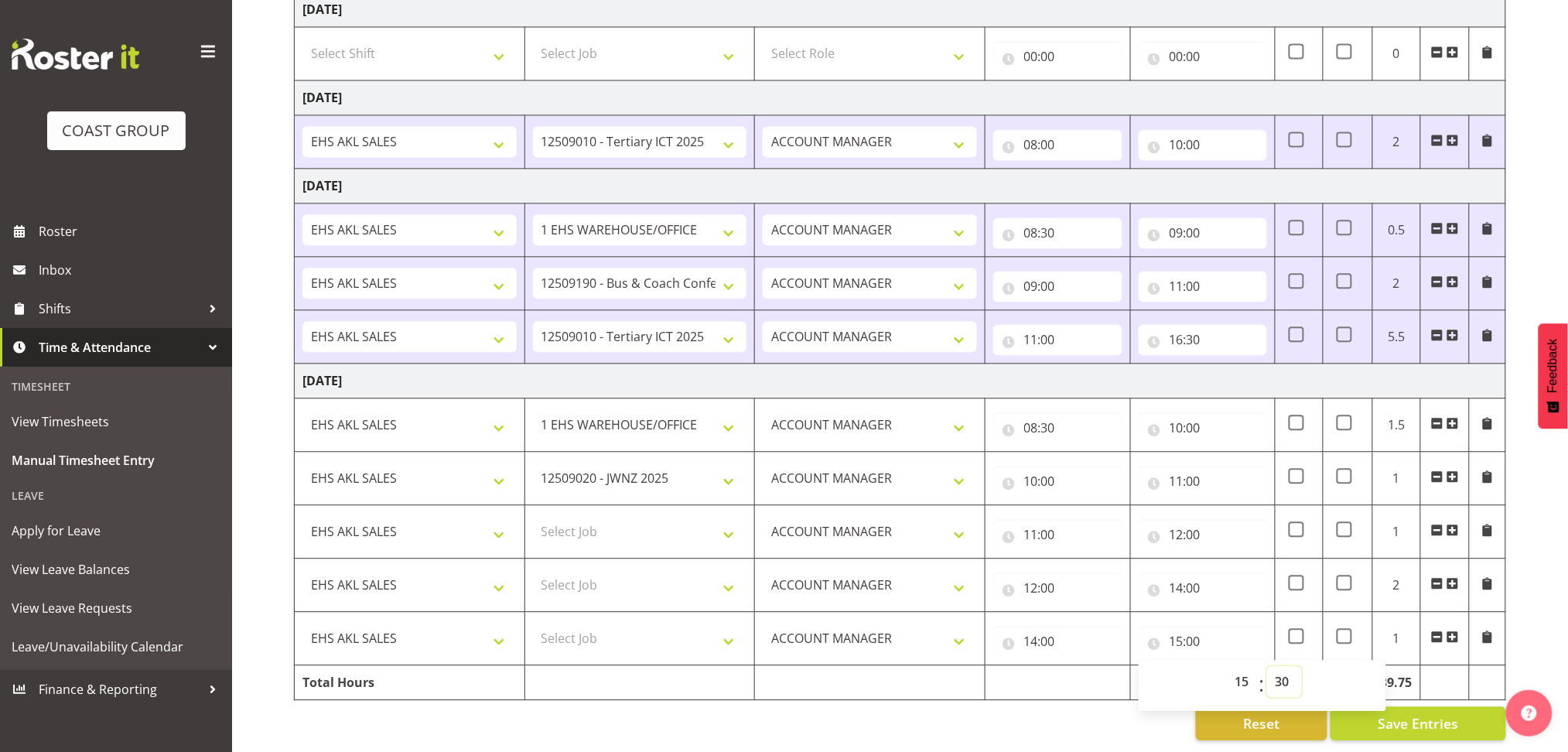
type input "15:30"
click at [1375, 715] on button "Save Entries" at bounding box center [1419, 722] width 176 height 34
click at [1397, 713] on span "Save Entries" at bounding box center [1418, 723] width 80 height 20
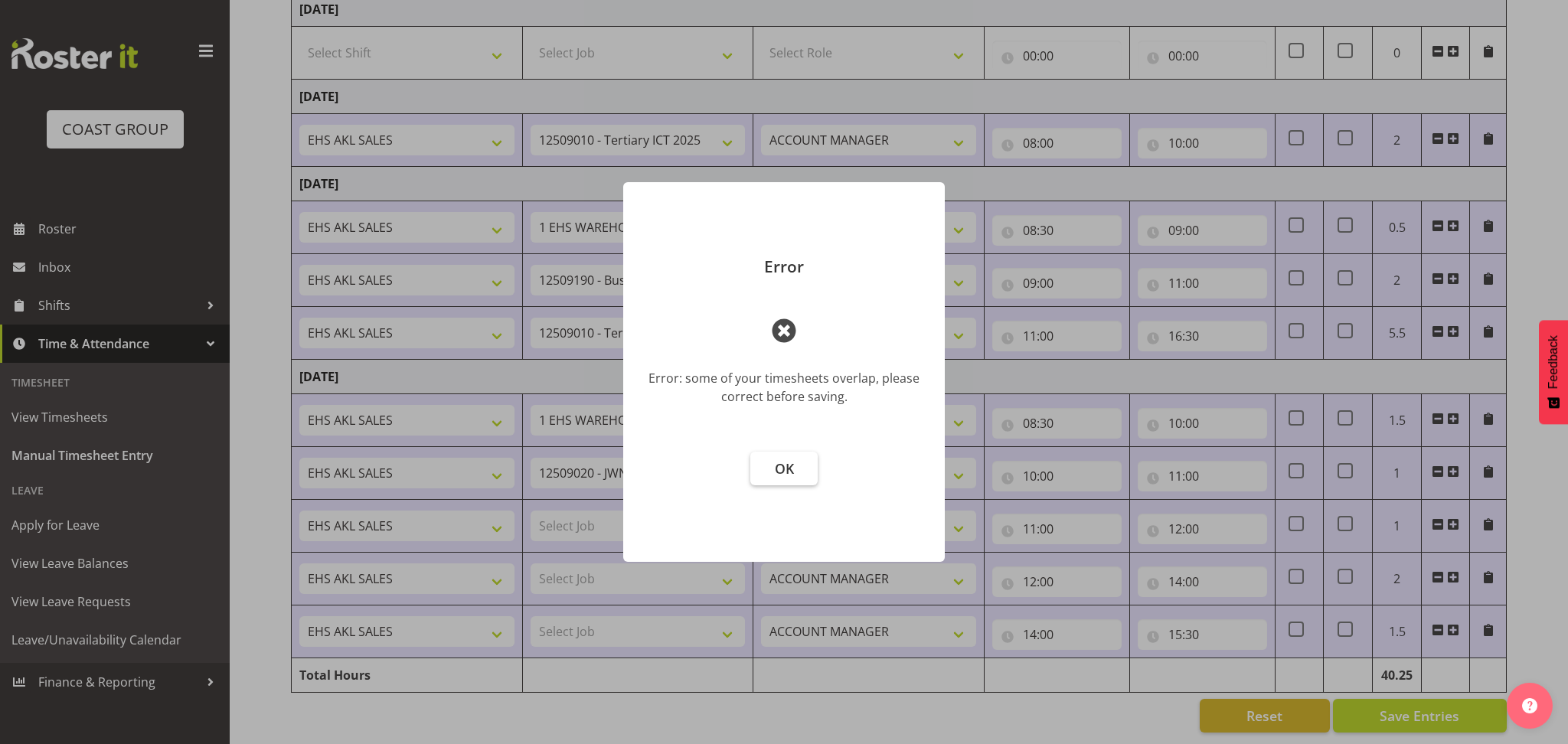
click at [795, 466] on button "OK" at bounding box center [783, 468] width 68 height 33
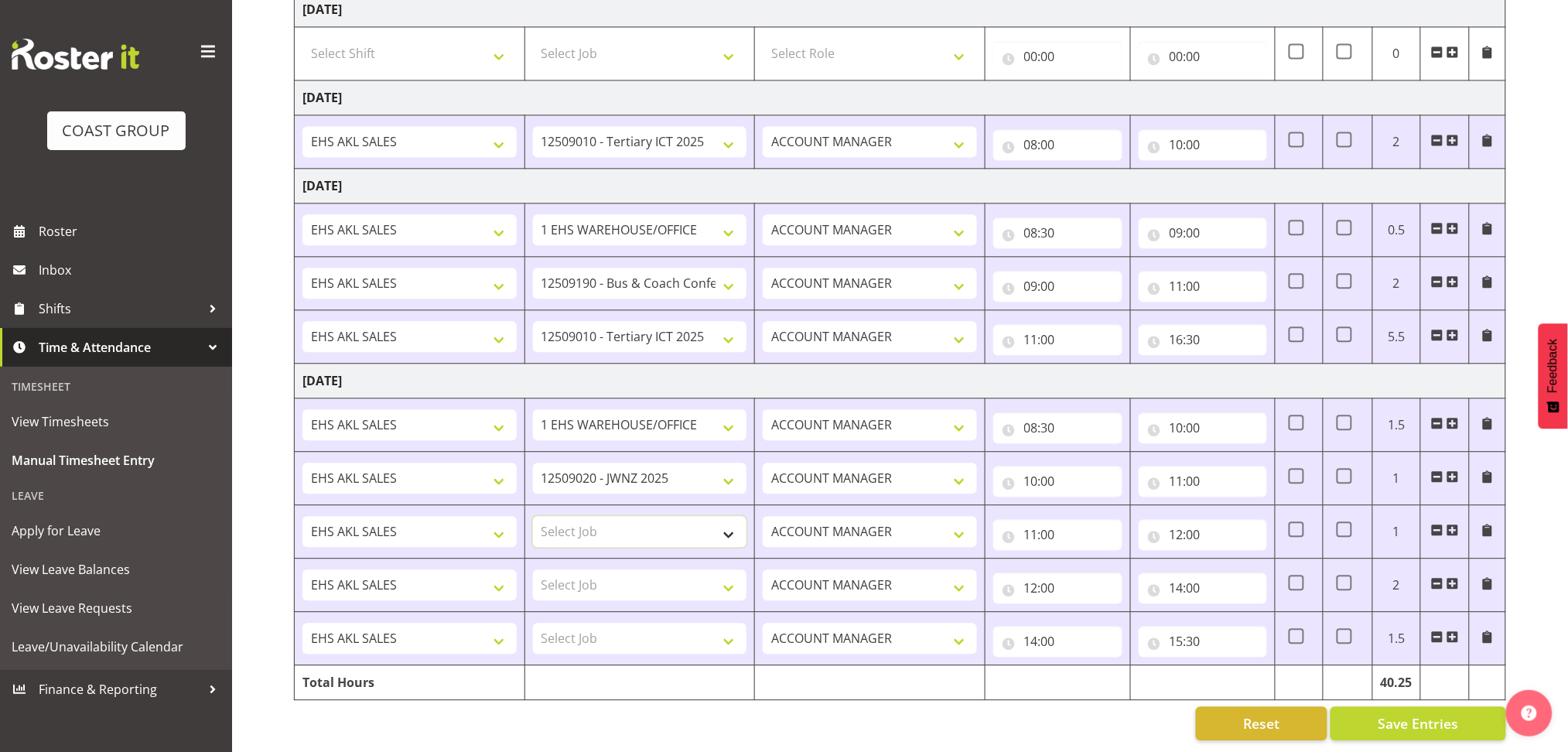
click at [661, 517] on select "Select Job 1 Carlton Events 1 [PERSON_NAME][GEOGRAPHIC_DATA] 1 [PERSON_NAME][GE…" at bounding box center [640, 531] width 214 height 31
select select "9939"
click at [533, 516] on select "Select Job 1 Carlton Events 1 [PERSON_NAME][GEOGRAPHIC_DATA] 1 [PERSON_NAME][GE…" at bounding box center [640, 531] width 214 height 31
click at [635, 569] on select "Select Job 1 Carlton Events 1 [PERSON_NAME][GEOGRAPHIC_DATA] 1 [PERSON_NAME][GE…" at bounding box center [640, 584] width 214 height 31
select select "8960"
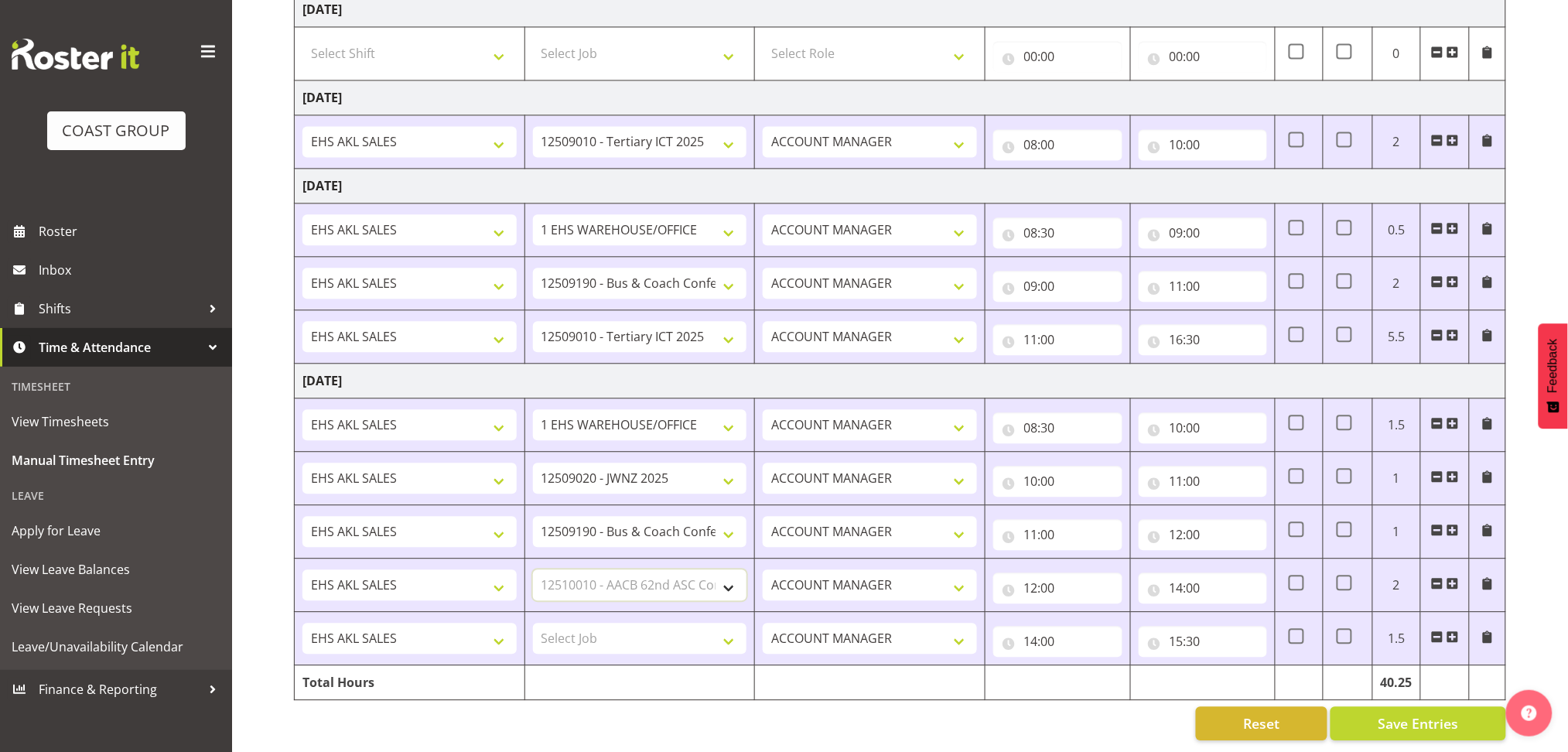
click at [533, 569] on select "Select Job 1 Carlton Events 1 [PERSON_NAME][GEOGRAPHIC_DATA] 1 [PERSON_NAME][GE…" at bounding box center [640, 584] width 214 height 31
click at [639, 630] on select "Select Job 1 Carlton Events 1 [PERSON_NAME][GEOGRAPHIC_DATA] 1 [PERSON_NAME][GE…" at bounding box center [640, 637] width 214 height 31
select select "8653"
click at [533, 622] on select "Select Job 1 Carlton Events 1 [PERSON_NAME][GEOGRAPHIC_DATA] 1 [PERSON_NAME][GE…" at bounding box center [640, 637] width 214 height 31
click at [1407, 713] on span "Save Entries" at bounding box center [1418, 723] width 80 height 20
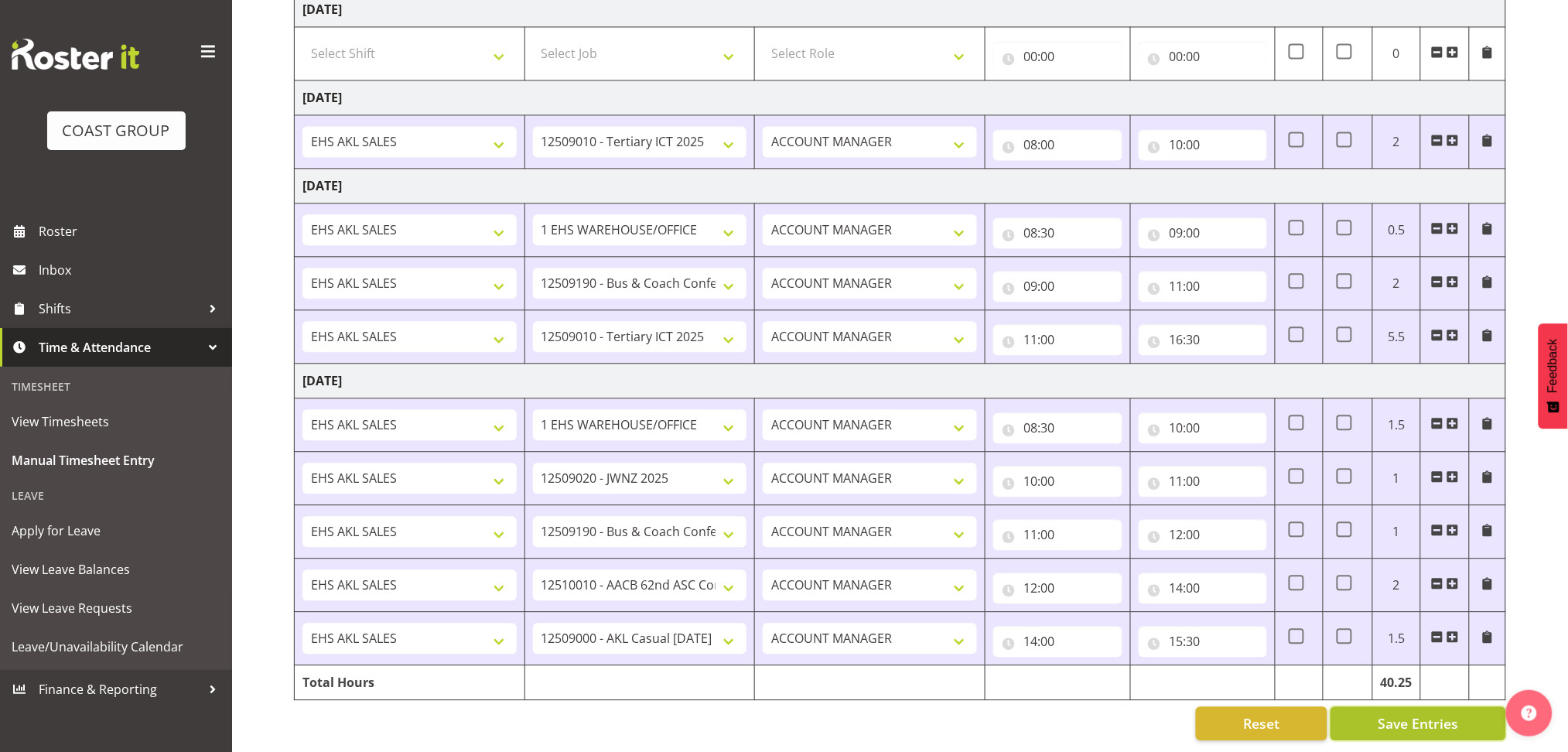
click at [1407, 713] on span "Save Entries" at bounding box center [1418, 723] width 80 height 20
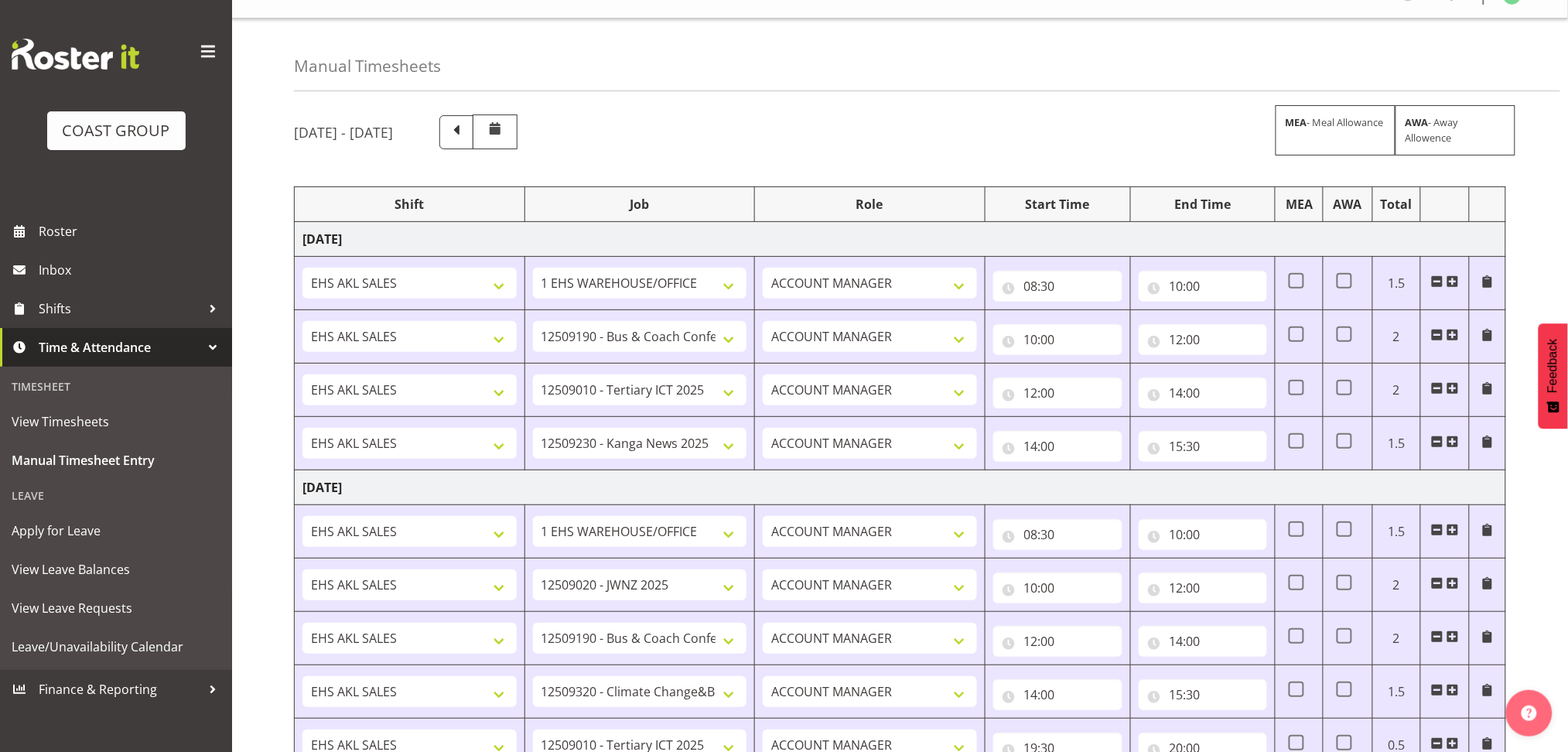
scroll to position [26, 0]
